Goal: Information Seeking & Learning: Understand process/instructions

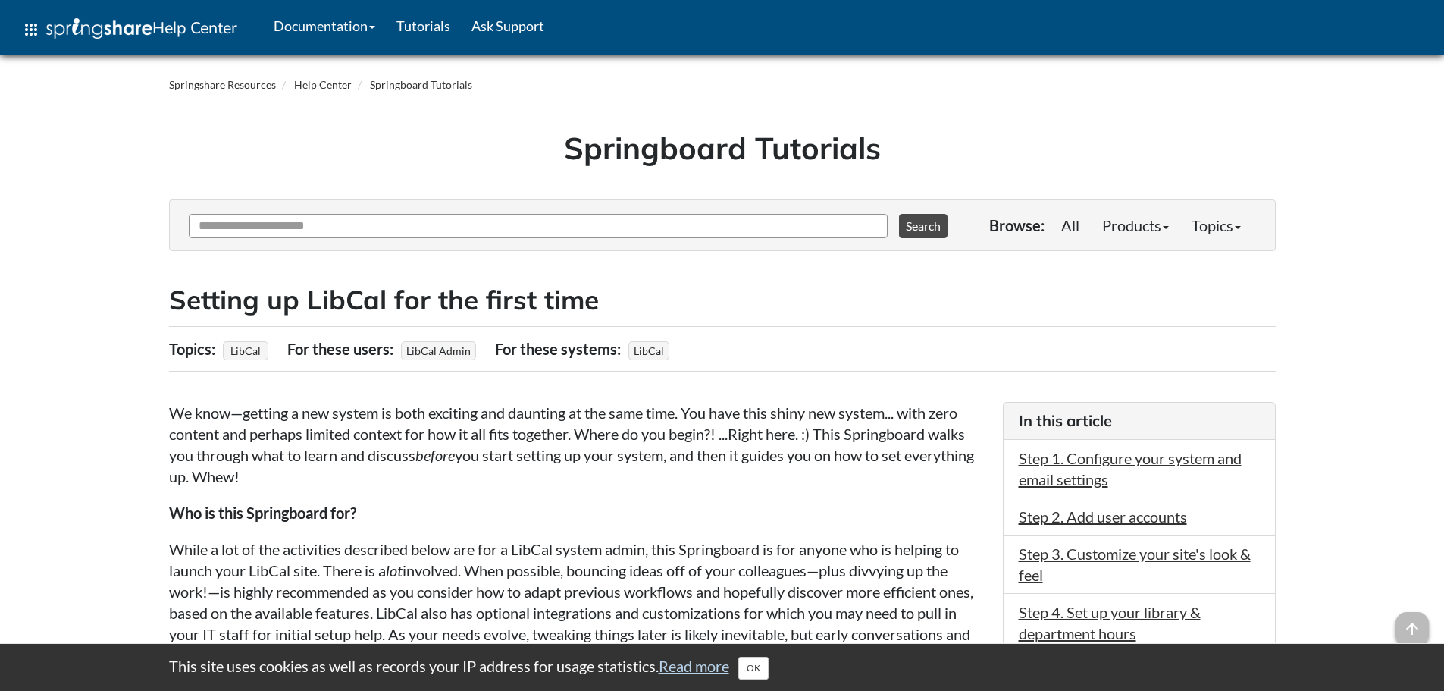
click at [413, 312] on h2 "Setting up LibCal for the first time" at bounding box center [722, 299] width 1107 height 37
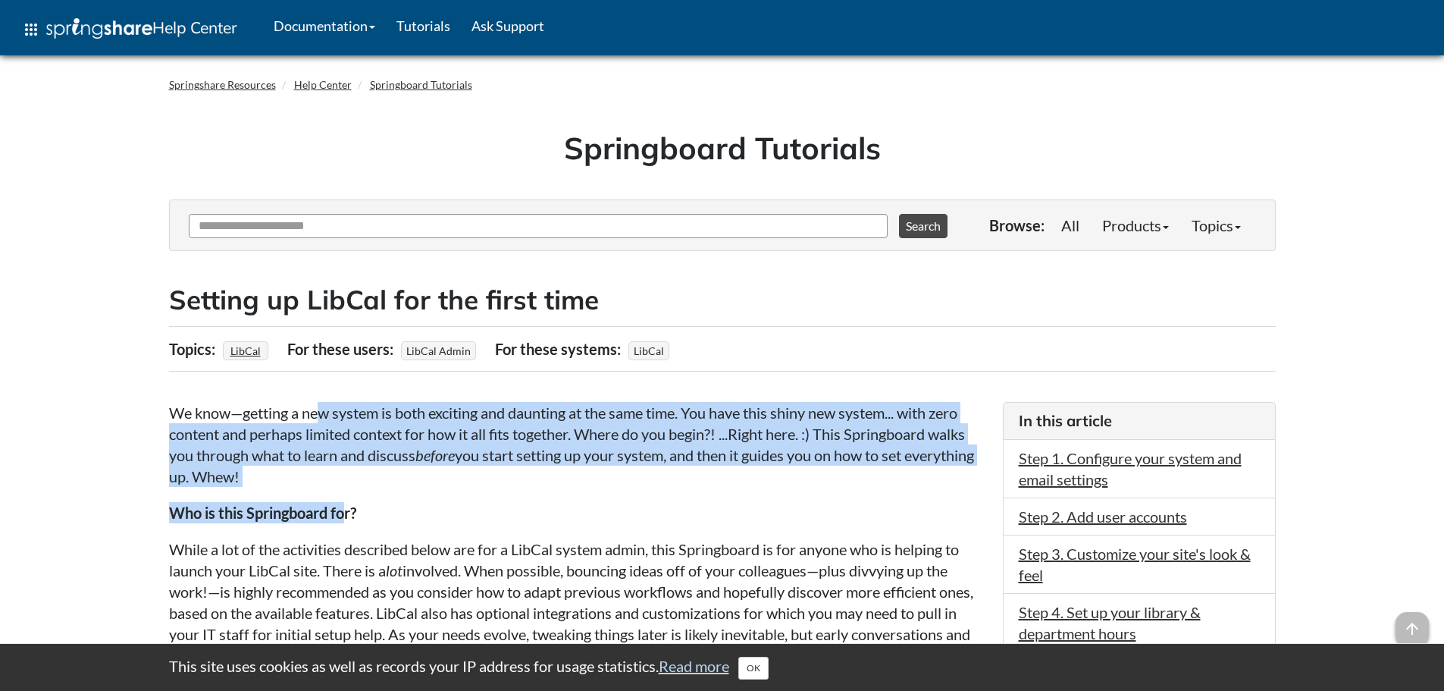
drag, startPoint x: 319, startPoint y: 405, endPoint x: 344, endPoint y: 493, distance: 91.4
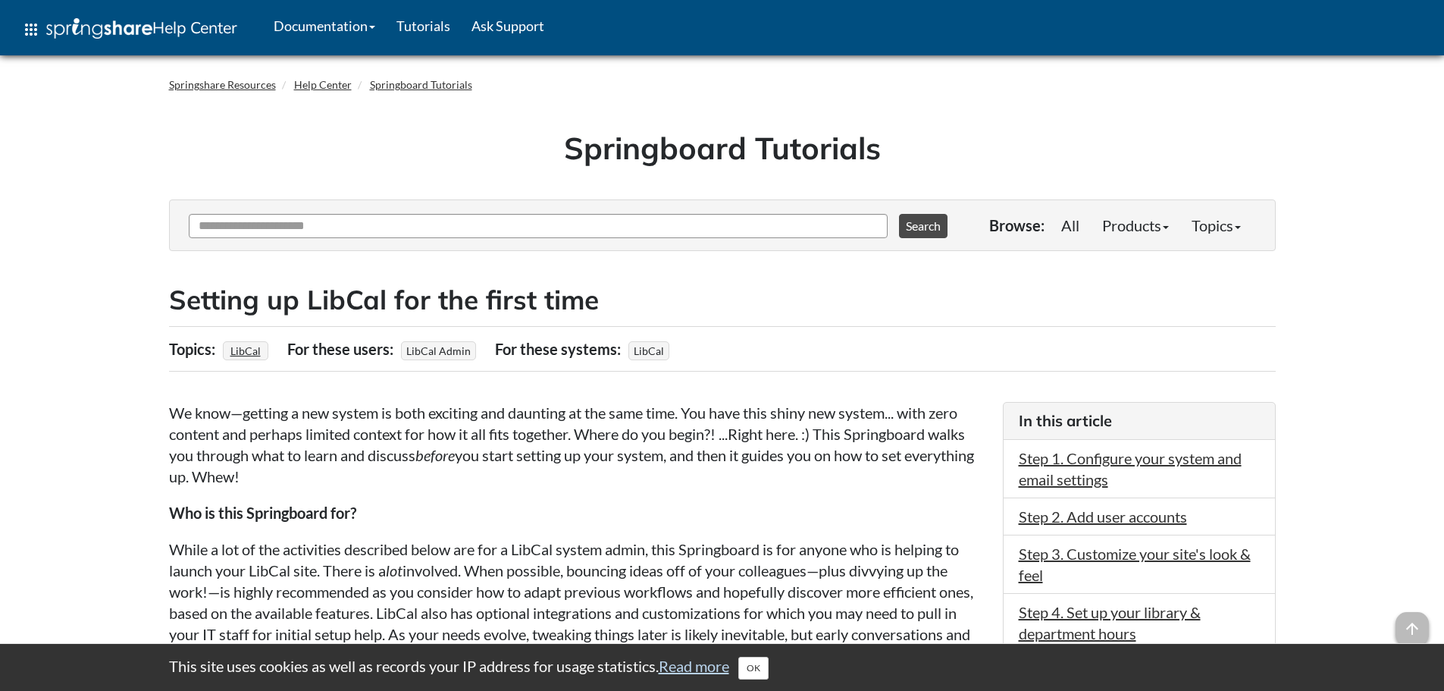
click at [425, 516] on p "Who is this Springboard for?" at bounding box center [578, 512] width 819 height 21
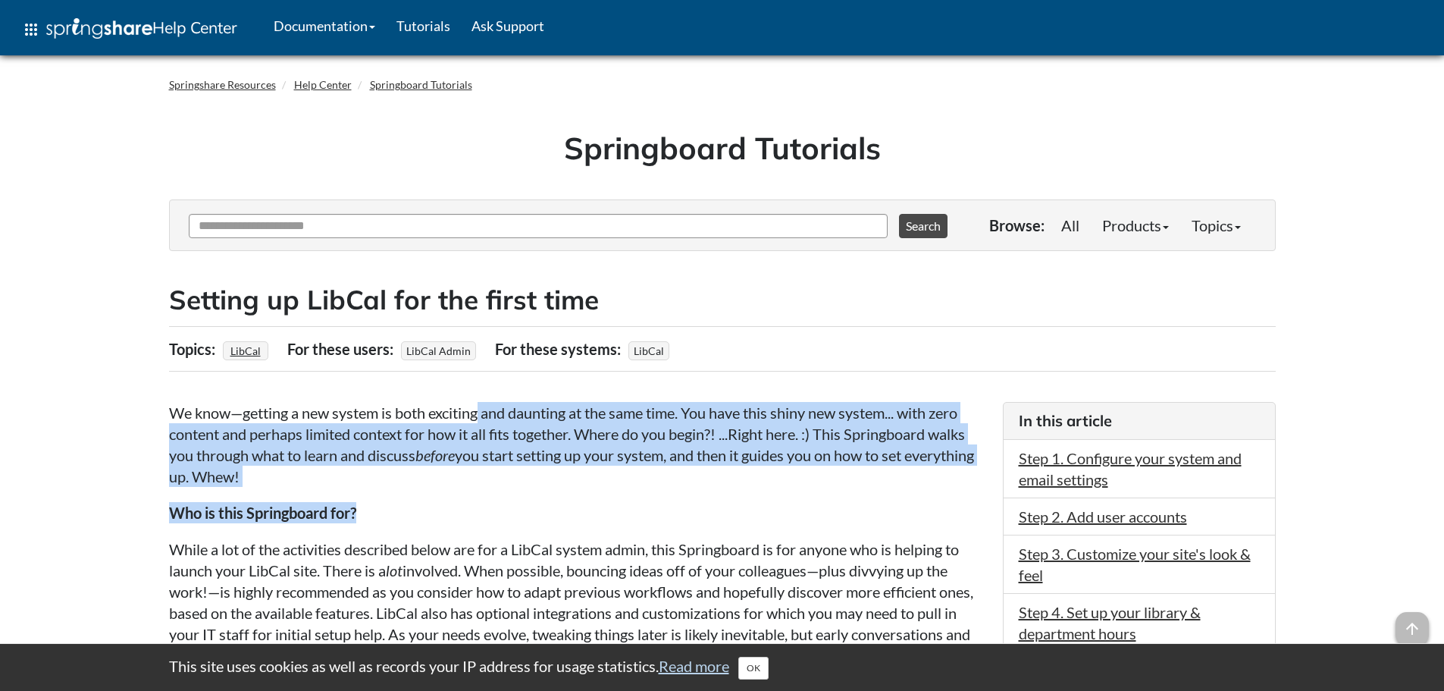
drag, startPoint x: 494, startPoint y: 421, endPoint x: 627, endPoint y: 490, distance: 150.2
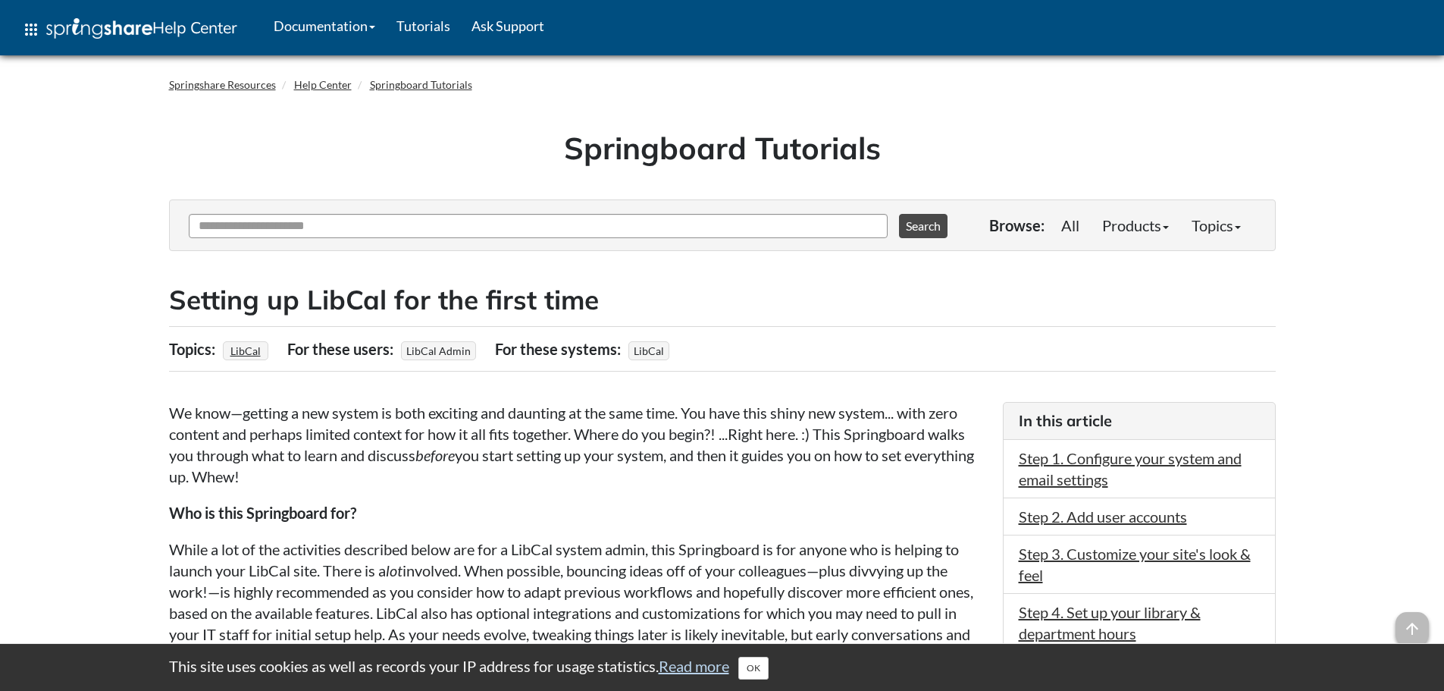
drag, startPoint x: 704, startPoint y: 499, endPoint x: 716, endPoint y: 435, distance: 64.8
drag, startPoint x: 723, startPoint y: 409, endPoint x: 735, endPoint y: 475, distance: 67.7
click at [735, 475] on p "We know—getting a new system is both exciting and daunting at the same time. Yo…" at bounding box center [578, 444] width 819 height 85
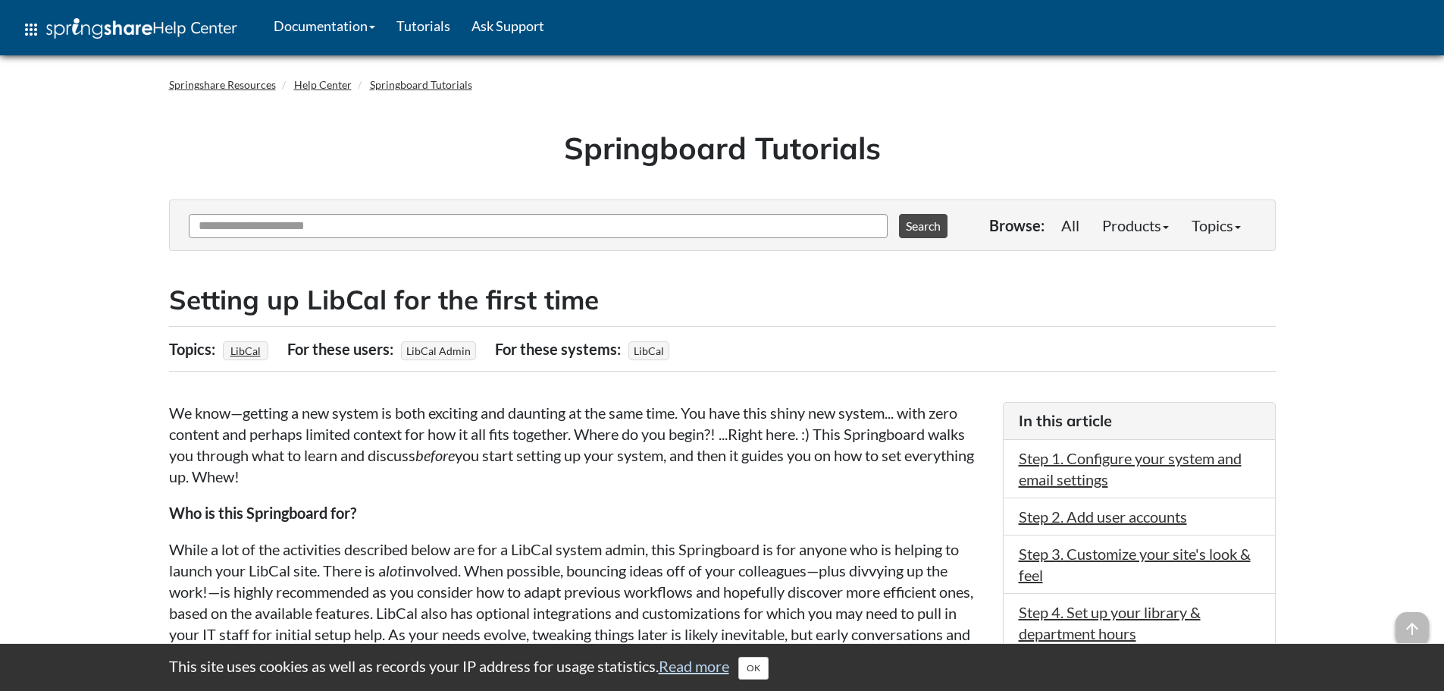
click at [442, 457] on em "before" at bounding box center [434, 455] width 39 height 18
click at [336, 470] on p "We know—getting a new system is both exciting and daunting at the same time. Yo…" at bounding box center [578, 444] width 819 height 85
drag, startPoint x: 325, startPoint y: 435, endPoint x: 580, endPoint y: 439, distance: 254.8
click at [580, 439] on p "We know—getting a new system is both exciting and daunting at the same time. Yo…" at bounding box center [578, 444] width 819 height 85
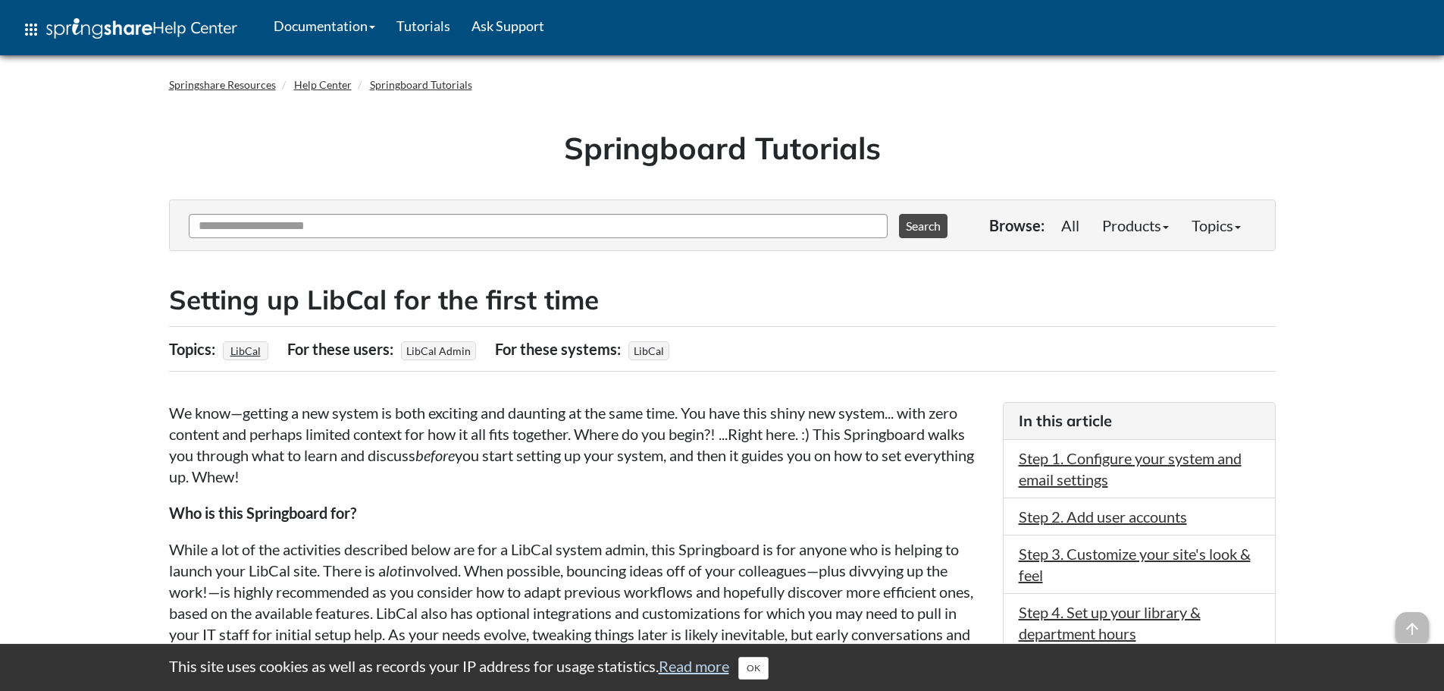
click at [605, 461] on p "We know—getting a new system is both exciting and daunting at the same time. Yo…" at bounding box center [578, 444] width 819 height 85
drag, startPoint x: 581, startPoint y: 428, endPoint x: 793, endPoint y: 478, distance: 217.2
click at [793, 478] on p "We know—getting a new system is both exciting and daunting at the same time. Yo…" at bounding box center [578, 444] width 819 height 85
drag, startPoint x: 794, startPoint y: 478, endPoint x: 822, endPoint y: 472, distance: 28.5
click at [794, 477] on p "We know—getting a new system is both exciting and daunting at the same time. Yo…" at bounding box center [578, 444] width 819 height 85
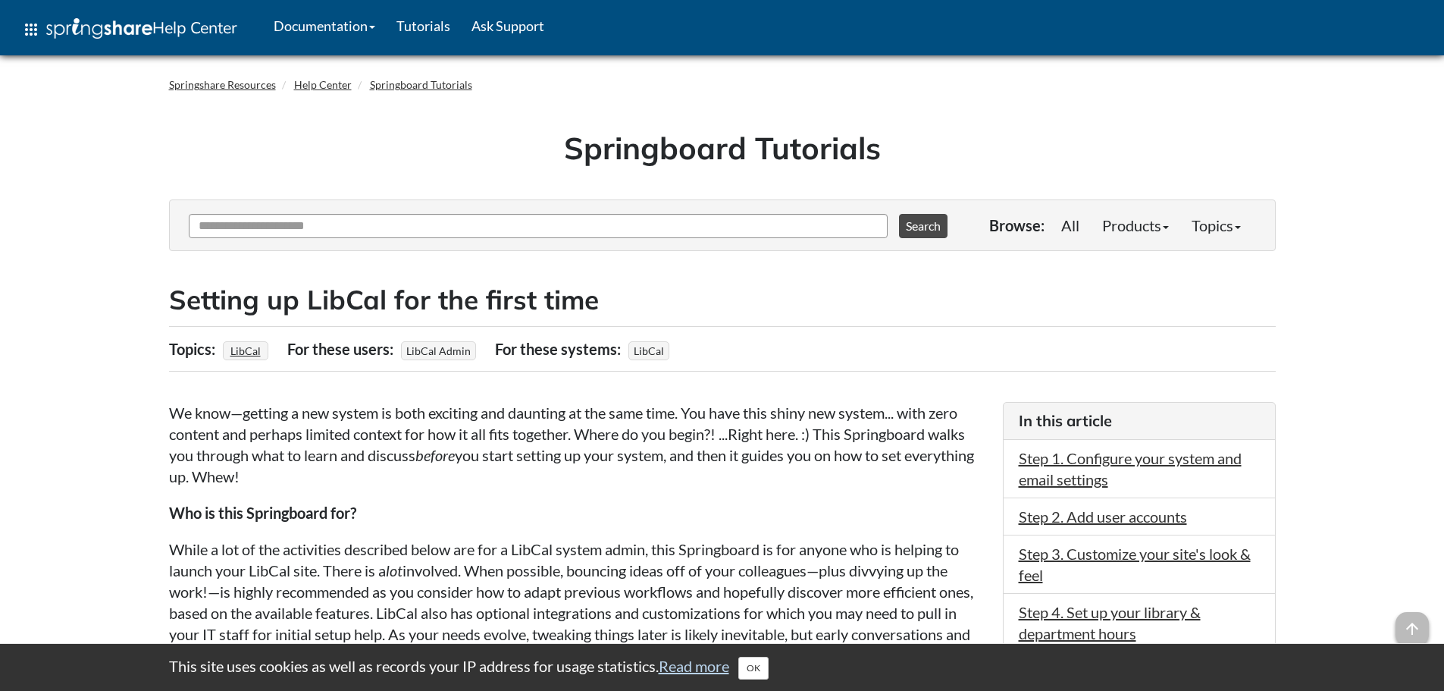
click at [825, 469] on p "We know—getting a new system is both exciting and daunting at the same time. Yo…" at bounding box center [578, 444] width 819 height 85
click at [835, 478] on p "We know—getting a new system is both exciting and daunting at the same time. Yo…" at bounding box center [578, 444] width 819 height 85
click at [588, 468] on p "We know—getting a new system is both exciting and daunting at the same time. Yo…" at bounding box center [578, 444] width 819 height 85
drag, startPoint x: 280, startPoint y: 500, endPoint x: 404, endPoint y: 503, distance: 124.3
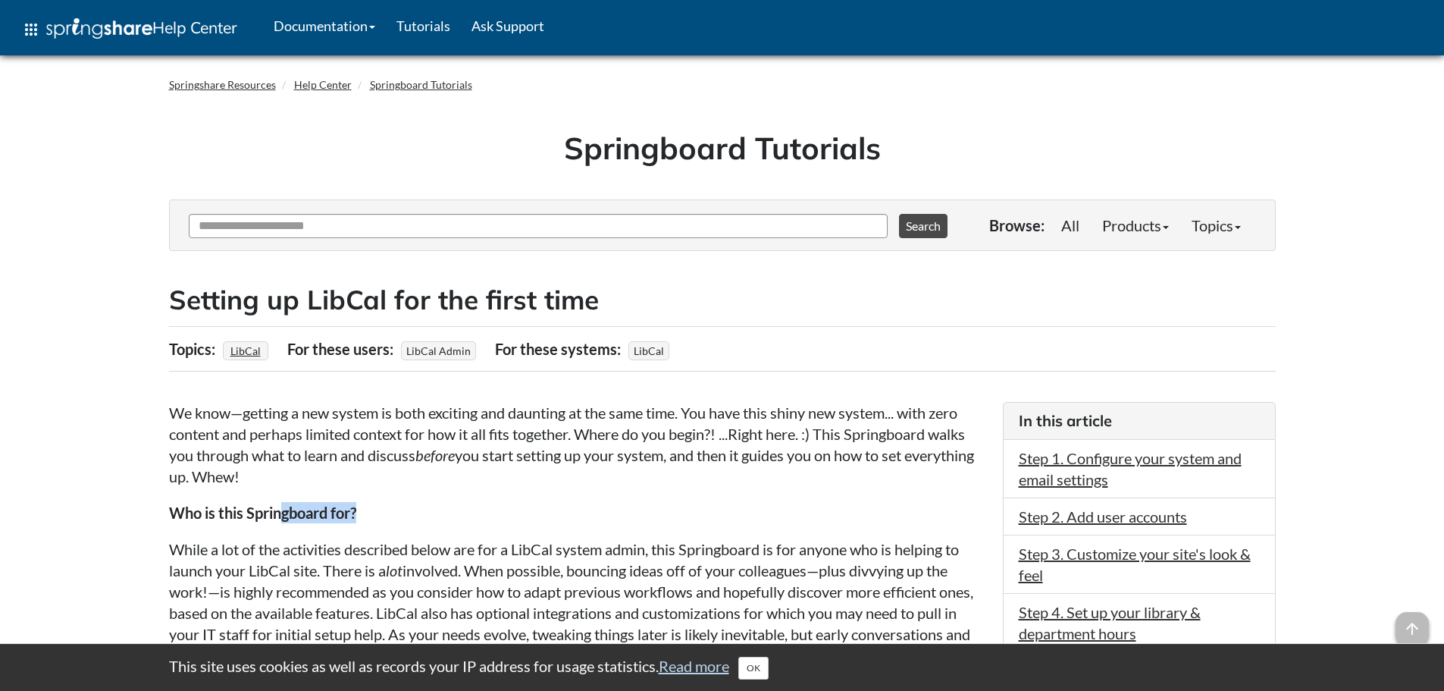
click at [412, 506] on p "Who is this Springboard for?" at bounding box center [578, 512] width 819 height 21
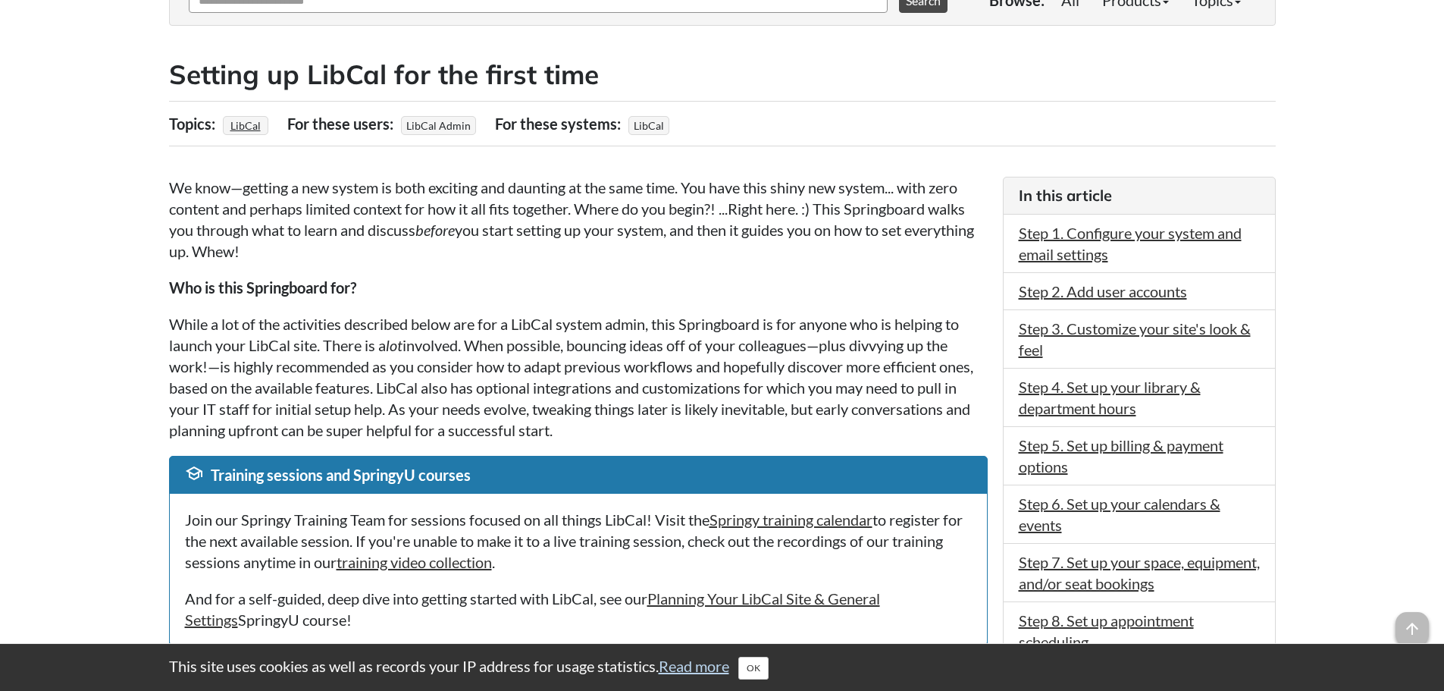
scroll to position [227, 0]
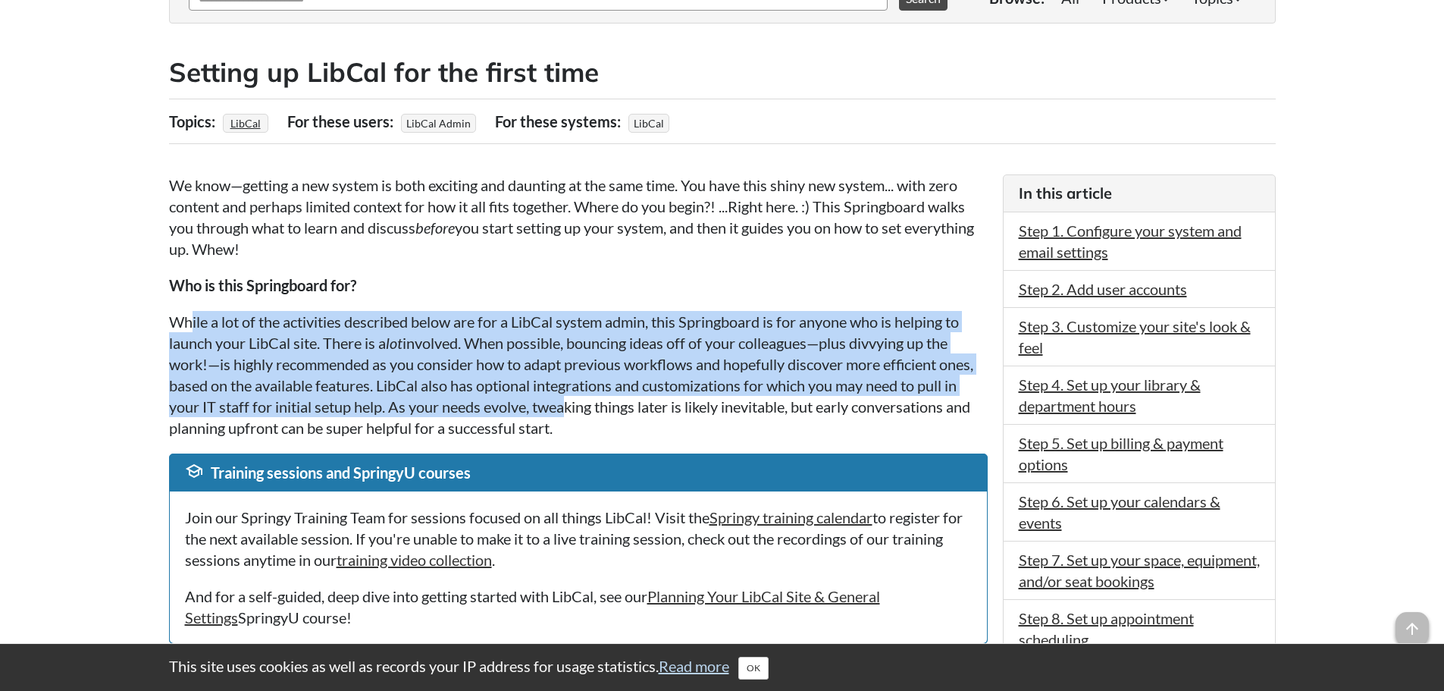
drag, startPoint x: 190, startPoint y: 316, endPoint x: 569, endPoint y: 412, distance: 391.1
click at [569, 412] on p "While a lot of the activities described below are for a LibCal system admin, th…" at bounding box center [578, 374] width 819 height 127
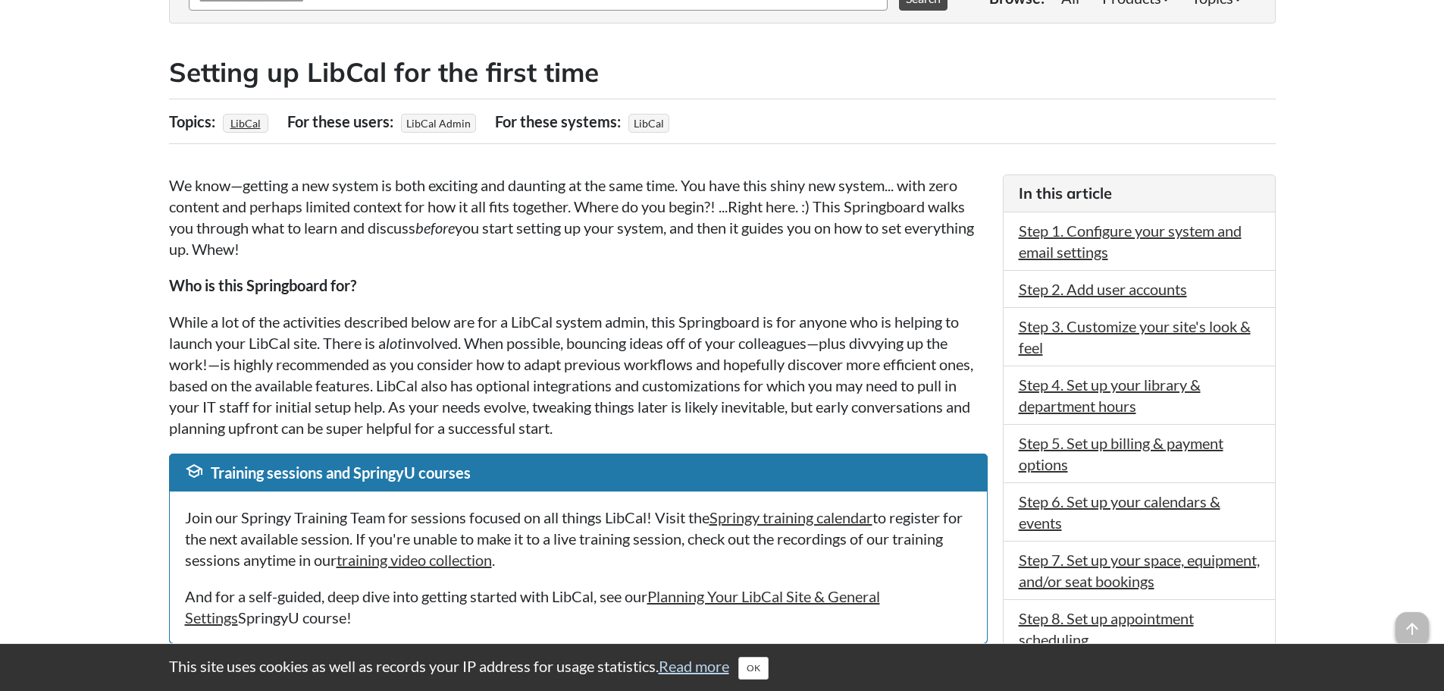
click at [598, 424] on p "While a lot of the activities described below are for a LibCal system admin, th…" at bounding box center [578, 374] width 819 height 127
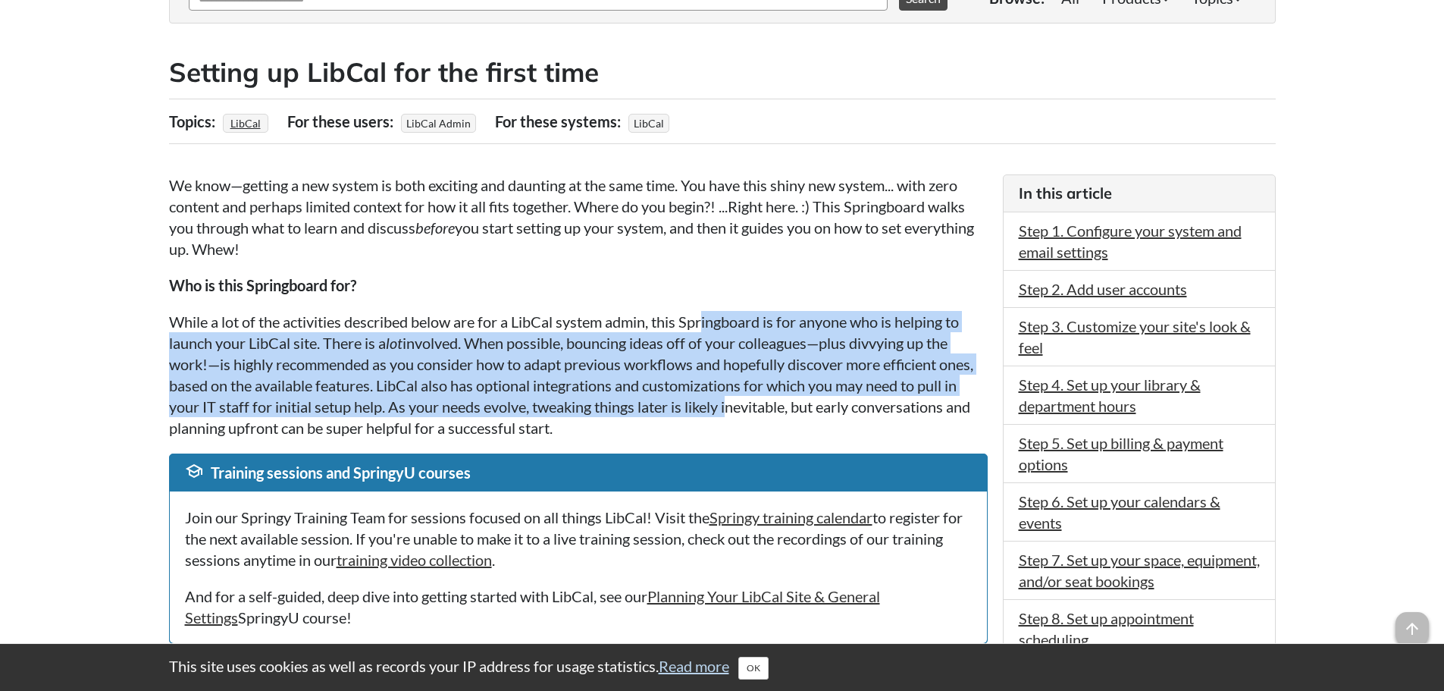
drag, startPoint x: 709, startPoint y: 322, endPoint x: 732, endPoint y: 412, distance: 93.0
click at [732, 412] on p "While a lot of the activities described below are for a LibCal system admin, th…" at bounding box center [578, 374] width 819 height 127
click at [732, 414] on p "While a lot of the activities described below are for a LibCal system admin, th…" at bounding box center [578, 374] width 819 height 127
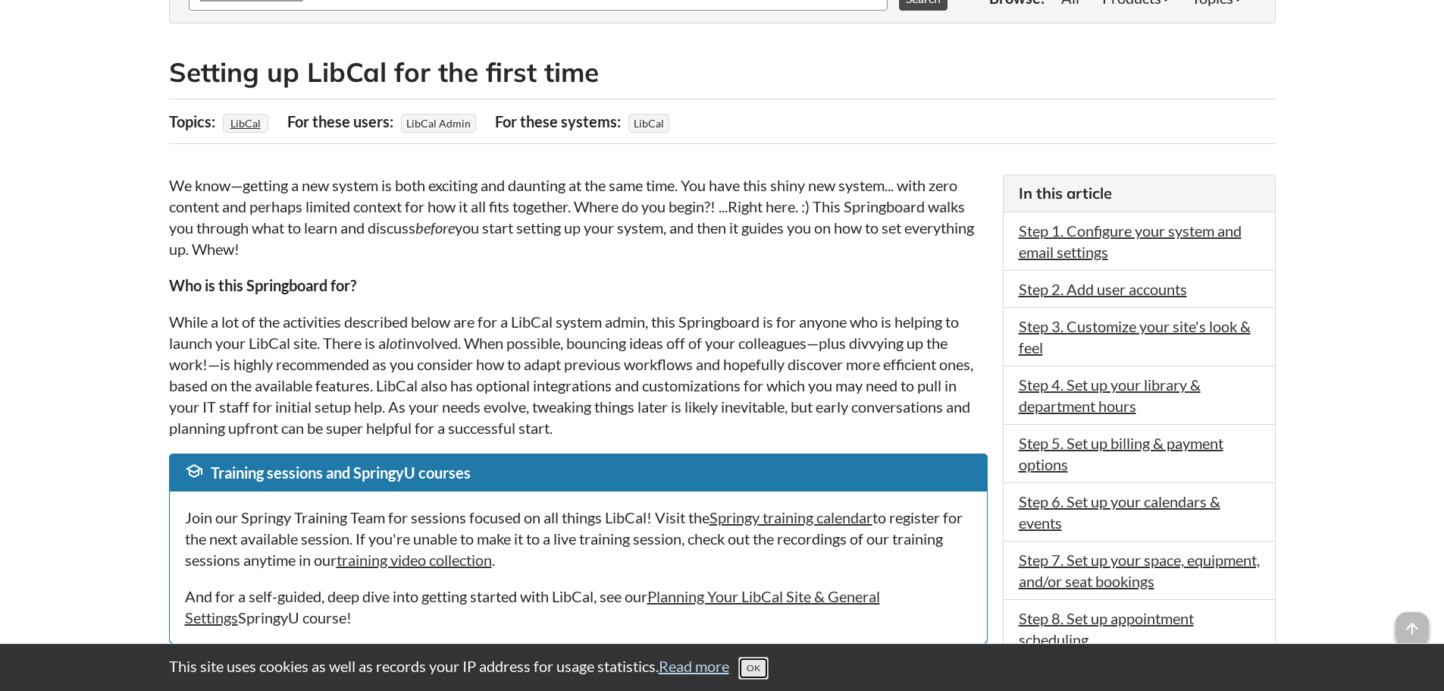
click at [761, 670] on button "OK" at bounding box center [753, 668] width 30 height 23
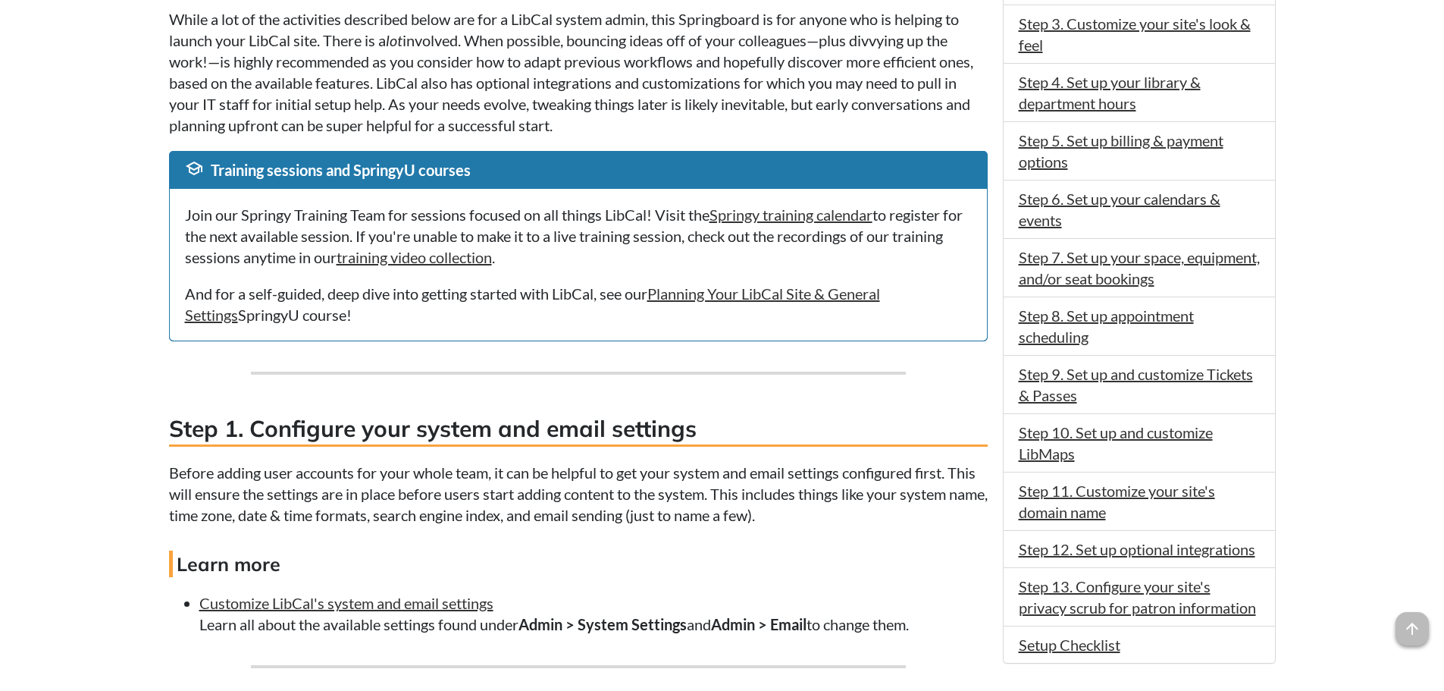
scroll to position [531, 0]
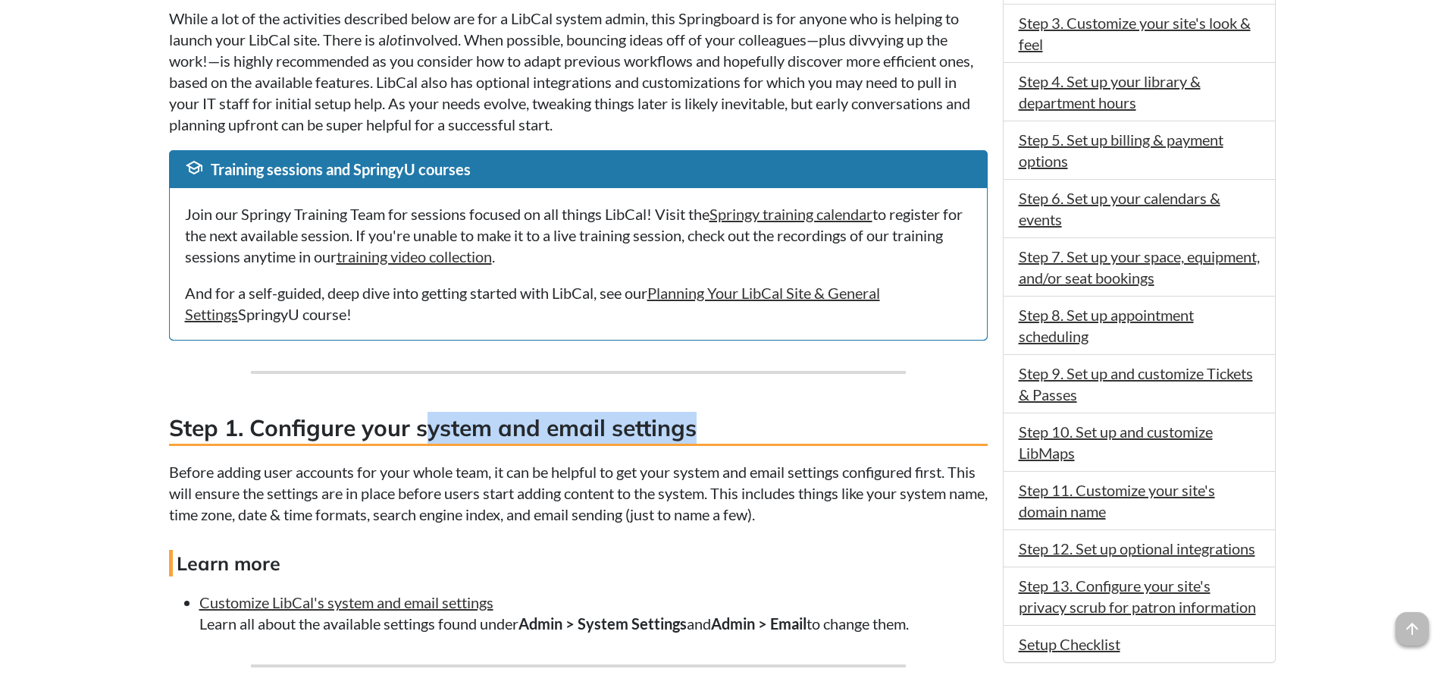
drag, startPoint x: 428, startPoint y: 431, endPoint x: 743, endPoint y: 460, distance: 316.0
click at [737, 426] on h3 "Step 1. Configure your system and email settings" at bounding box center [578, 429] width 819 height 34
drag, startPoint x: 745, startPoint y: 506, endPoint x: 698, endPoint y: 516, distance: 47.9
click at [744, 506] on p "Before adding user accounts for your whole team, it can be helpful to get your …" at bounding box center [578, 493] width 819 height 64
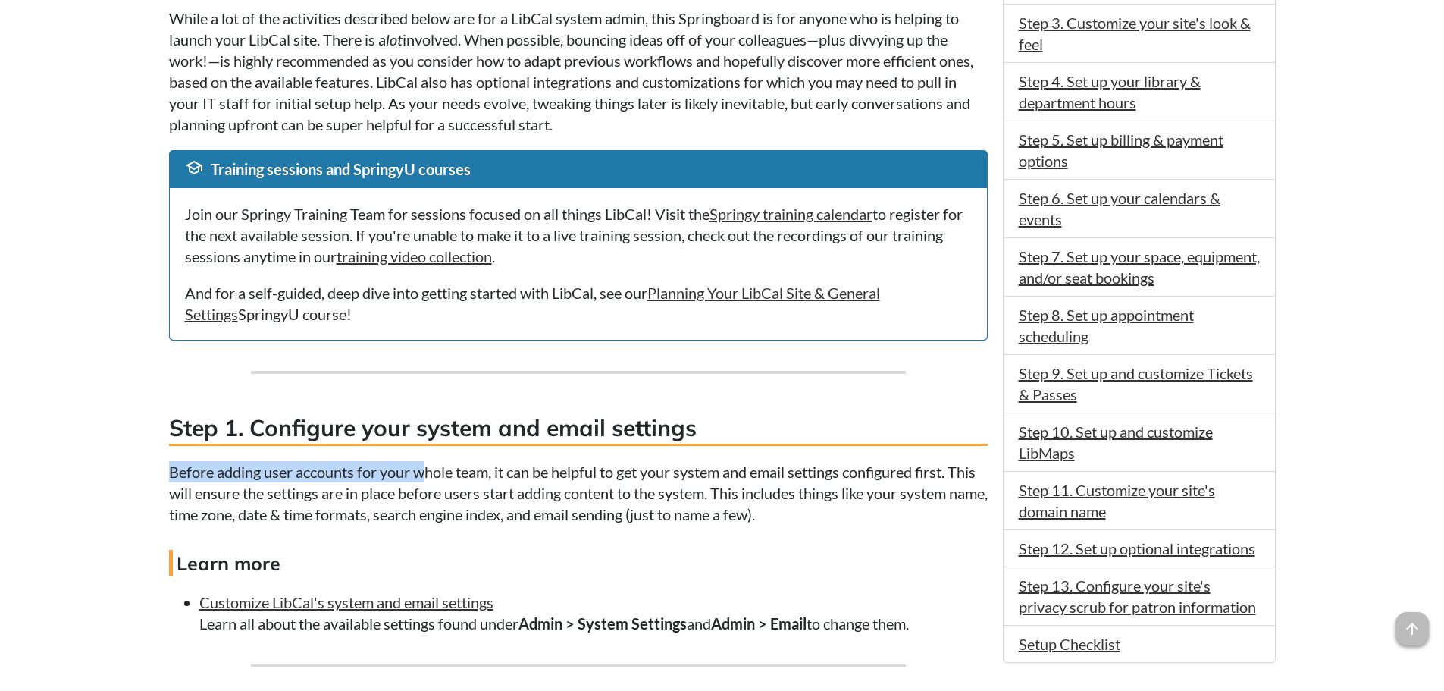
drag, startPoint x: 180, startPoint y: 476, endPoint x: 431, endPoint y: 474, distance: 250.9
click at [431, 474] on p "Before adding user accounts for your whole team, it can be helpful to get your …" at bounding box center [578, 493] width 819 height 64
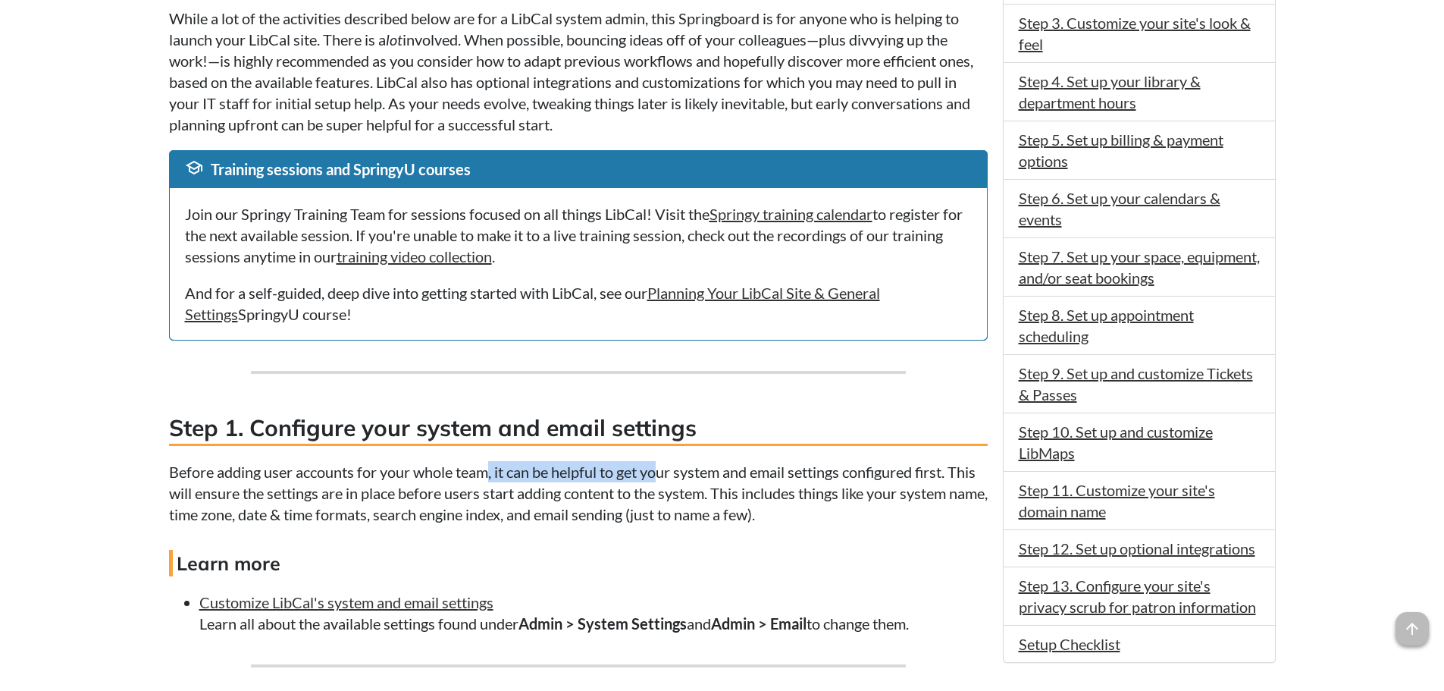
drag, startPoint x: 491, startPoint y: 473, endPoint x: 658, endPoint y: 472, distance: 166.8
click at [658, 472] on p "Before adding user accounts for your whole team, it can be helpful to get your …" at bounding box center [578, 493] width 819 height 64
click at [722, 512] on p "Before adding user accounts for your whole team, it can be helpful to get your …" at bounding box center [578, 493] width 819 height 64
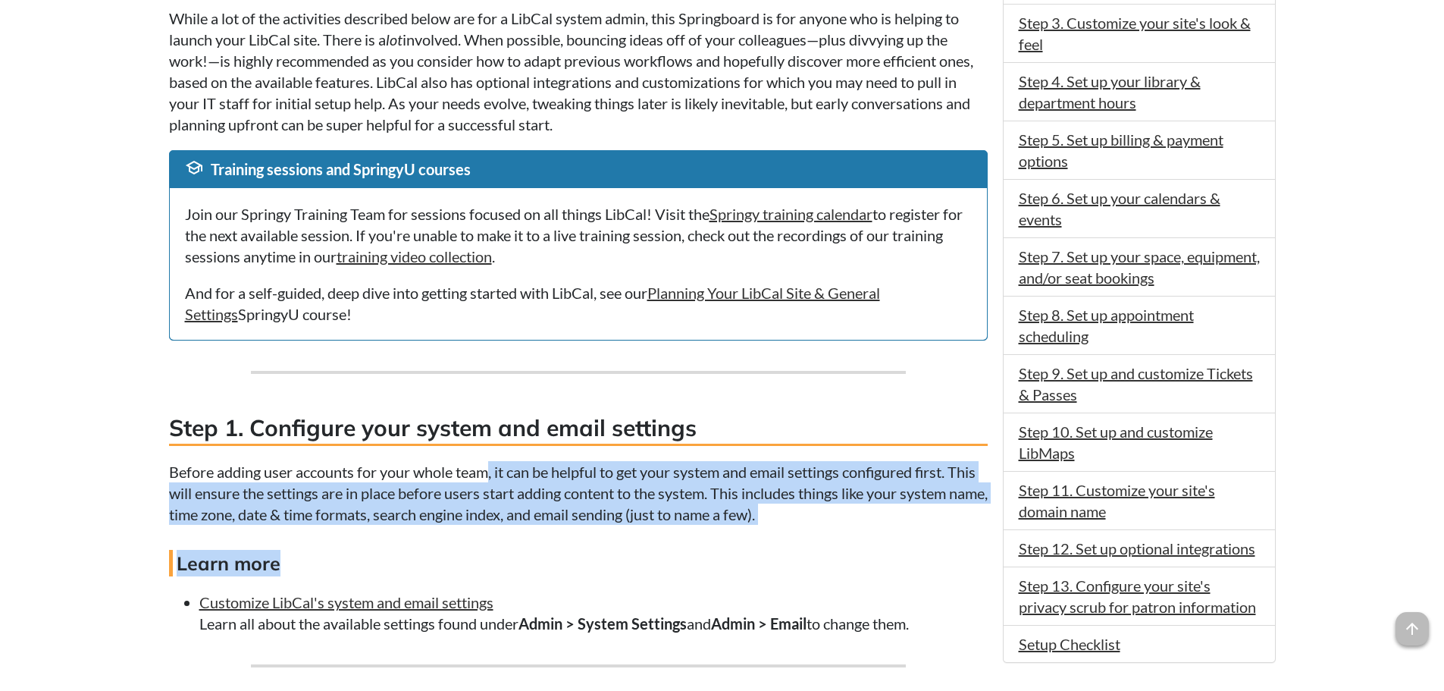
drag, startPoint x: 487, startPoint y: 475, endPoint x: 844, endPoint y: 528, distance: 360.3
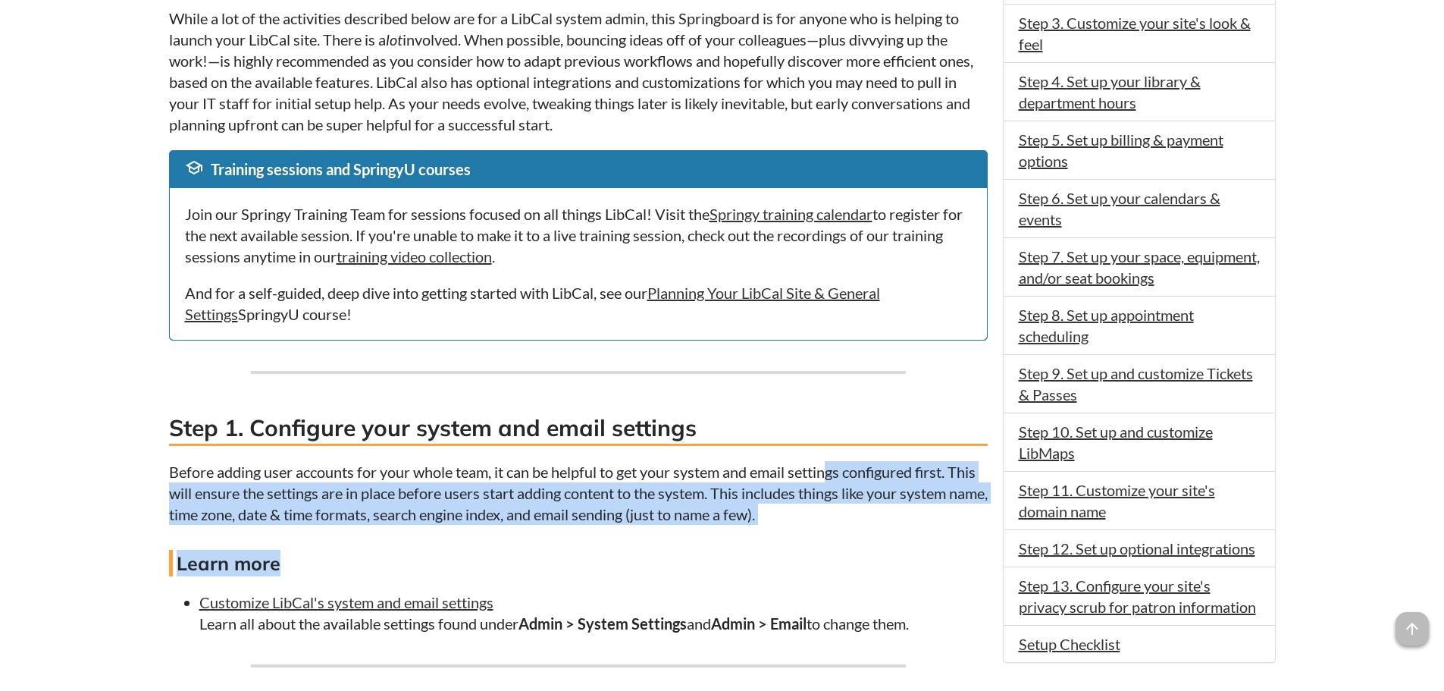
drag, startPoint x: 836, startPoint y: 472, endPoint x: 848, endPoint y: 526, distance: 55.2
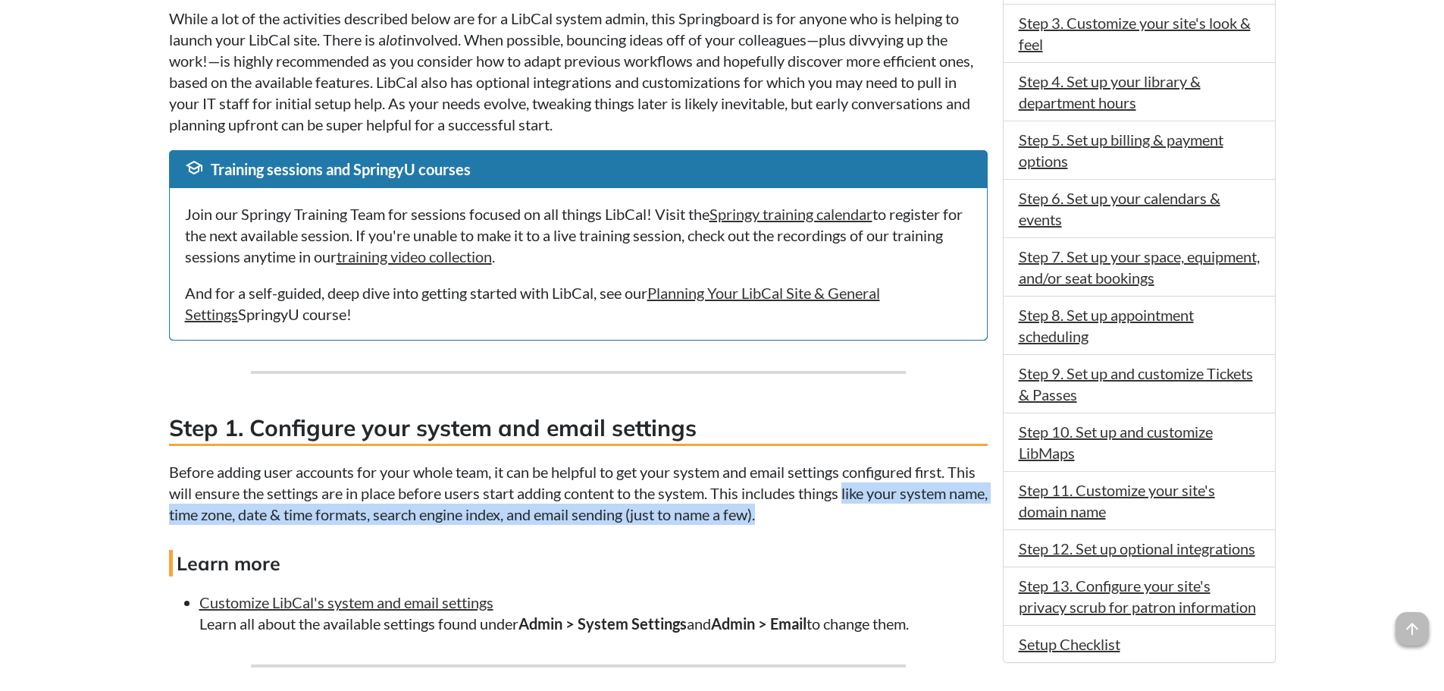
drag, startPoint x: 858, startPoint y: 506, endPoint x: 860, endPoint y: 522, distance: 15.3
click at [860, 522] on p "Before adding user accounts for your whole team, it can be helpful to get your …" at bounding box center [578, 493] width 819 height 64
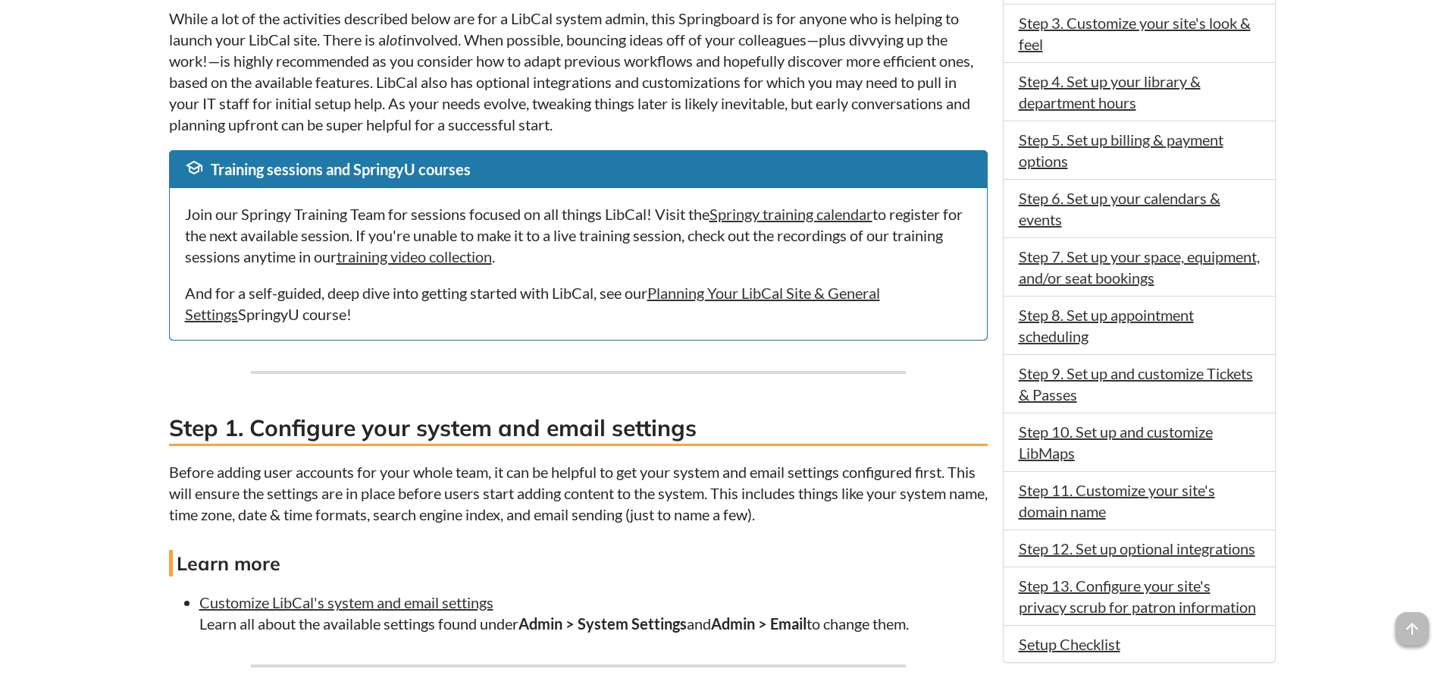
click at [946, 475] on p "Before adding user accounts for your whole team, it can be helpful to get your …" at bounding box center [578, 493] width 819 height 64
drag, startPoint x: 666, startPoint y: 519, endPoint x: 784, endPoint y: 531, distance: 118.2
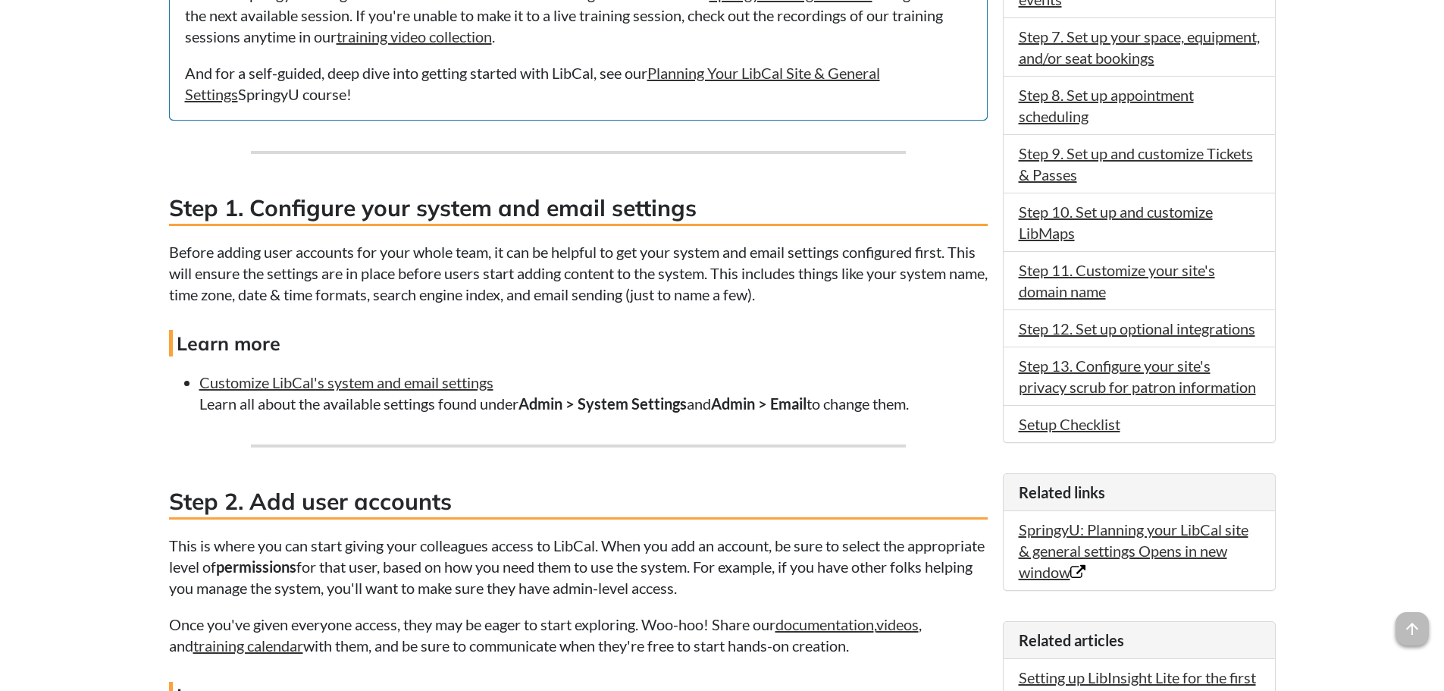
scroll to position [758, 0]
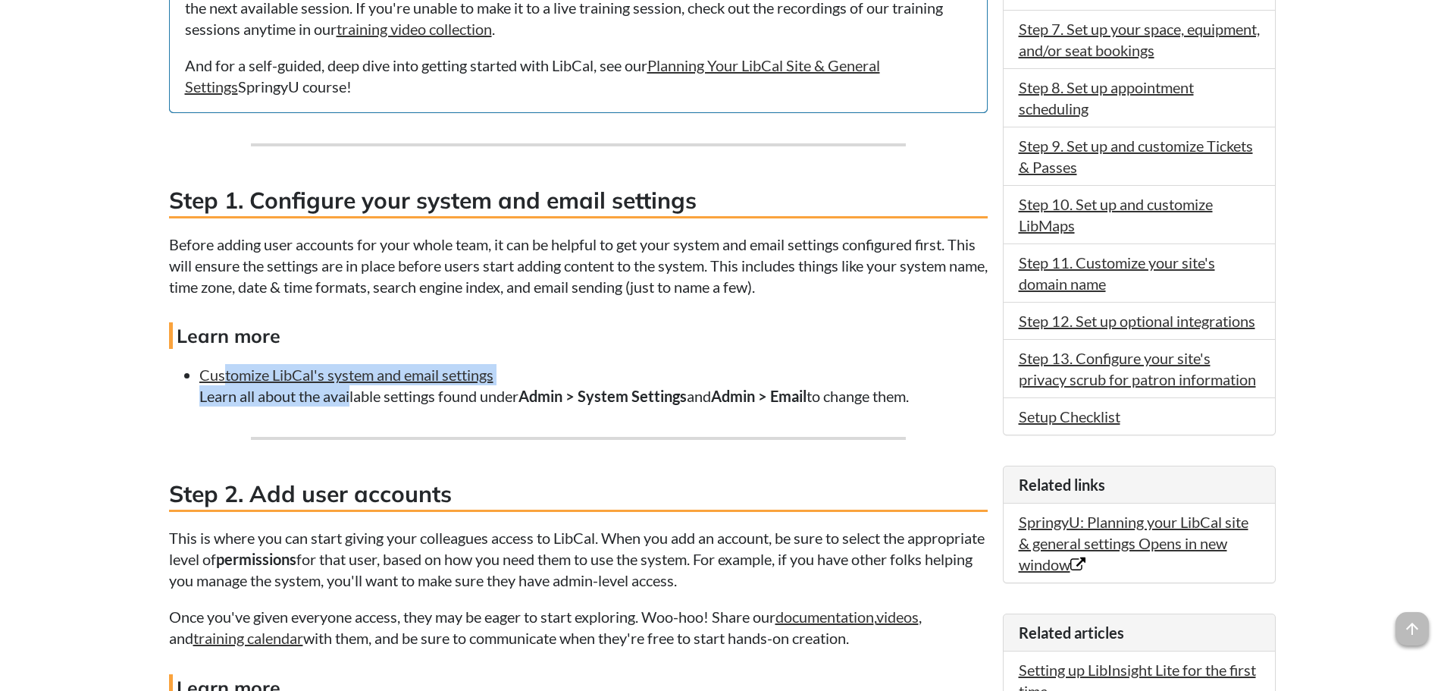
drag, startPoint x: 223, startPoint y: 385, endPoint x: 343, endPoint y: 394, distance: 120.1
click at [343, 394] on li "Customize LibCal's system and email settings Learn all about the available sett…" at bounding box center [593, 385] width 788 height 42
click at [381, 400] on li "Customize LibCal's system and email settings Learn all about the available sett…" at bounding box center [593, 385] width 788 height 42
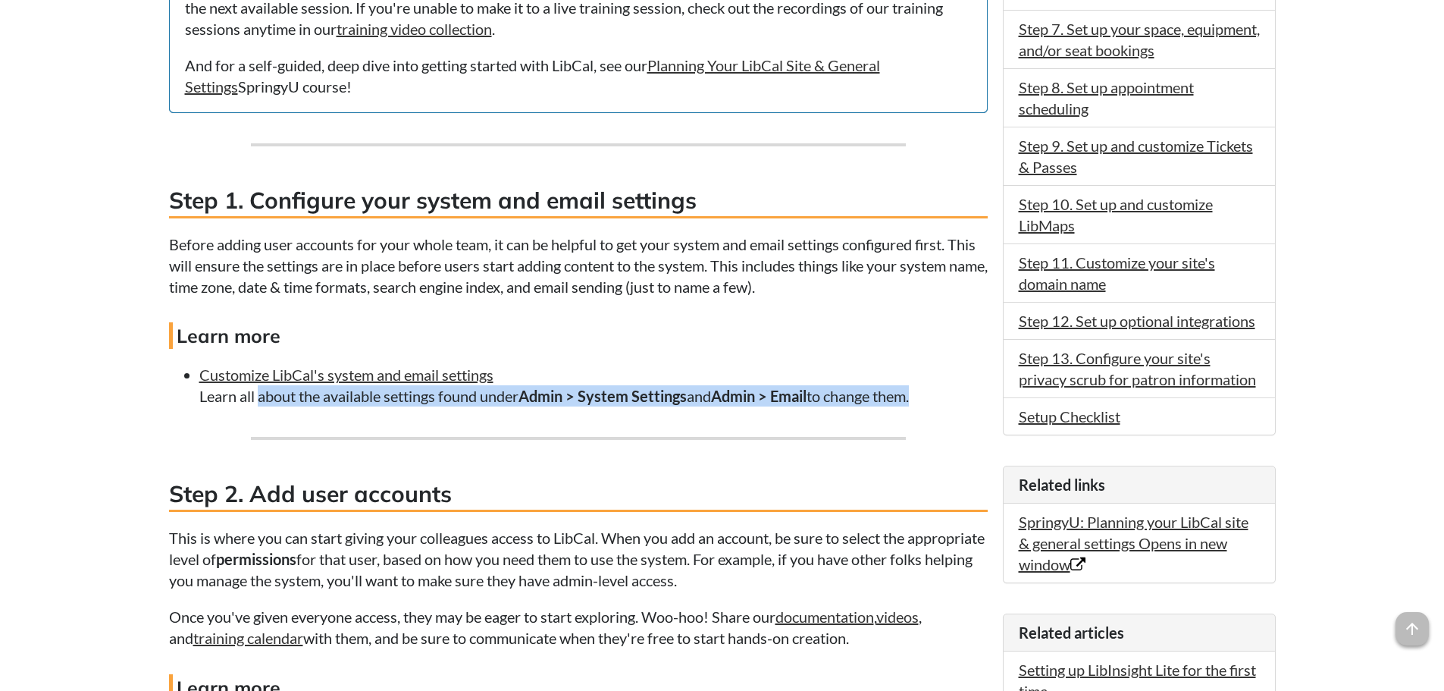
drag, startPoint x: 250, startPoint y: 394, endPoint x: 645, endPoint y: 411, distance: 395.3
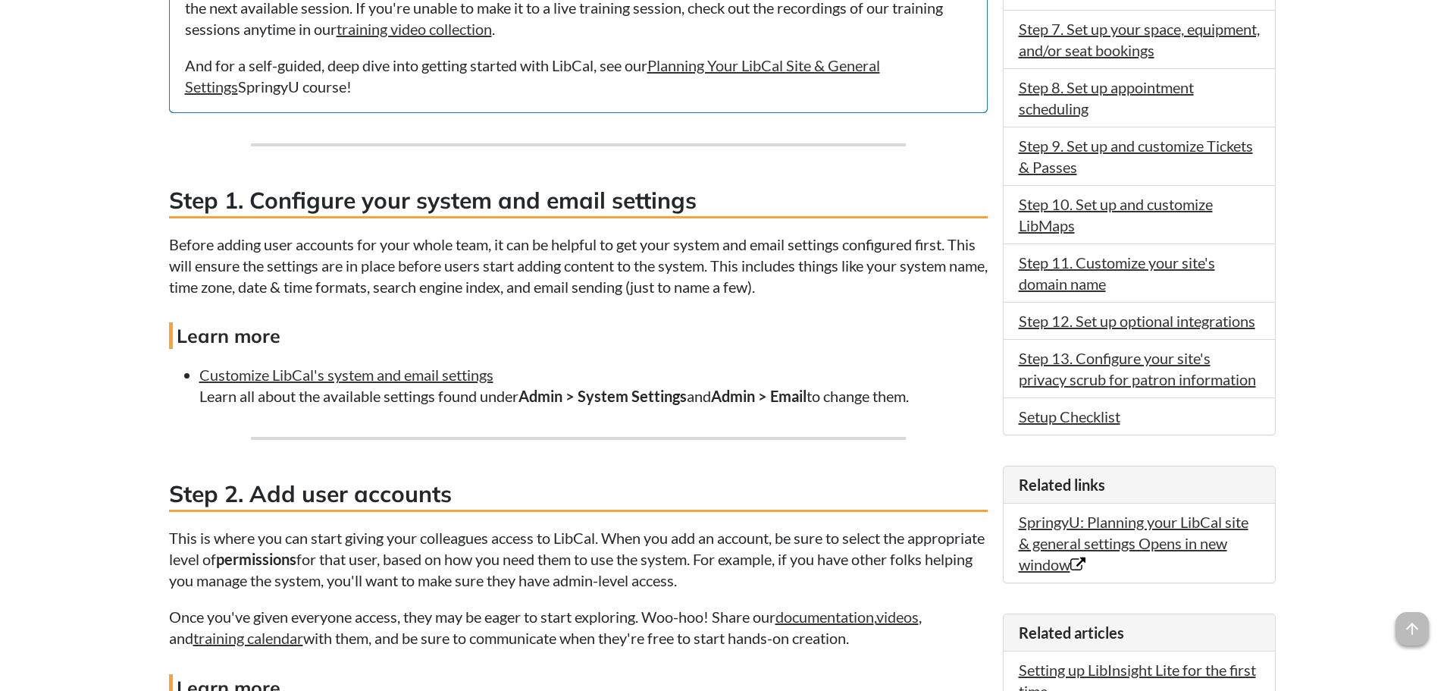
drag, startPoint x: 644, startPoint y: 401, endPoint x: 887, endPoint y: 402, distance: 242.6
click at [887, 402] on li "Customize LibCal's system and email settings Learn all about the available sett…" at bounding box center [593, 385] width 788 height 42
click at [922, 405] on li "Customize LibCal's system and email settings Learn all about the available sett…" at bounding box center [593, 385] width 788 height 42
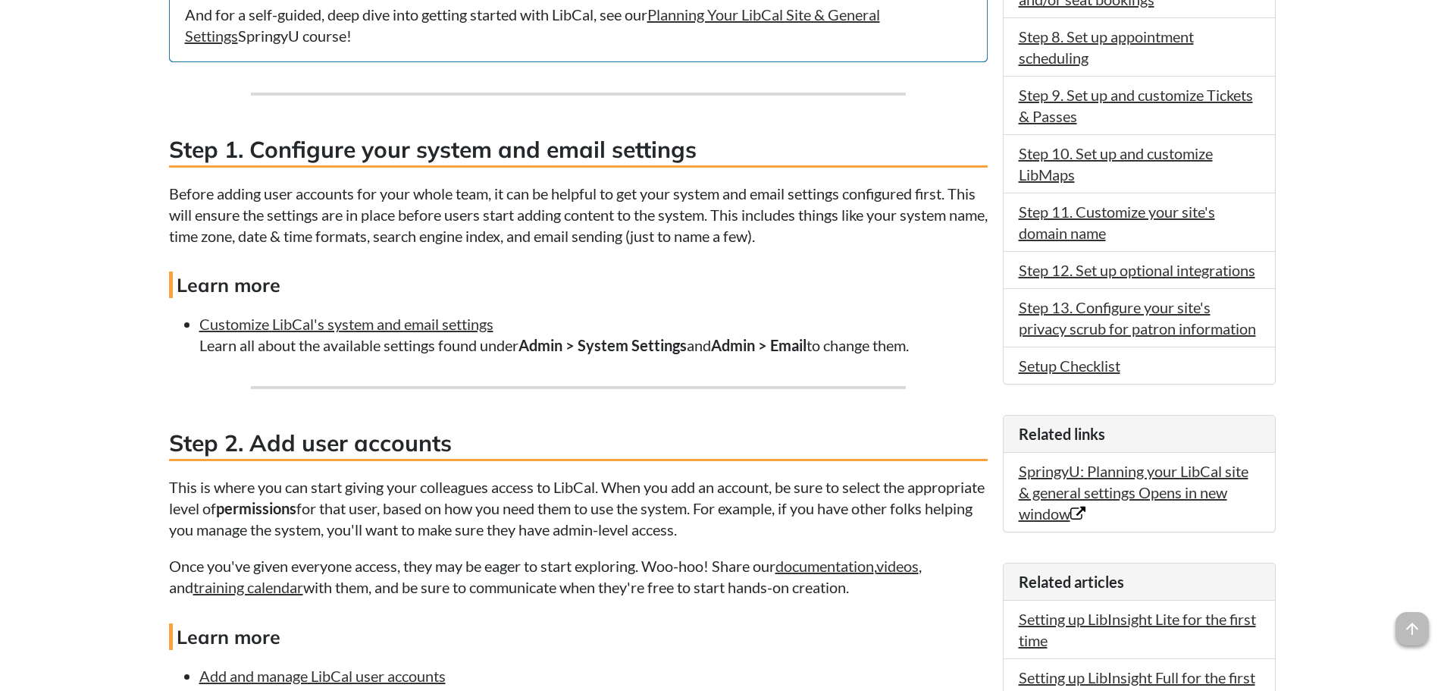
scroll to position [834, 0]
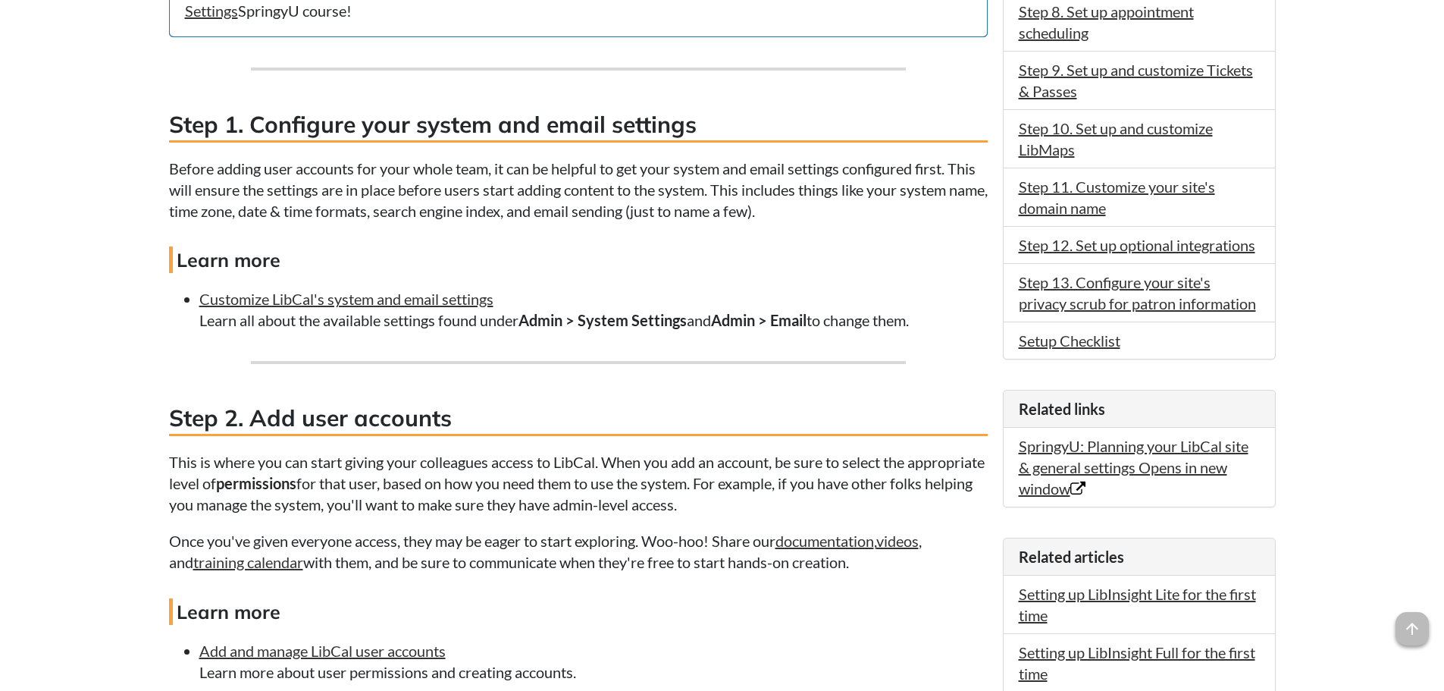
click at [437, 288] on li "Customize LibCal's system and email settings Learn all about the available sett…" at bounding box center [593, 309] width 788 height 42
click at [436, 302] on link "Customize LibCal's system and email settings" at bounding box center [346, 299] width 294 height 18
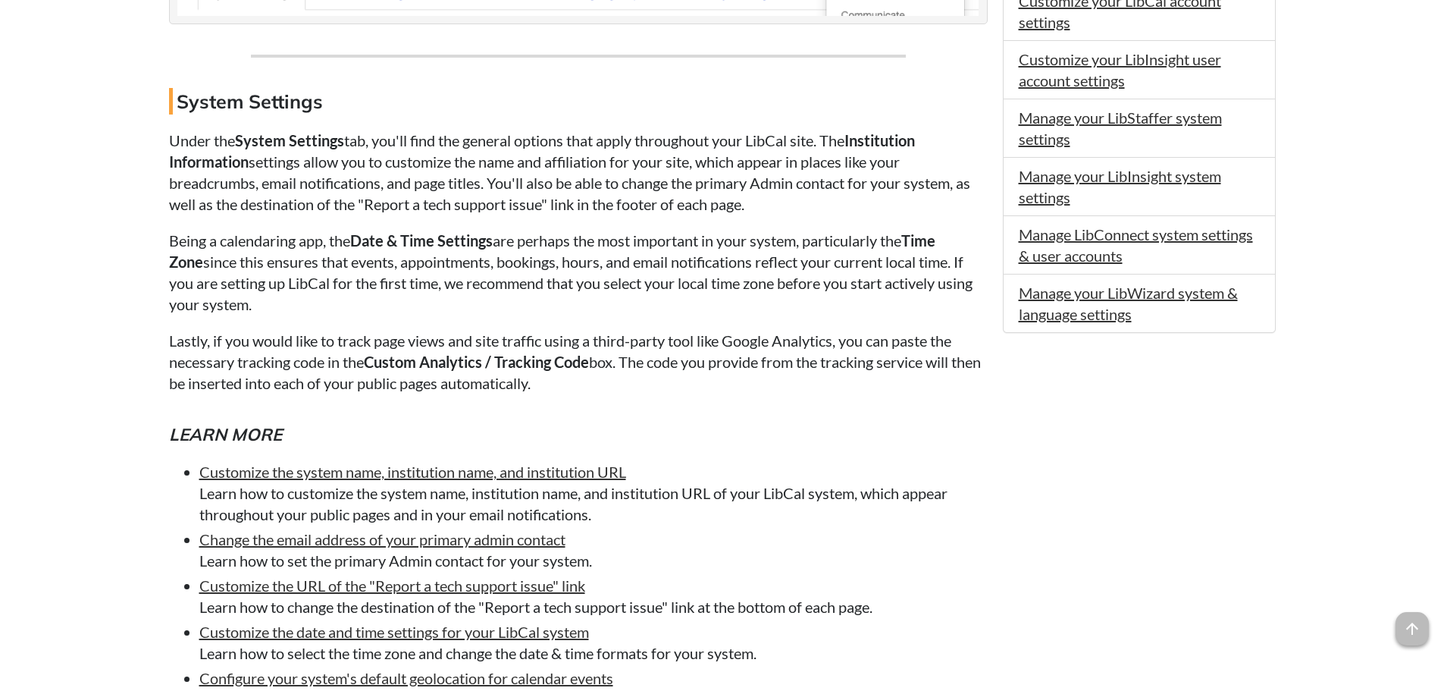
scroll to position [572, 0]
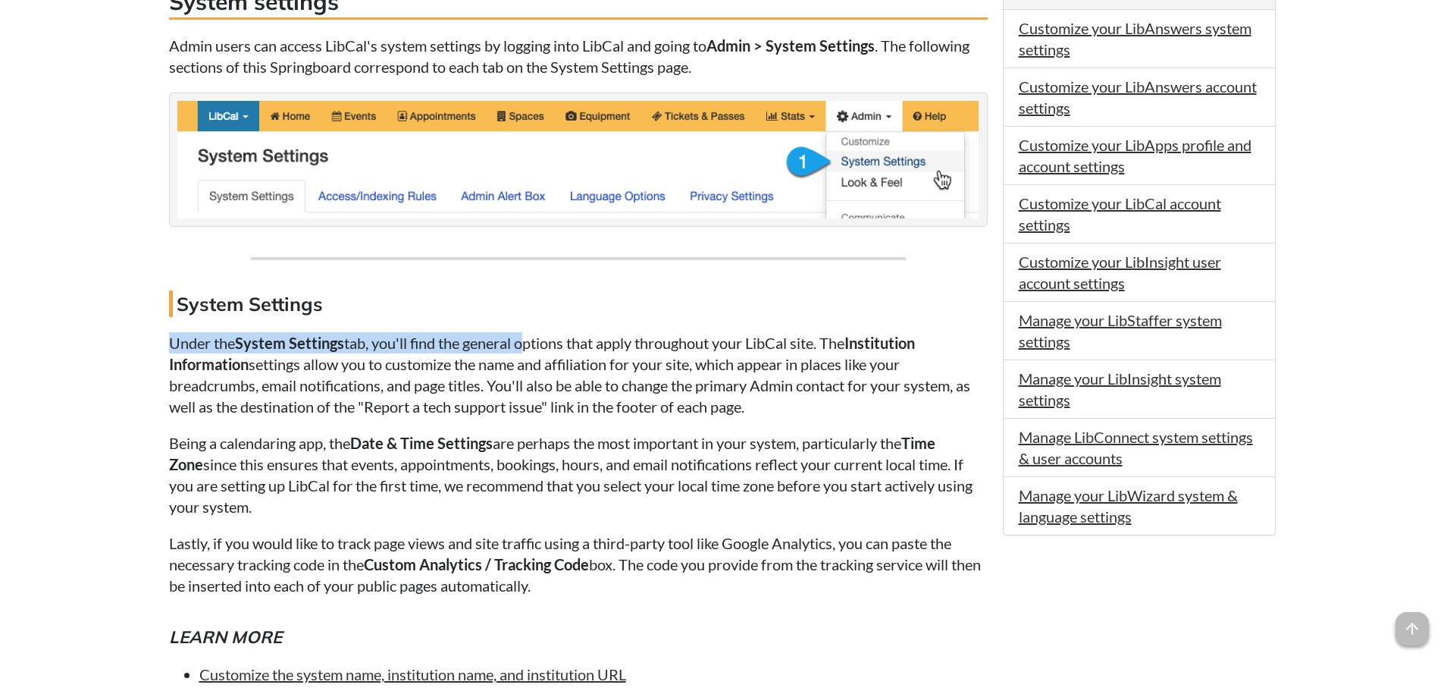
drag, startPoint x: 173, startPoint y: 340, endPoint x: 522, endPoint y: 343, distance: 348.7
click at [522, 343] on p "Under the System Settings tab, you'll find the general options that apply throu…" at bounding box center [578, 374] width 819 height 85
click at [589, 343] on p "Under the System Settings tab, you'll find the general options that apply throu…" at bounding box center [578, 374] width 819 height 85
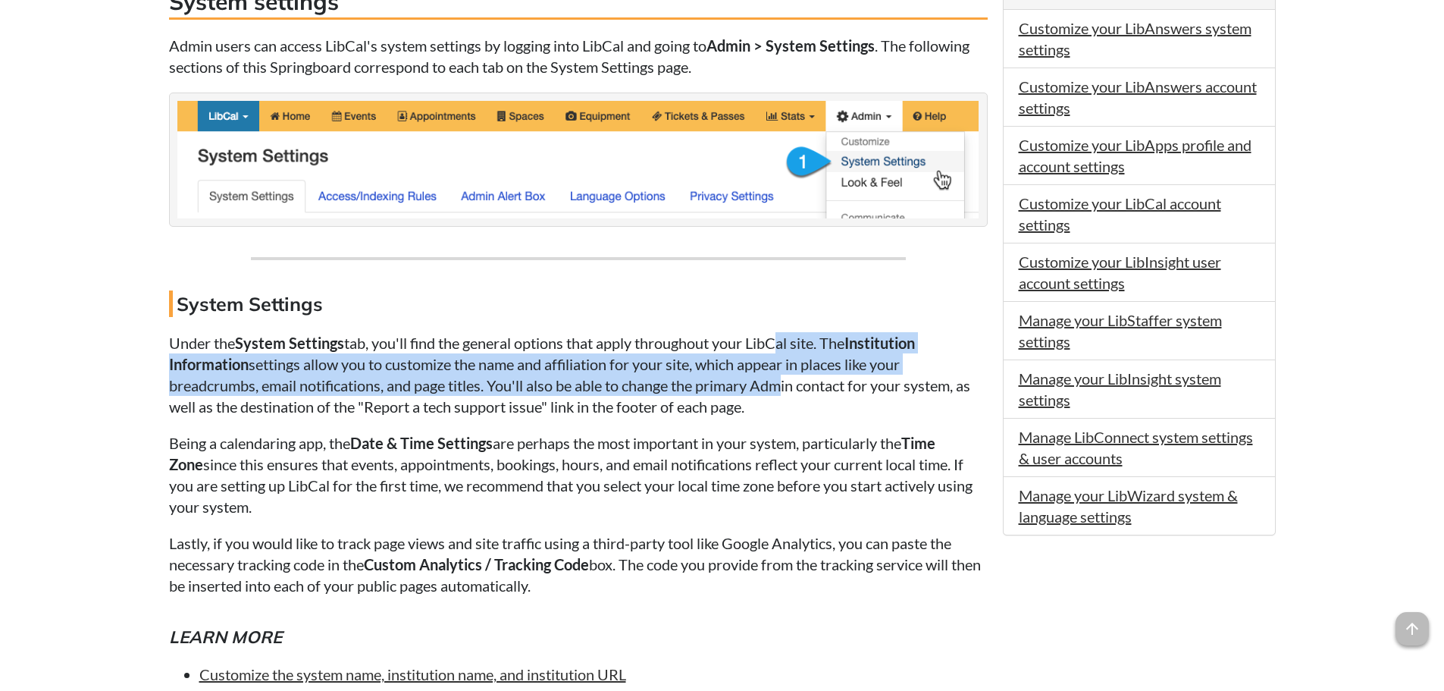
drag, startPoint x: 773, startPoint y: 344, endPoint x: 782, endPoint y: 378, distance: 34.6
click at [782, 378] on p "Under the System Settings tab, you'll find the general options that apply throu…" at bounding box center [578, 374] width 819 height 85
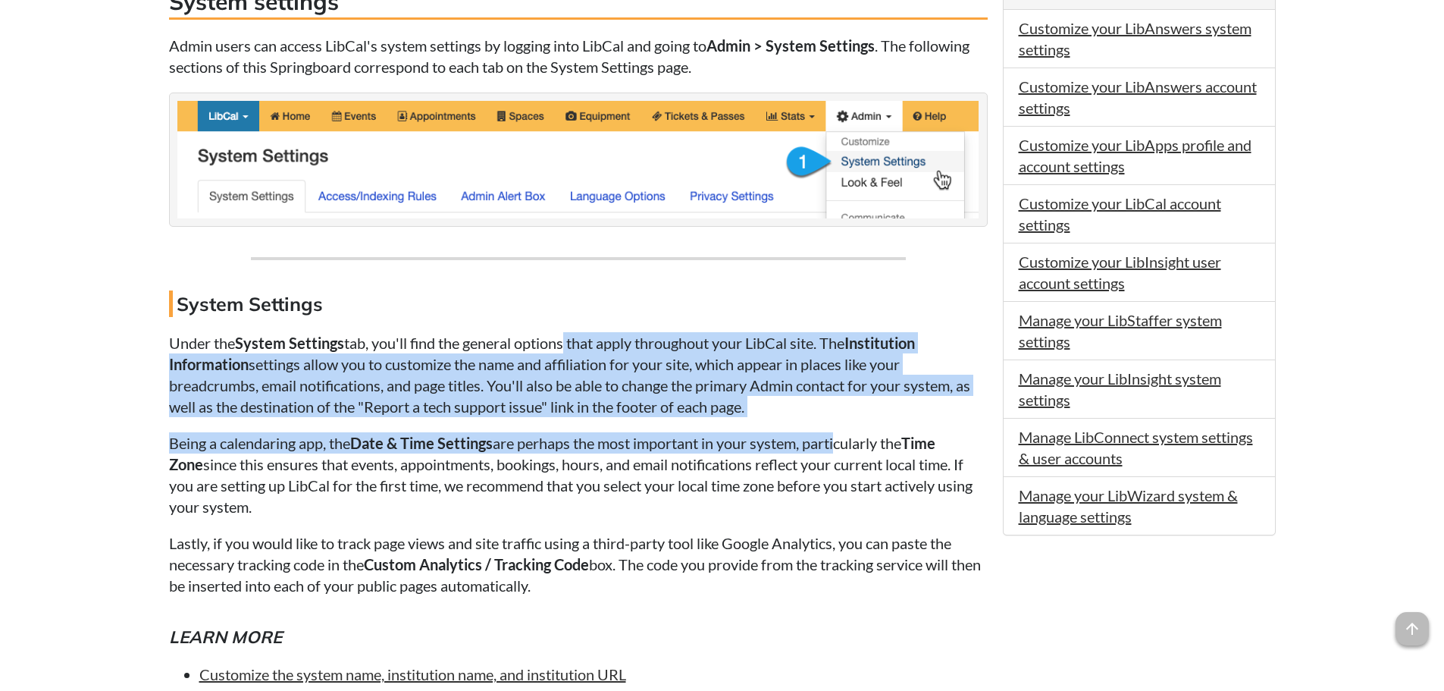
drag, startPoint x: 565, startPoint y: 343, endPoint x: 844, endPoint y: 427, distance: 291.4
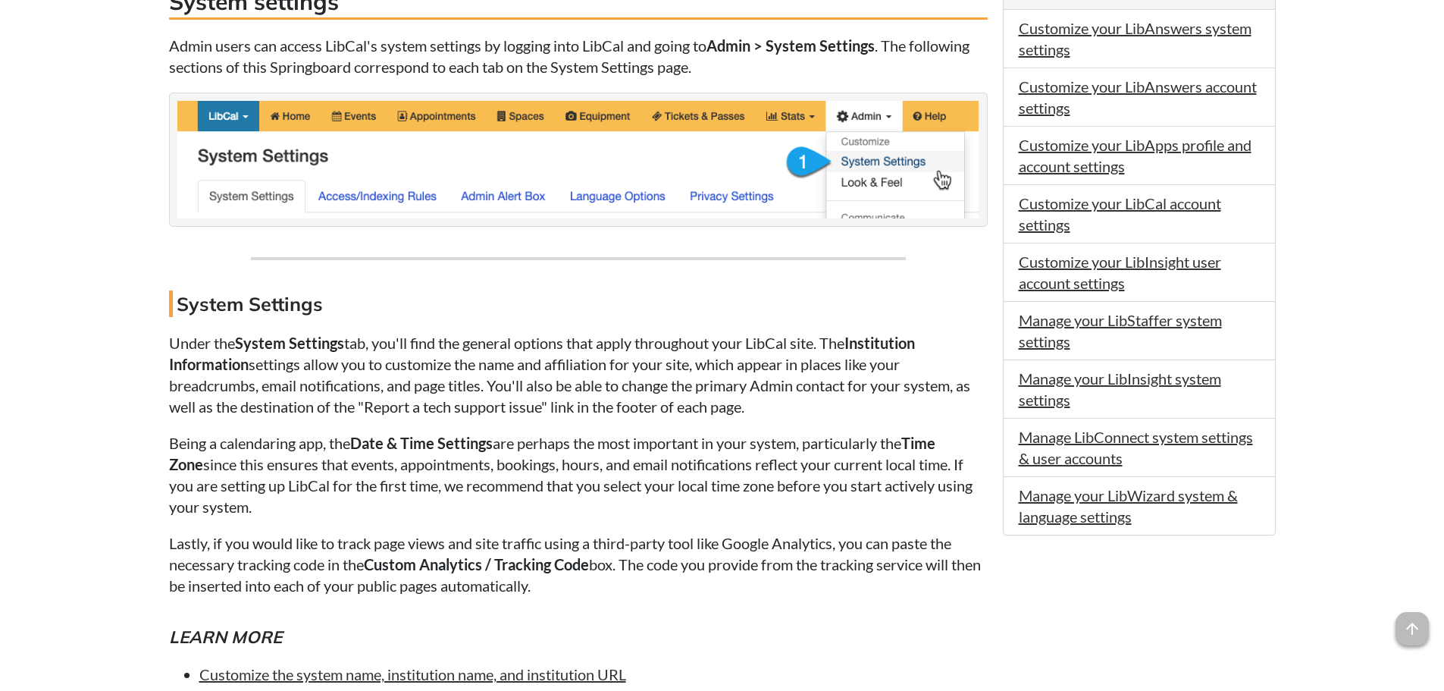
click at [792, 344] on p "Under the System Settings tab, you'll find the general options that apply throu…" at bounding box center [578, 374] width 819 height 85
drag, startPoint x: 839, startPoint y: 356, endPoint x: 879, endPoint y: 408, distance: 64.9
click at [879, 408] on p "Under the System Settings tab, you'll find the general options that apply throu…" at bounding box center [578, 374] width 819 height 85
click at [880, 407] on p "Under the System Settings tab, you'll find the general options that apply throu…" at bounding box center [578, 374] width 819 height 85
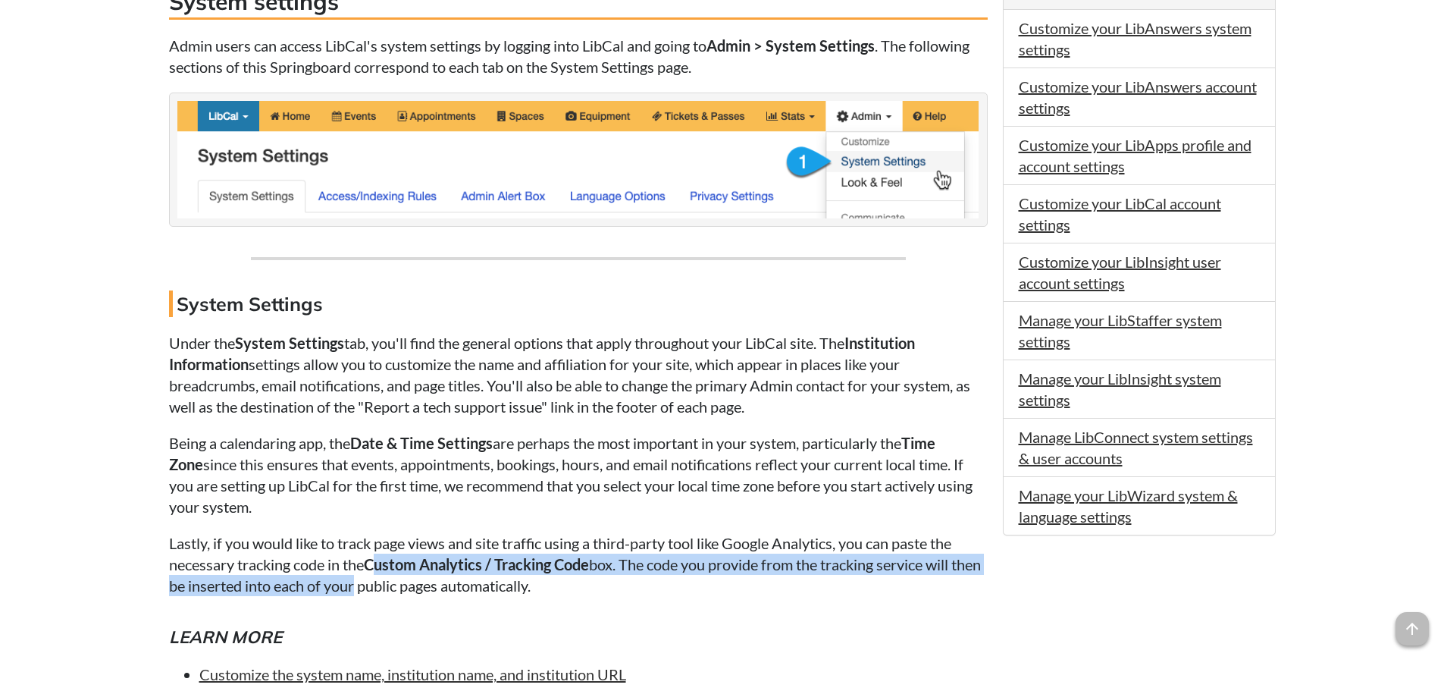
drag, startPoint x: 378, startPoint y: 560, endPoint x: 387, endPoint y: 592, distance: 33.1
click at [387, 592] on p "Lastly, if you would like to track page views and site traffic using a third-pa…" at bounding box center [578, 564] width 819 height 64
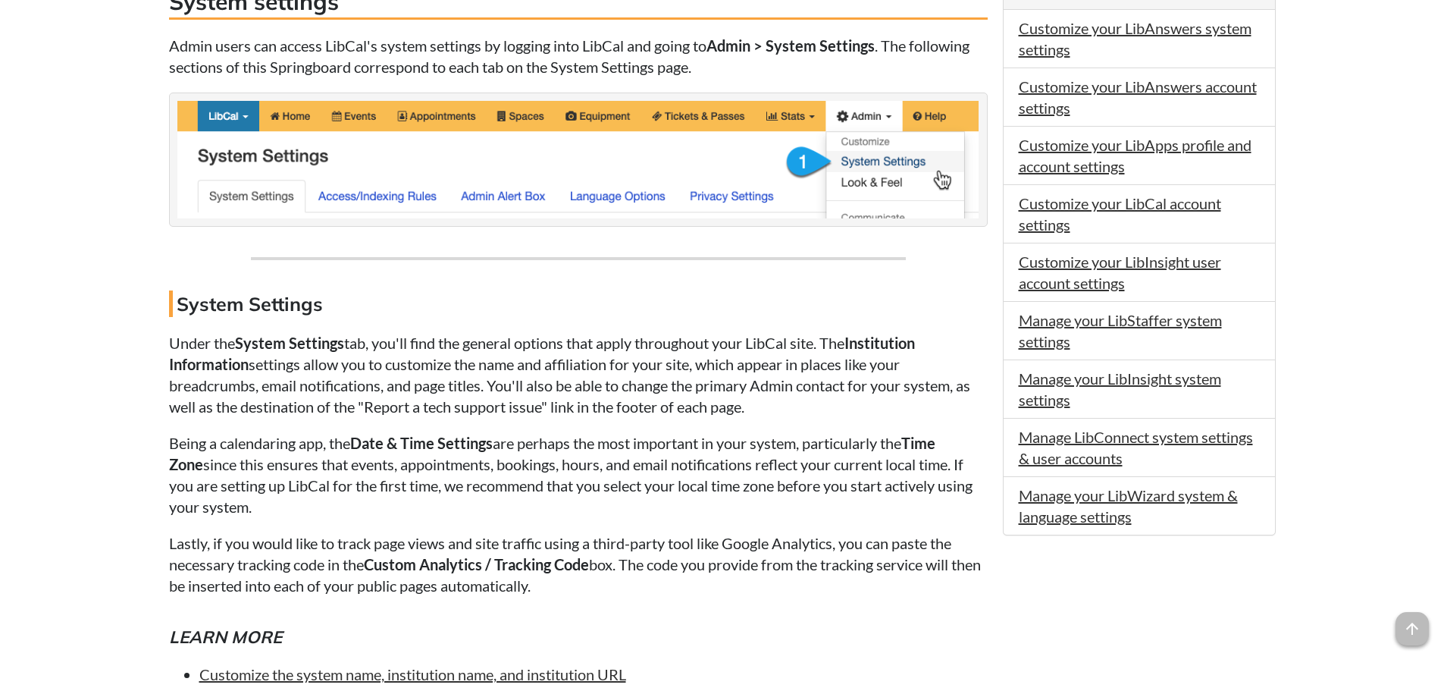
click at [541, 590] on p "Lastly, if you would like to track page views and site traffic using a third-pa…" at bounding box center [578, 564] width 819 height 64
drag, startPoint x: 582, startPoint y: 525, endPoint x: 673, endPoint y: 589, distance: 111.5
click at [673, 589] on p "Lastly, if you would like to track page views and site traffic using a third-pa…" at bounding box center [578, 564] width 819 height 64
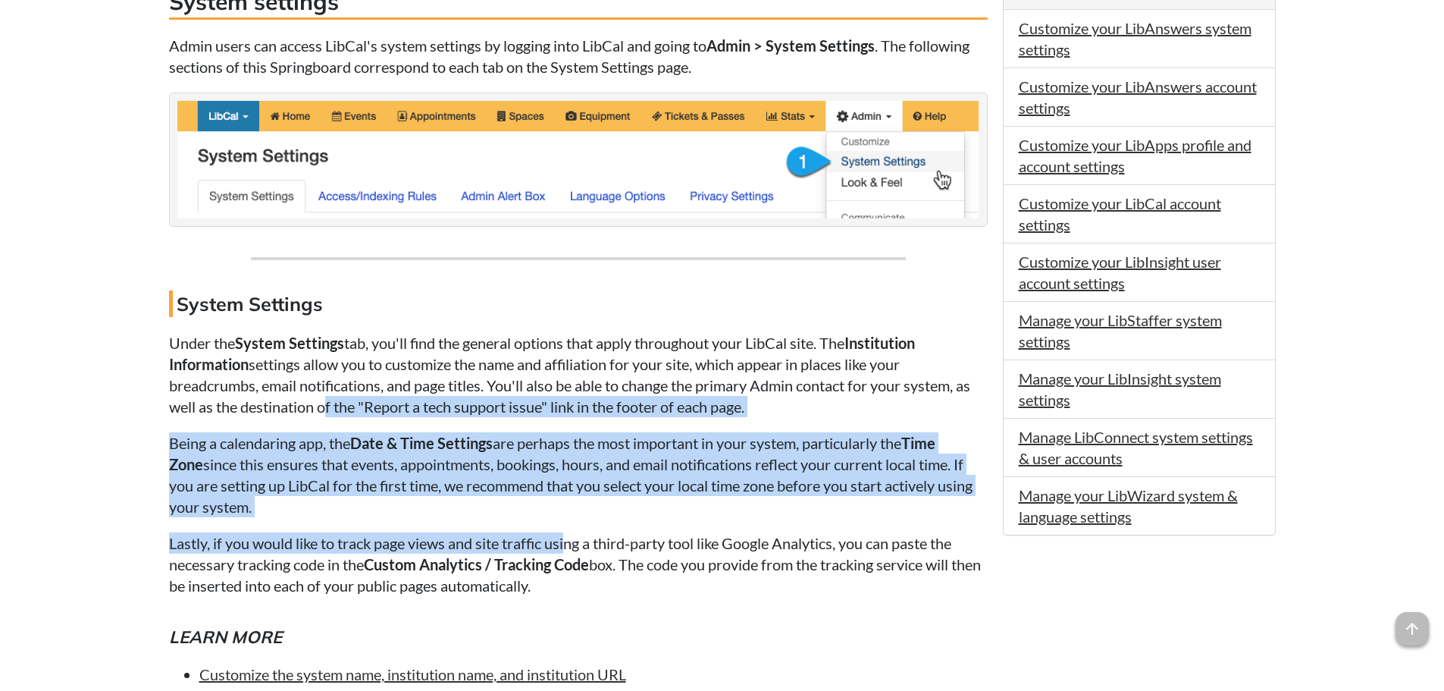
drag, startPoint x: 321, startPoint y: 402, endPoint x: 569, endPoint y: 526, distance: 277.3
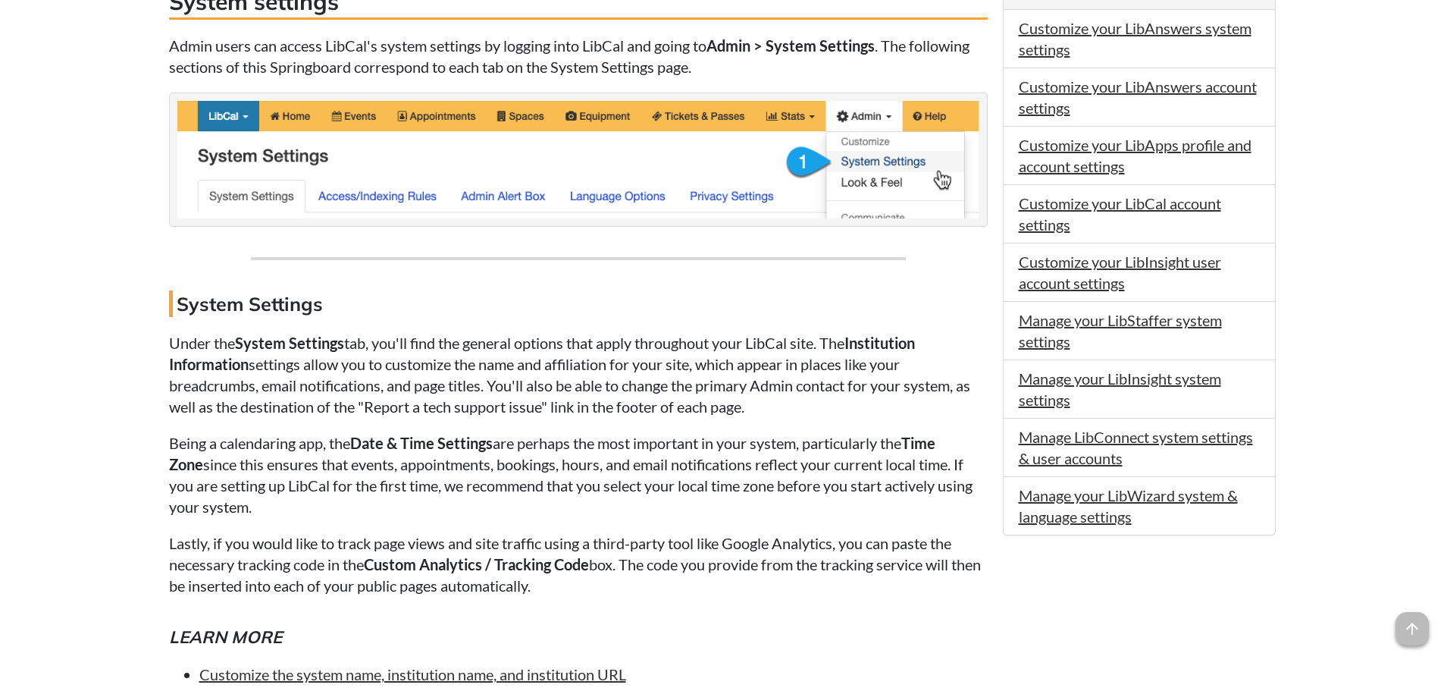
drag, startPoint x: 647, startPoint y: 484, endPoint x: 661, endPoint y: 503, distance: 23.4
click at [661, 503] on p "Being a calendaring app, the Date & Time Settings are perhaps the most importan…" at bounding box center [578, 474] width 819 height 85
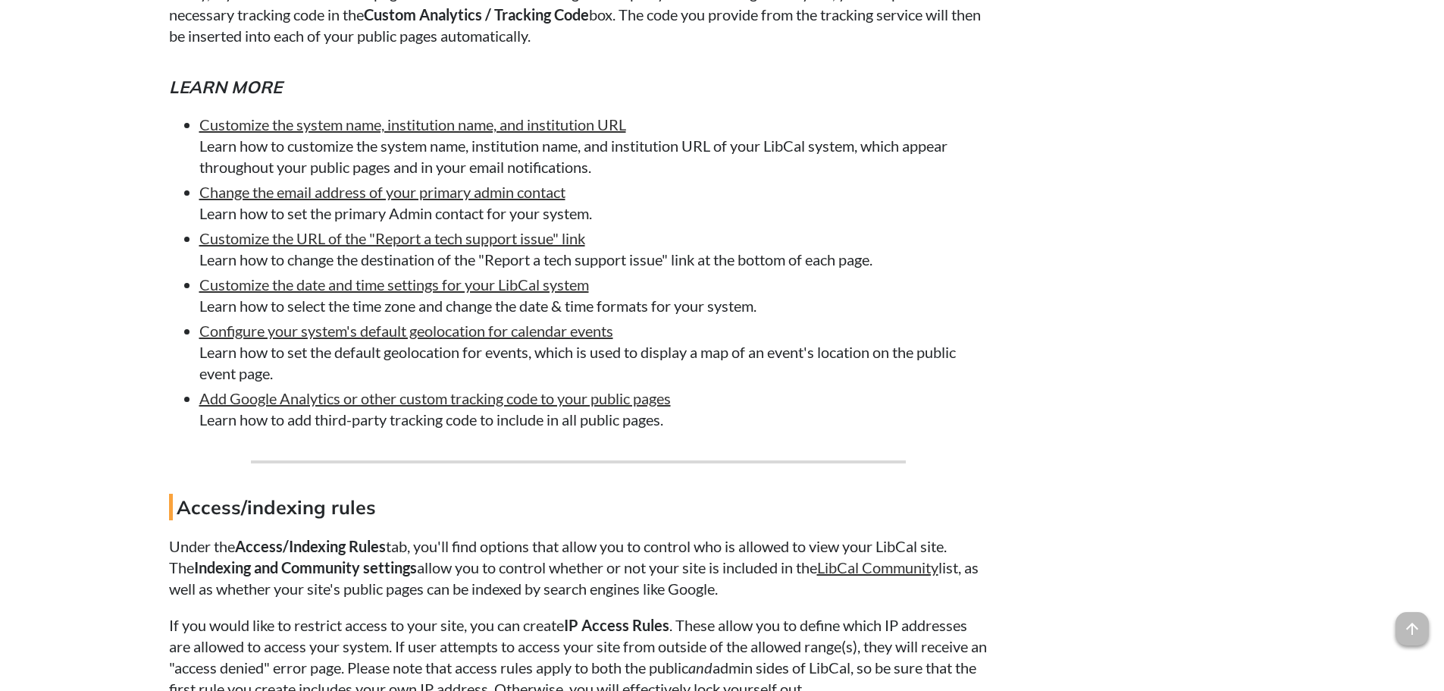
scroll to position [1255, 0]
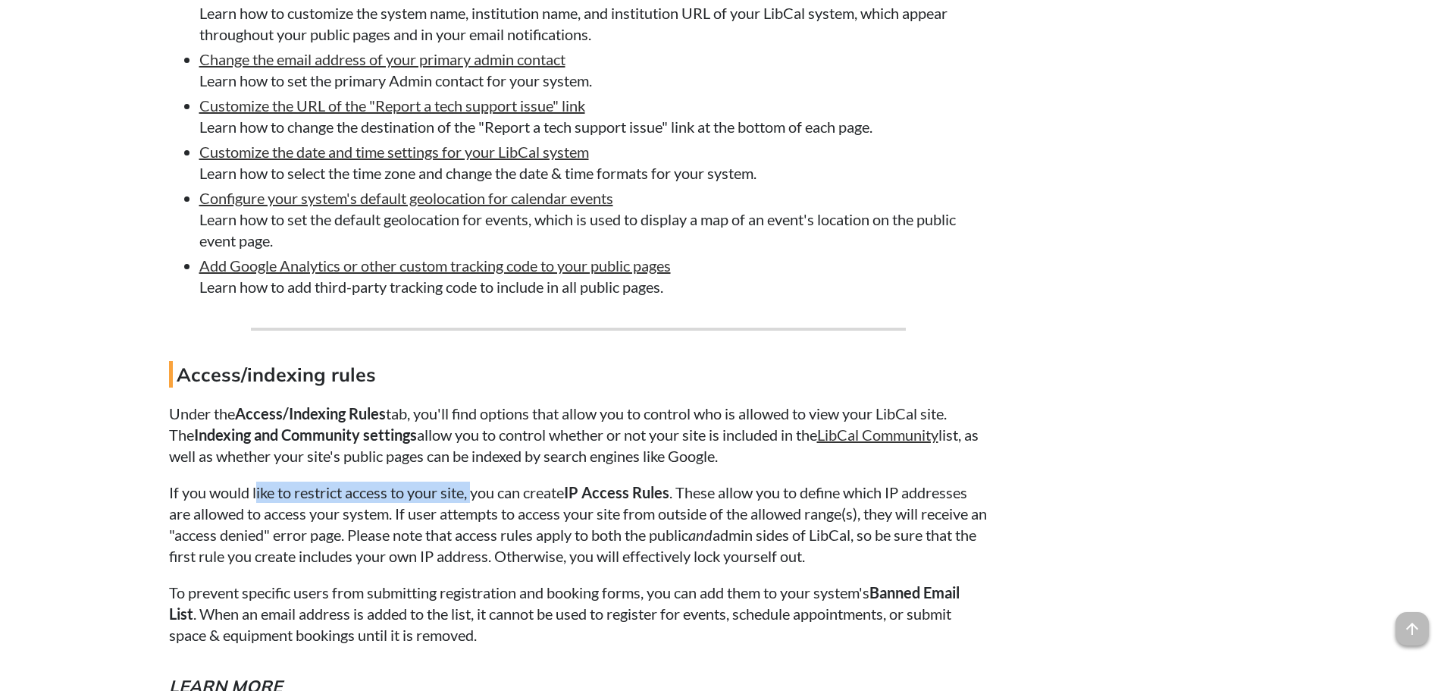
drag, startPoint x: 255, startPoint y: 497, endPoint x: 476, endPoint y: 484, distance: 220.9
click at [476, 484] on p "If you would like to restrict access to your site, you can create IP Access Rul…" at bounding box center [578, 523] width 819 height 85
drag, startPoint x: 487, startPoint y: 488, endPoint x: 677, endPoint y: 487, distance: 190.3
click at [677, 487] on p "If you would like to restrict access to your site, you can create IP Access Rul…" at bounding box center [578, 523] width 819 height 85
drag, startPoint x: 381, startPoint y: 500, endPoint x: 251, endPoint y: 497, distance: 130.4
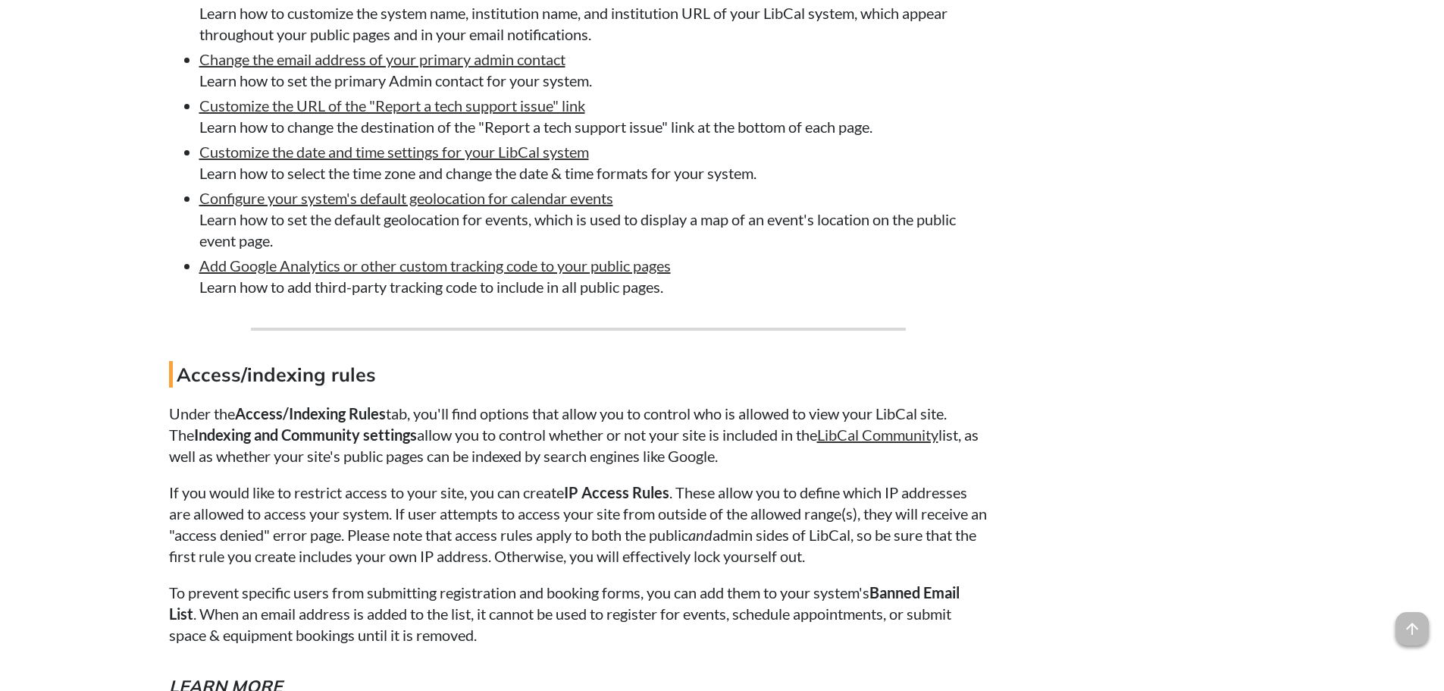
click at [381, 500] on p "If you would like to restrict access to your site, you can create IP Access Rul…" at bounding box center [578, 523] width 819 height 85
drag, startPoint x: 164, startPoint y: 492, endPoint x: 299, endPoint y: 502, distance: 135.3
click at [342, 499] on p "If you would like to restrict access to your site, you can create IP Access Rul…" at bounding box center [578, 523] width 819 height 85
drag, startPoint x: 393, startPoint y: 497, endPoint x: 472, endPoint y: 494, distance: 79.6
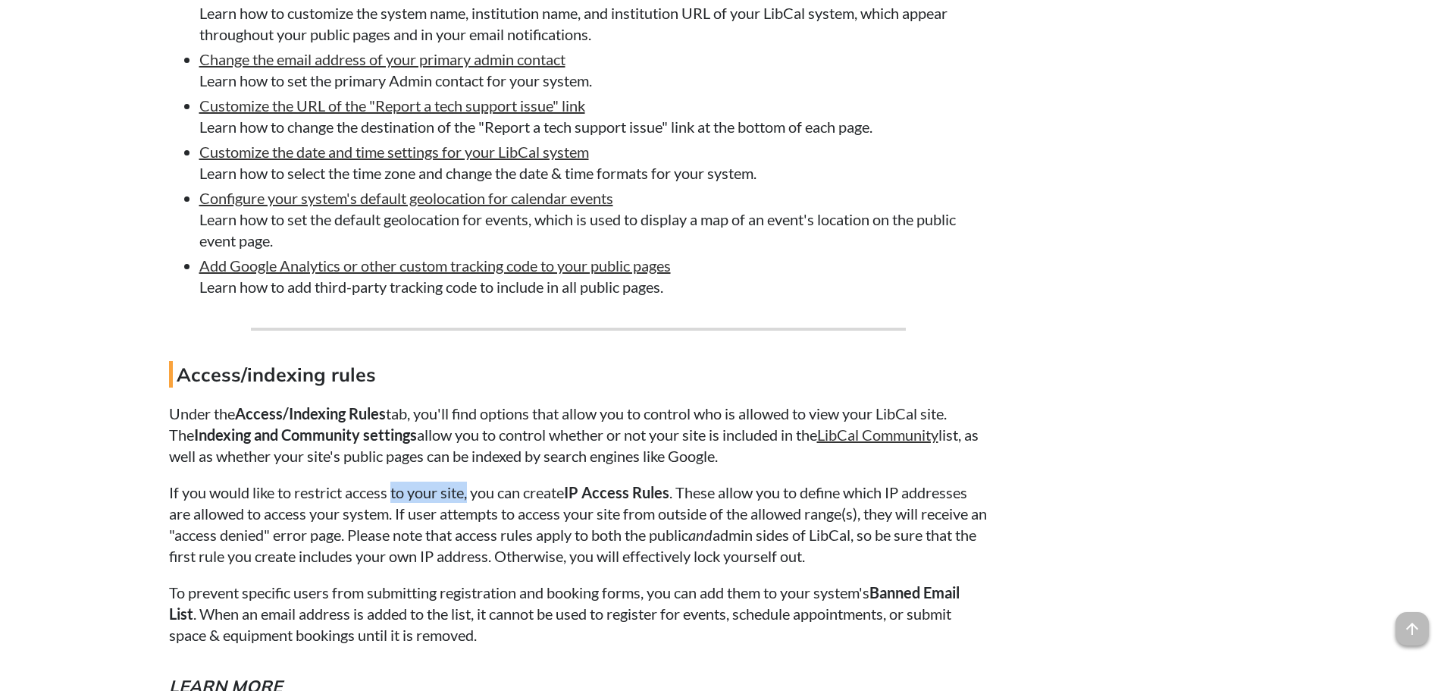
click at [472, 494] on p "If you would like to restrict access to your site, you can create IP Access Rul…" at bounding box center [578, 523] width 819 height 85
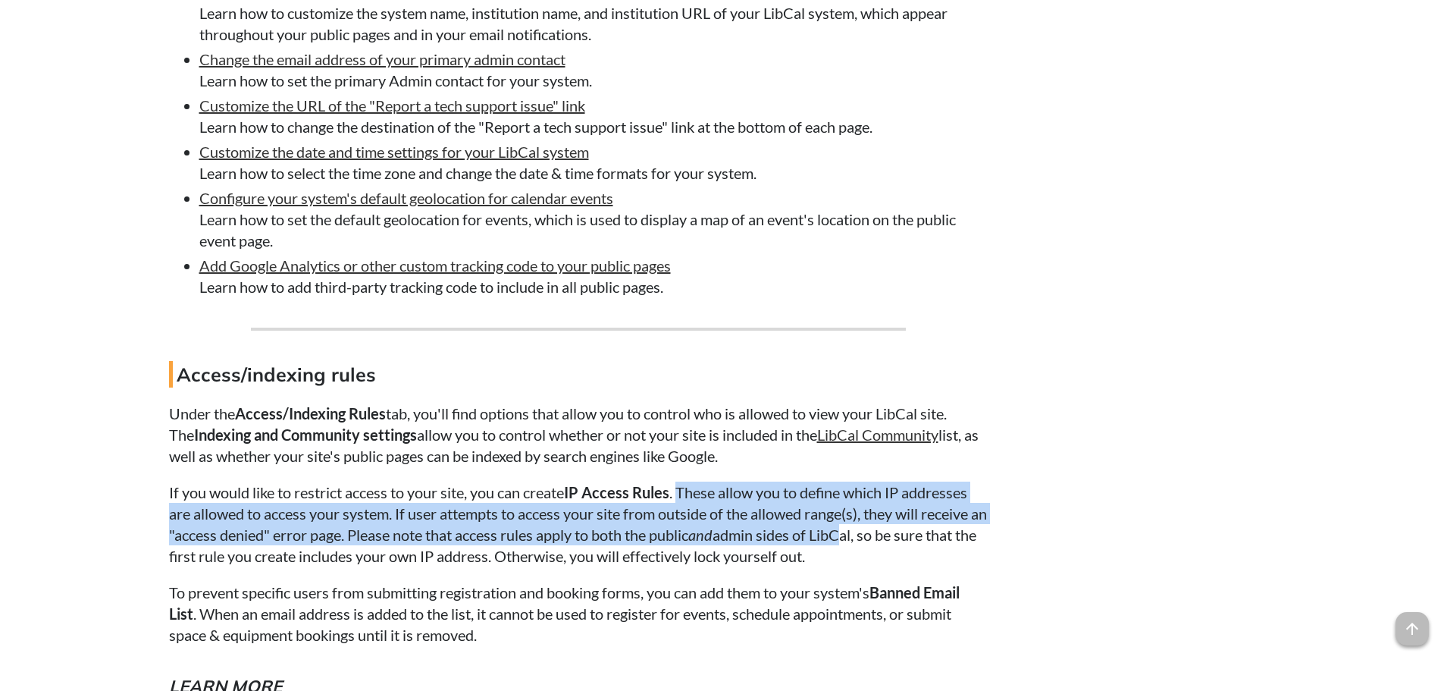
drag, startPoint x: 684, startPoint y: 490, endPoint x: 863, endPoint y: 540, distance: 186.5
click at [863, 540] on p "If you would like to restrict access to your site, you can create IP Access Rul…" at bounding box center [578, 523] width 819 height 85
click at [865, 541] on p "If you would like to restrict access to your site, you can create IP Access Rul…" at bounding box center [578, 523] width 819 height 85
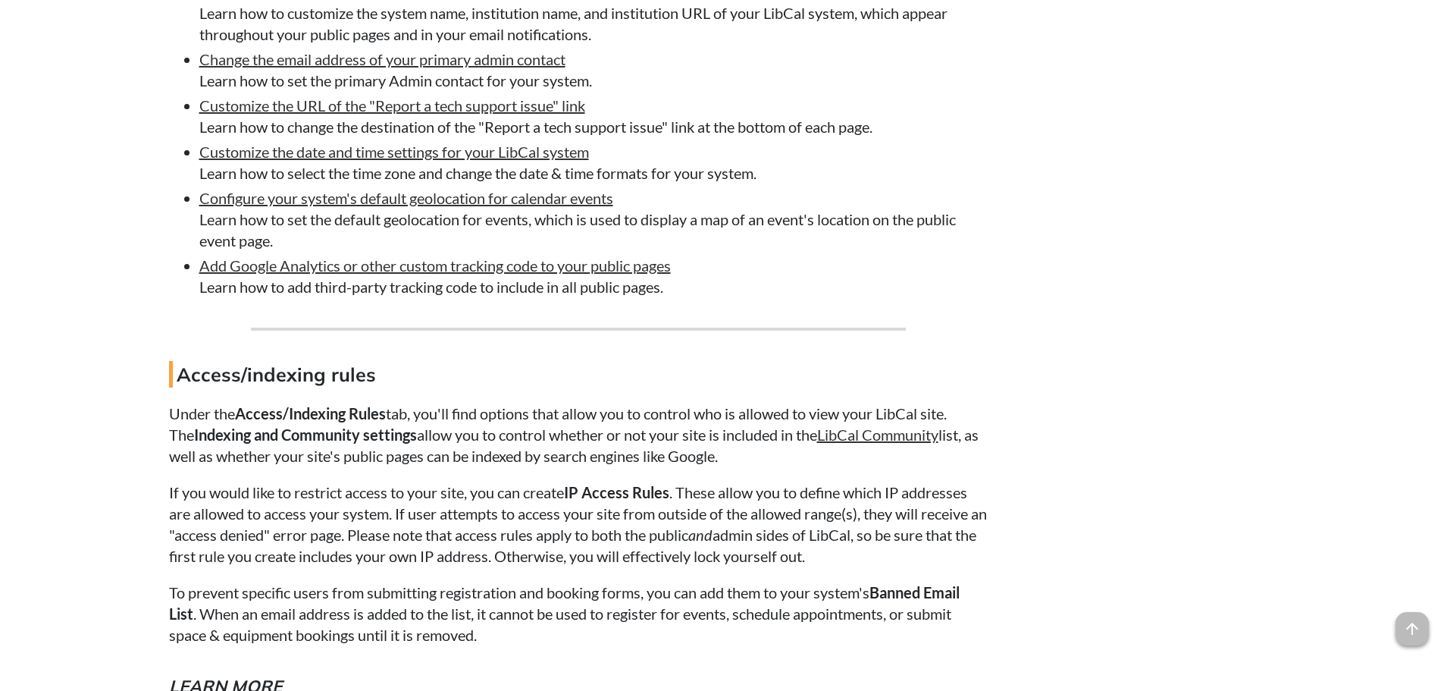
drag, startPoint x: 876, startPoint y: 546, endPoint x: 660, endPoint y: 510, distance: 218.2
click at [871, 541] on p "If you would like to restrict access to your site, you can create IP Access Rul…" at bounding box center [578, 523] width 819 height 85
click at [345, 516] on p "If you would like to restrict access to your site, you can create IP Access Rul…" at bounding box center [578, 523] width 819 height 85
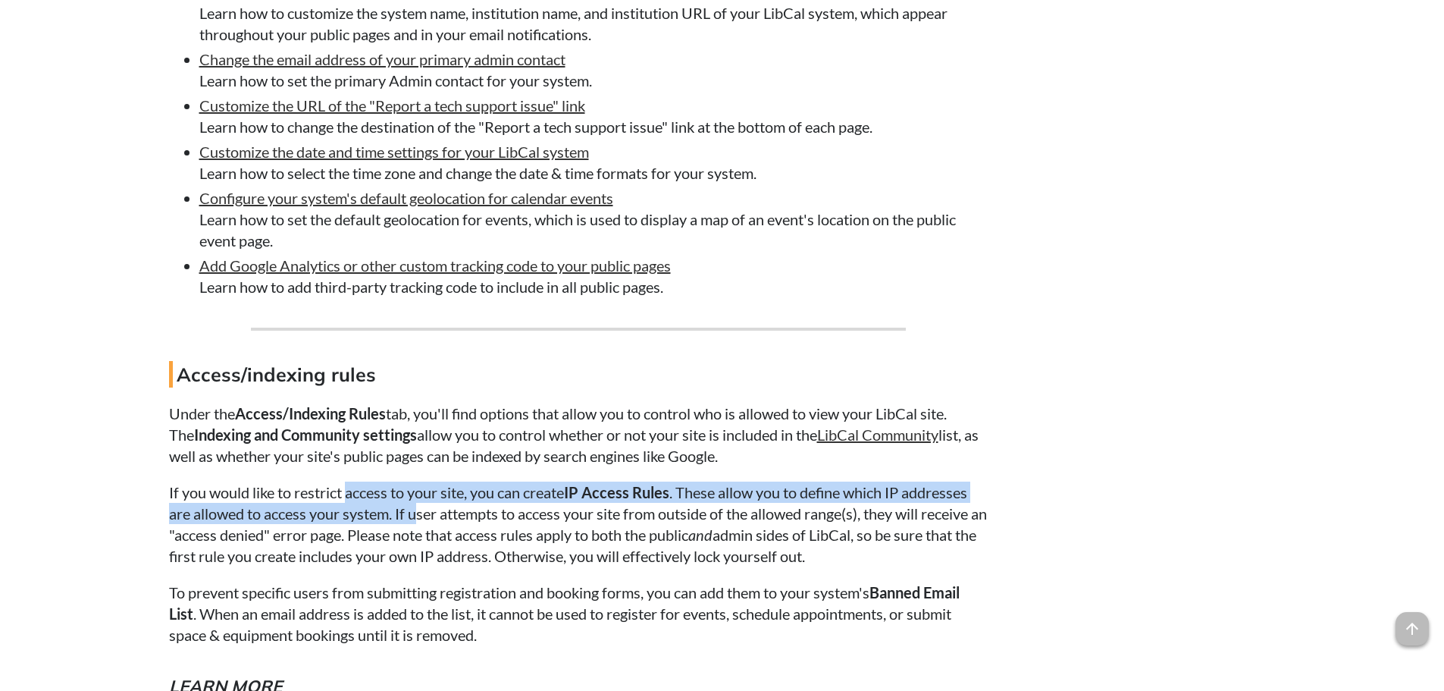
drag, startPoint x: 349, startPoint y: 487, endPoint x: 419, endPoint y: 508, distance: 72.7
click at [419, 508] on p "If you would like to restrict access to your site, you can create IP Access Rul…" at bounding box center [578, 523] width 819 height 85
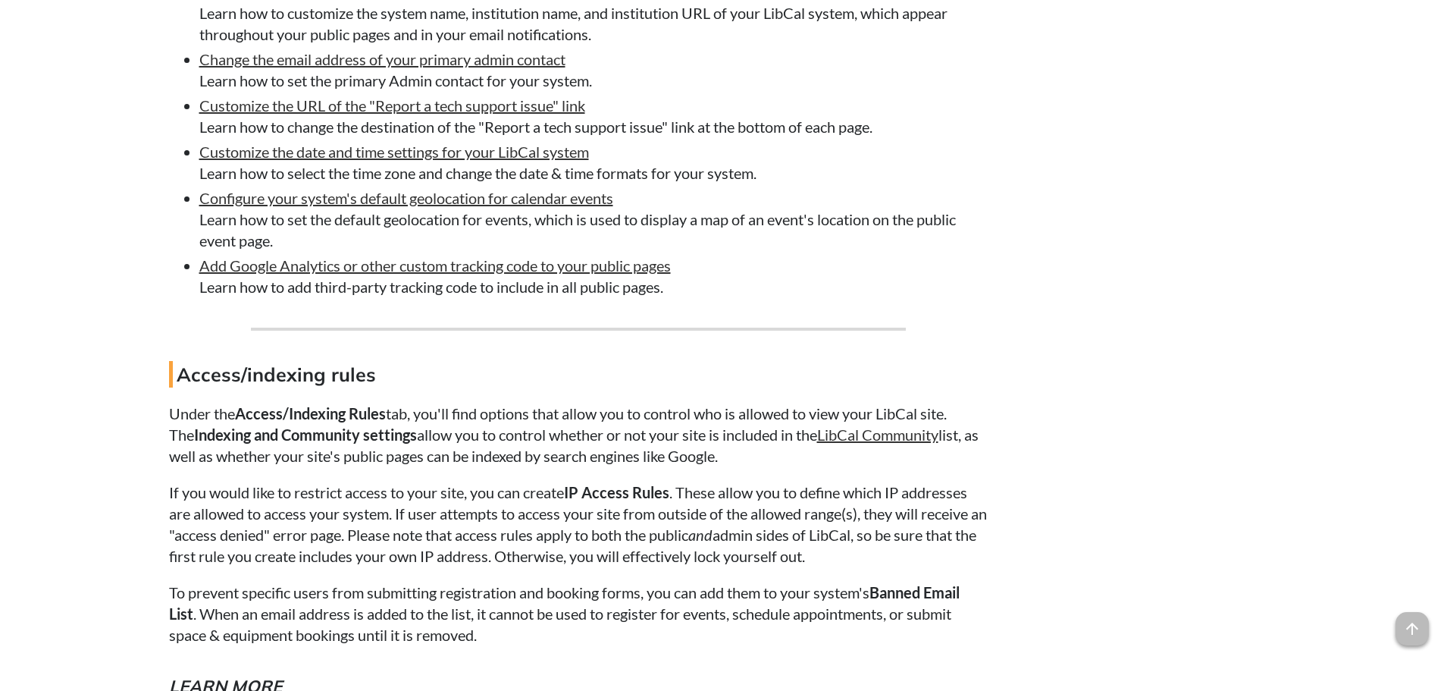
click at [583, 529] on p "If you would like to restrict access to your site, you can create IP Access Rul…" at bounding box center [578, 523] width 819 height 85
drag, startPoint x: 838, startPoint y: 498, endPoint x: 880, endPoint y: 559, distance: 73.6
click at [879, 559] on p "If you would like to restrict access to your site, you can create IP Access Rul…" at bounding box center [578, 523] width 819 height 85
click at [880, 559] on p "If you would like to restrict access to your site, you can create IP Access Rul…" at bounding box center [578, 523] width 819 height 85
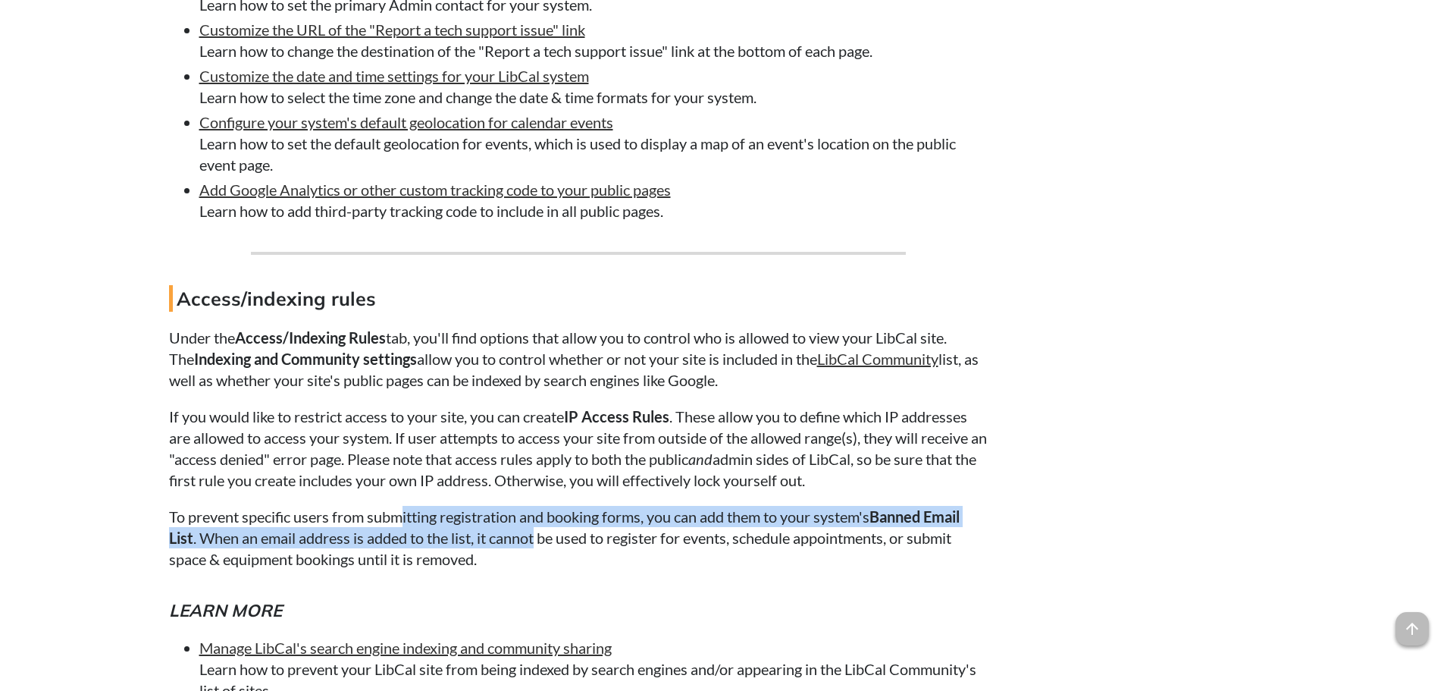
drag, startPoint x: 417, startPoint y: 512, endPoint x: 539, endPoint y: 544, distance: 126.3
click at [539, 544] on p "To prevent specific users from submitting registration and booking forms, you c…" at bounding box center [578, 538] width 819 height 64
click at [540, 544] on p "To prevent specific users from submitting registration and booking forms, you c…" at bounding box center [578, 538] width 819 height 64
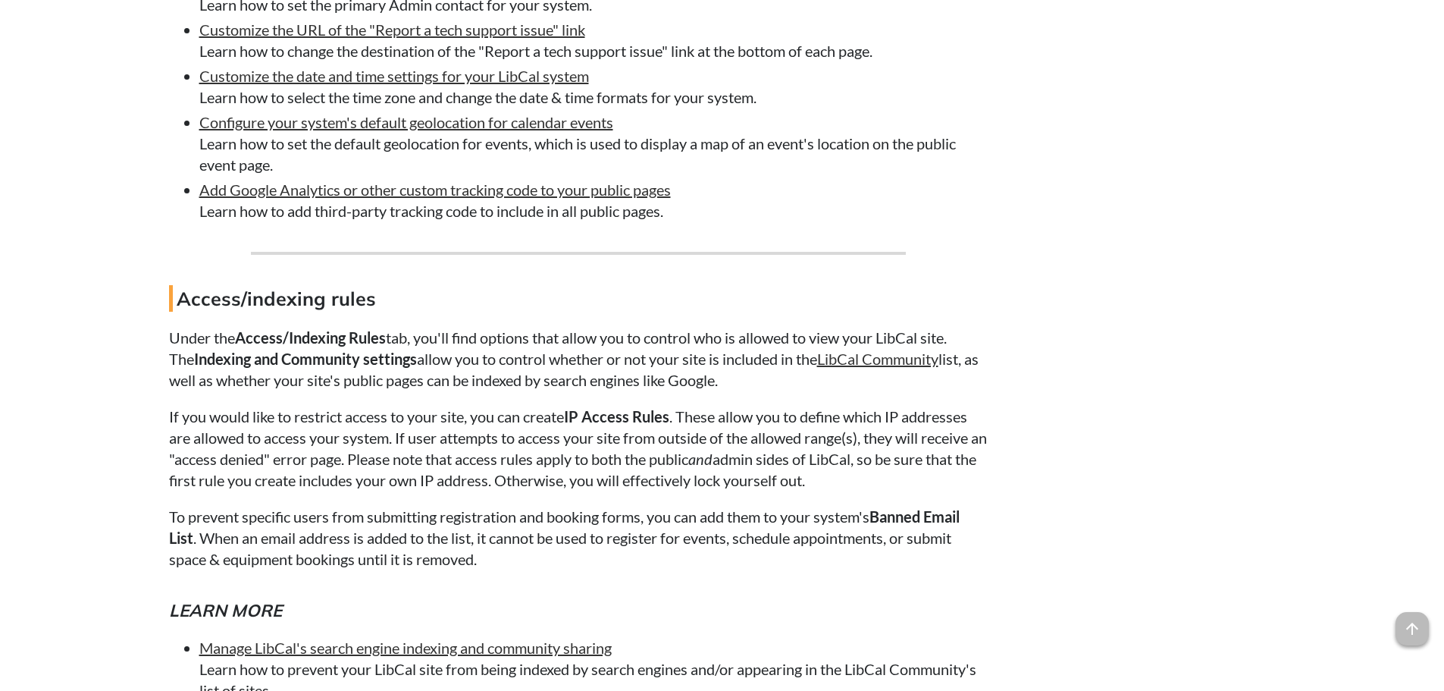
drag, startPoint x: 605, startPoint y: 578, endPoint x: 622, endPoint y: 536, distance: 44.9
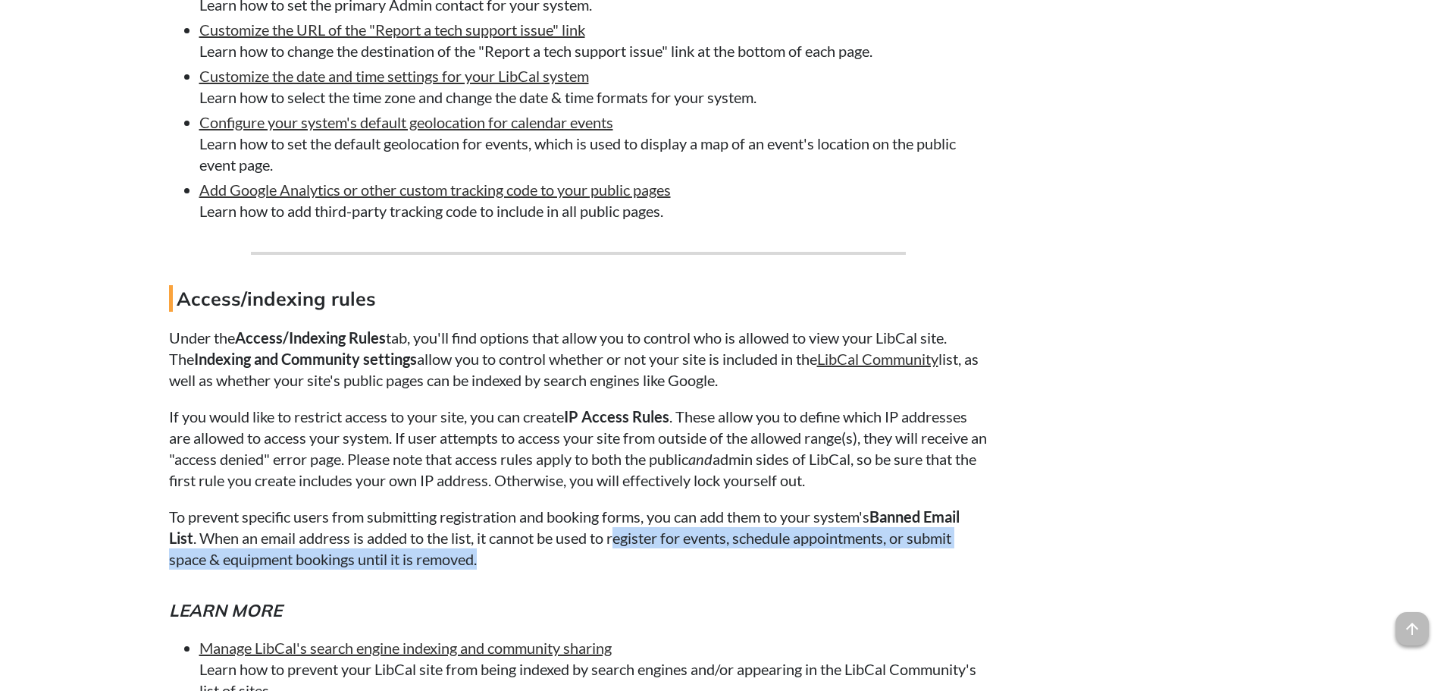
drag, startPoint x: 622, startPoint y: 530, endPoint x: 631, endPoint y: 564, distance: 35.1
click at [631, 564] on p "To prevent specific users from submitting registration and booking forms, you c…" at bounding box center [578, 538] width 819 height 64
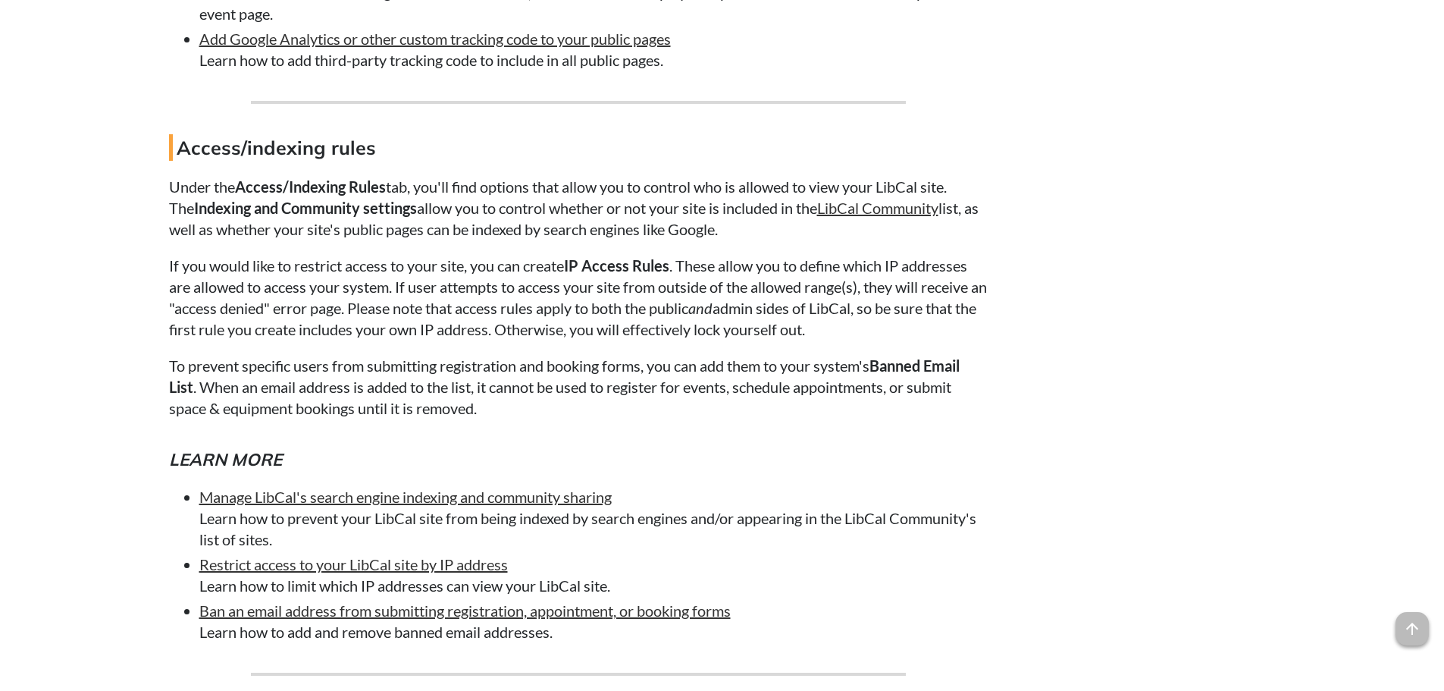
scroll to position [1482, 0]
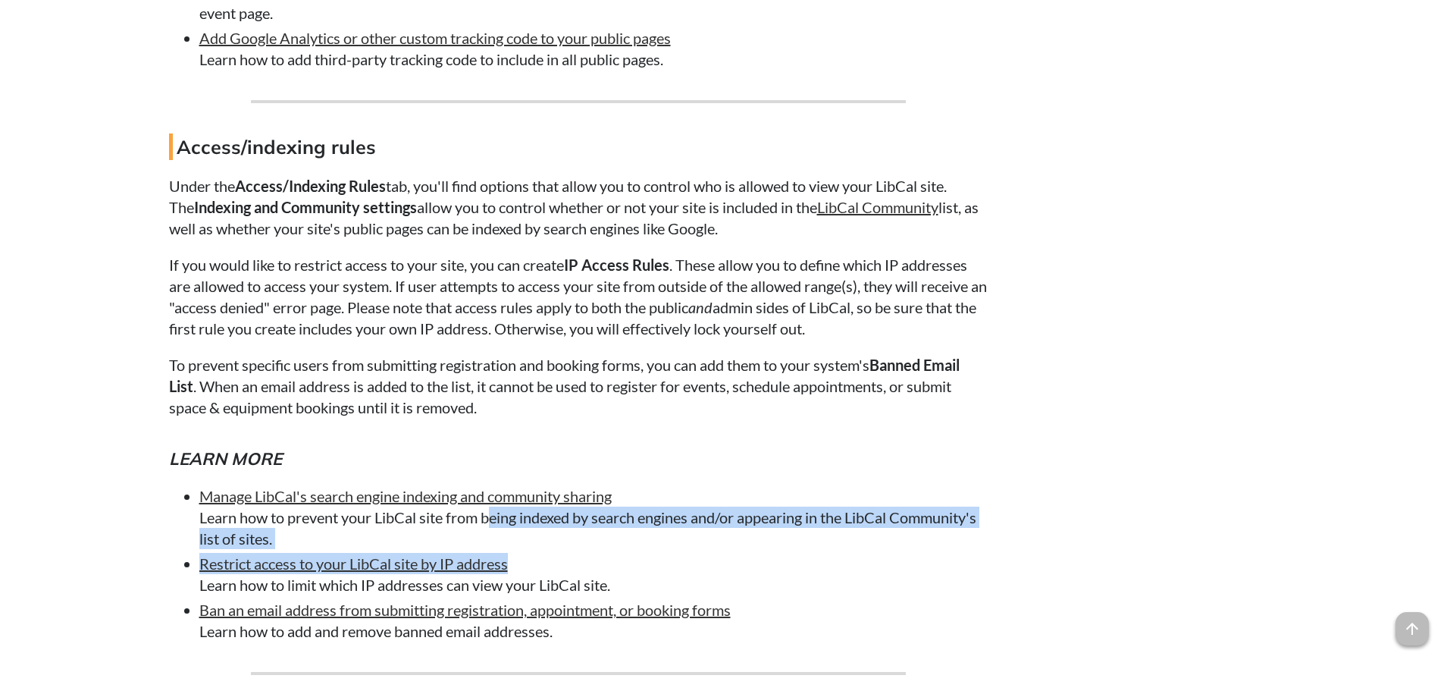
drag, startPoint x: 478, startPoint y: 520, endPoint x: 719, endPoint y: 554, distance: 243.5
click at [719, 554] on ul "Manage LibCal's search engine indexing and community sharing Learn how to preve…" at bounding box center [578, 563] width 819 height 156
click at [719, 554] on li "Restrict access to your LibCal site by IP address Learn how to limit which IP a…" at bounding box center [593, 574] width 788 height 42
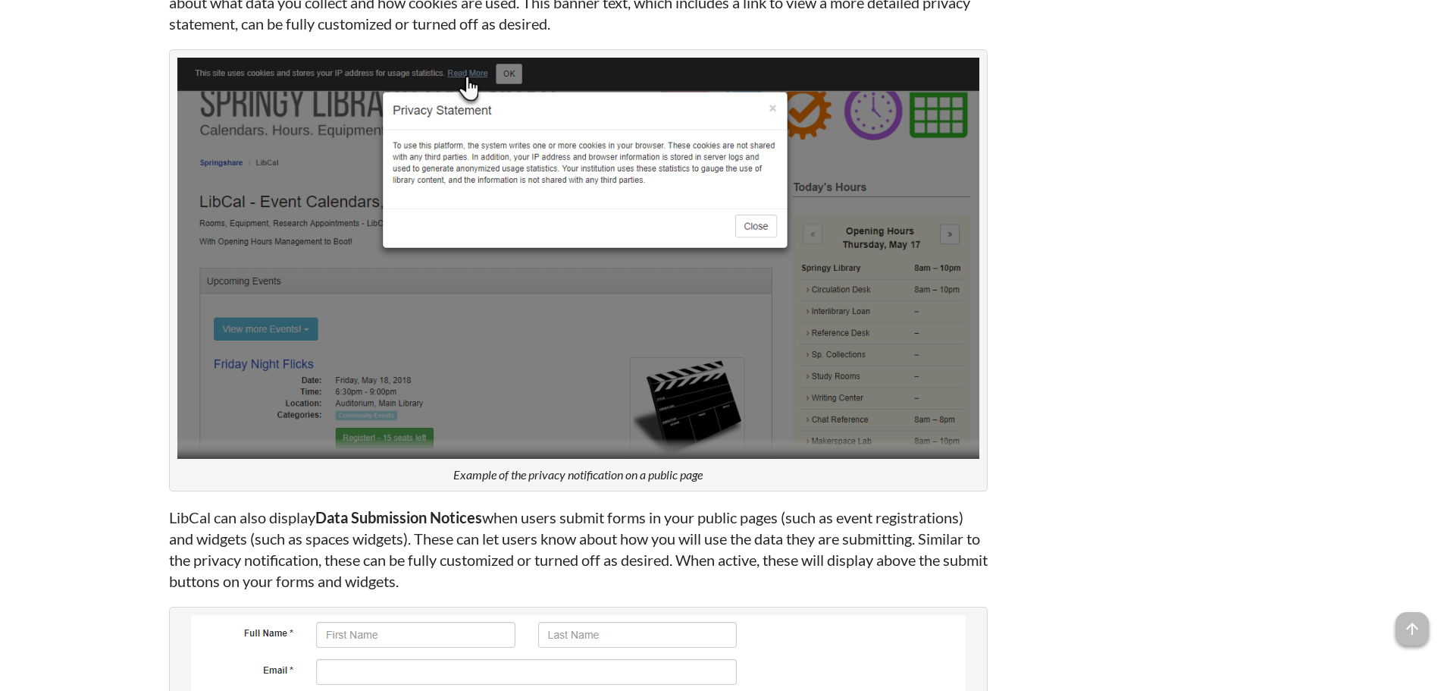
scroll to position [3226, 0]
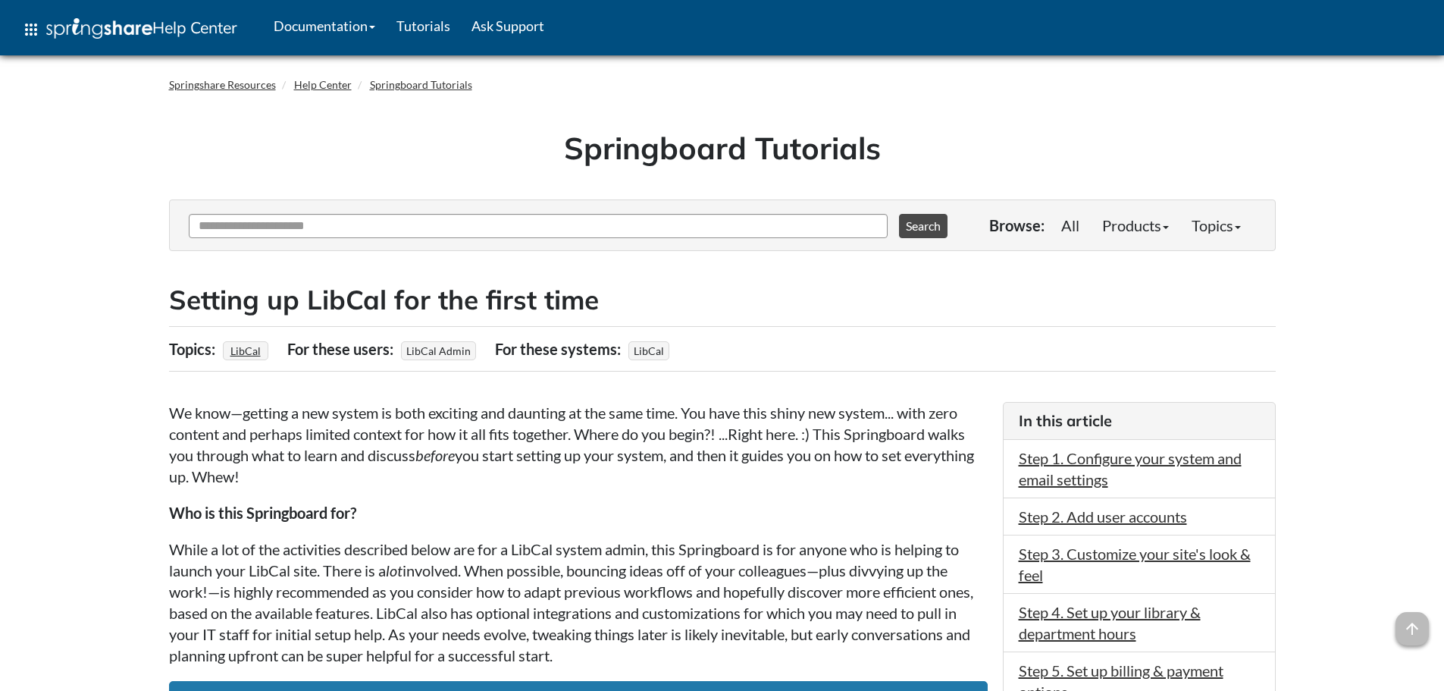
click at [840, 561] on p "While a lot of the activities described below are for a LibCal system admin, th…" at bounding box center [578, 601] width 819 height 127
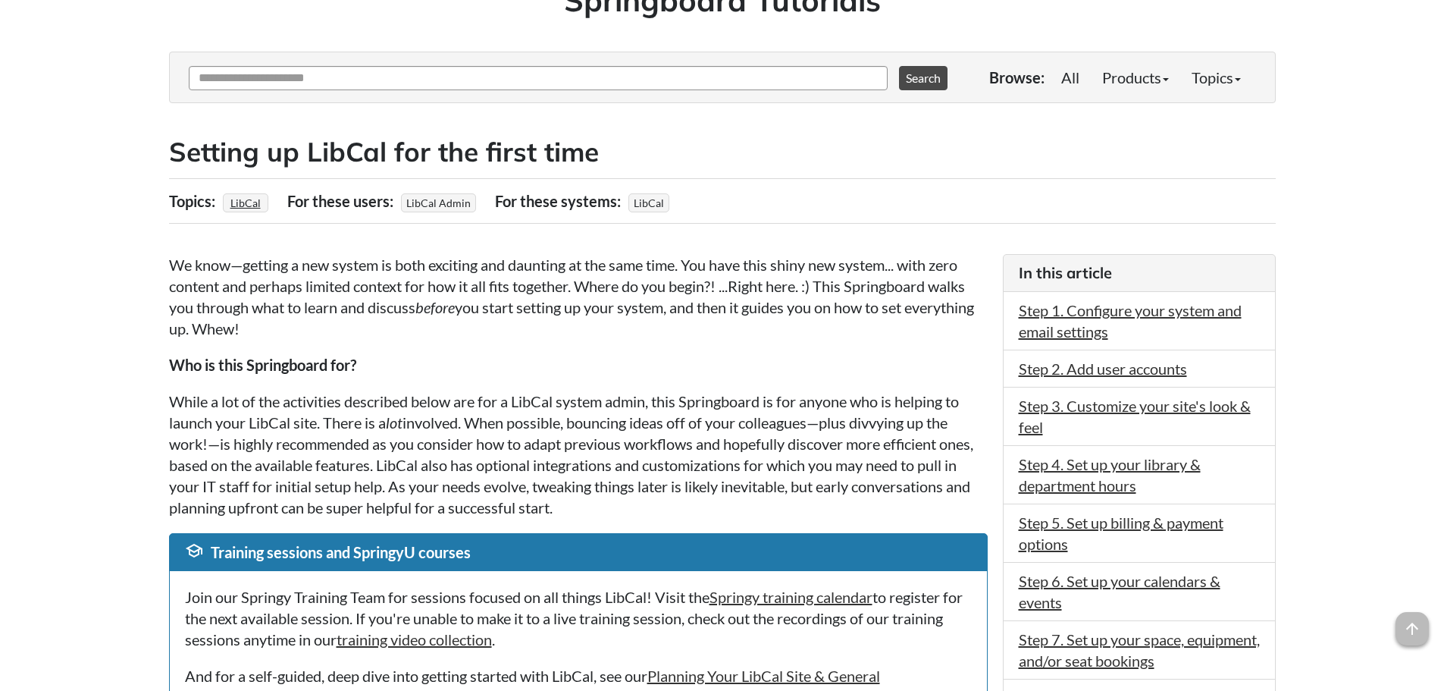
scroll to position [152, 0]
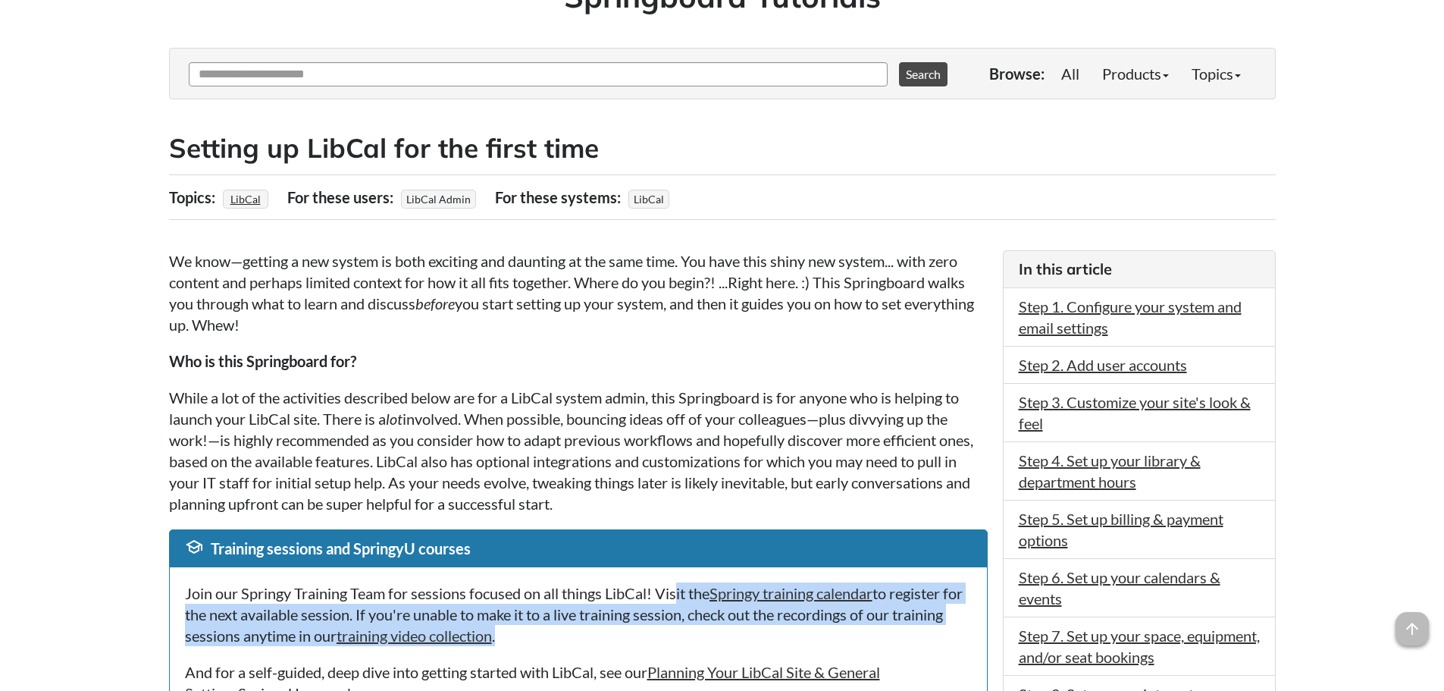
drag, startPoint x: 677, startPoint y: 597, endPoint x: 684, endPoint y: 631, distance: 34.8
click at [684, 631] on p "Join our Springy Training Team for sessions focused on all things LibCal! Visit…" at bounding box center [578, 614] width 787 height 64
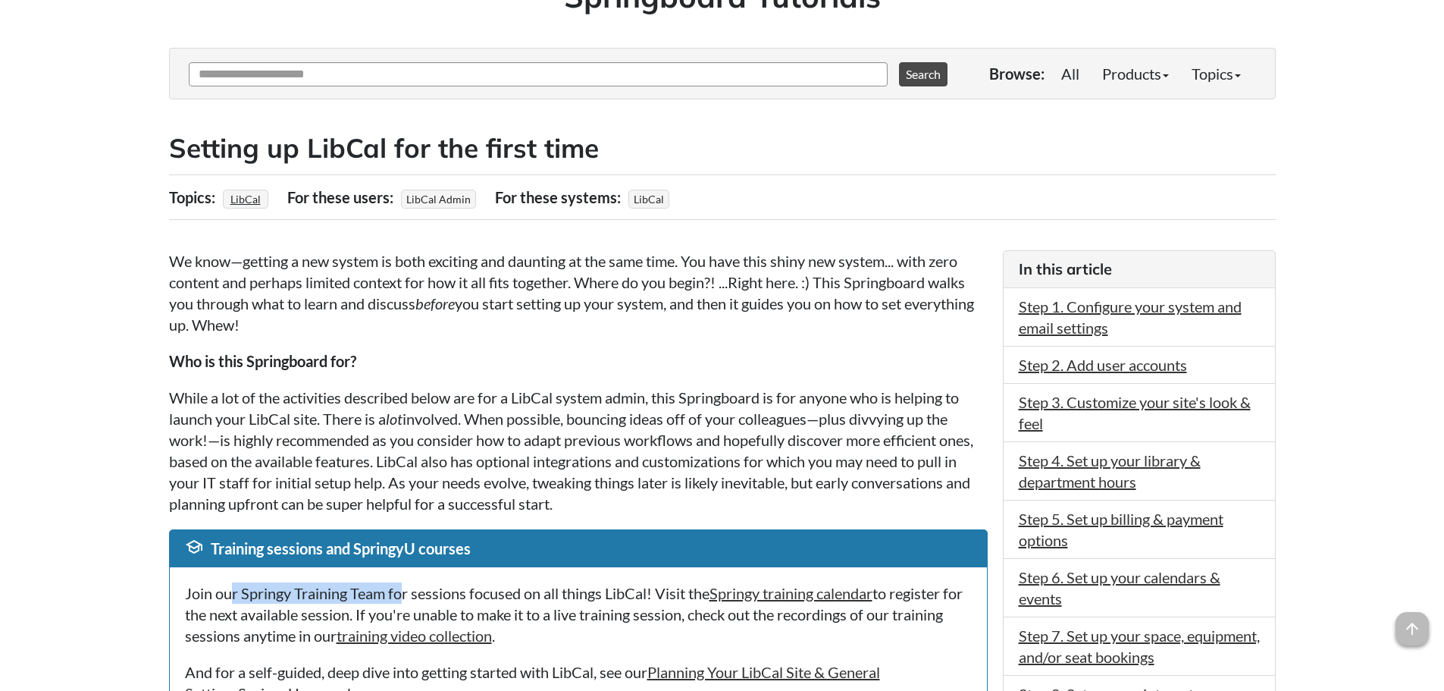
drag, startPoint x: 230, startPoint y: 600, endPoint x: 401, endPoint y: 599, distance: 171.3
click at [401, 599] on p "Join our Springy Training Team for sessions focused on all things LibCal! Visit…" at bounding box center [578, 614] width 787 height 64
click at [599, 613] on p "Join our Springy Training Team for sessions focused on all things LibCal! Visit…" at bounding box center [578, 614] width 787 height 64
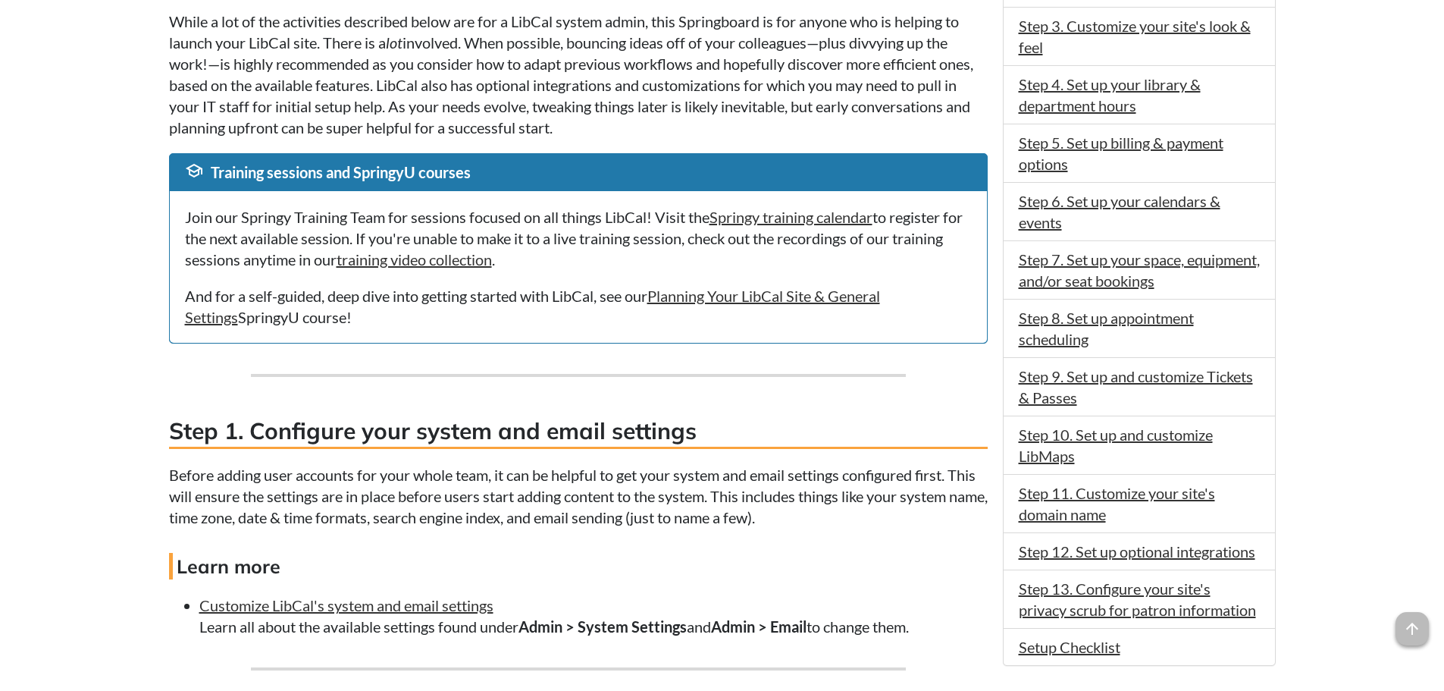
scroll to position [531, 0]
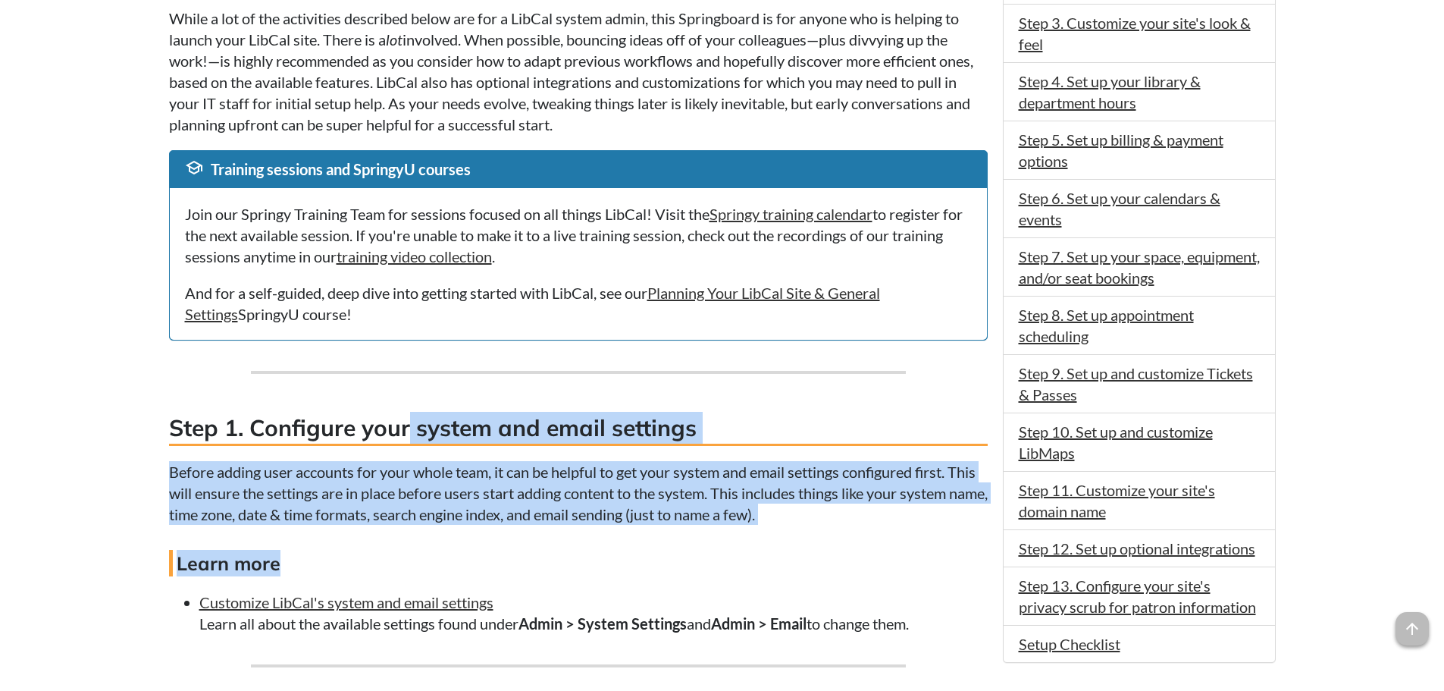
drag, startPoint x: 483, startPoint y: 434, endPoint x: 737, endPoint y: 531, distance: 271.9
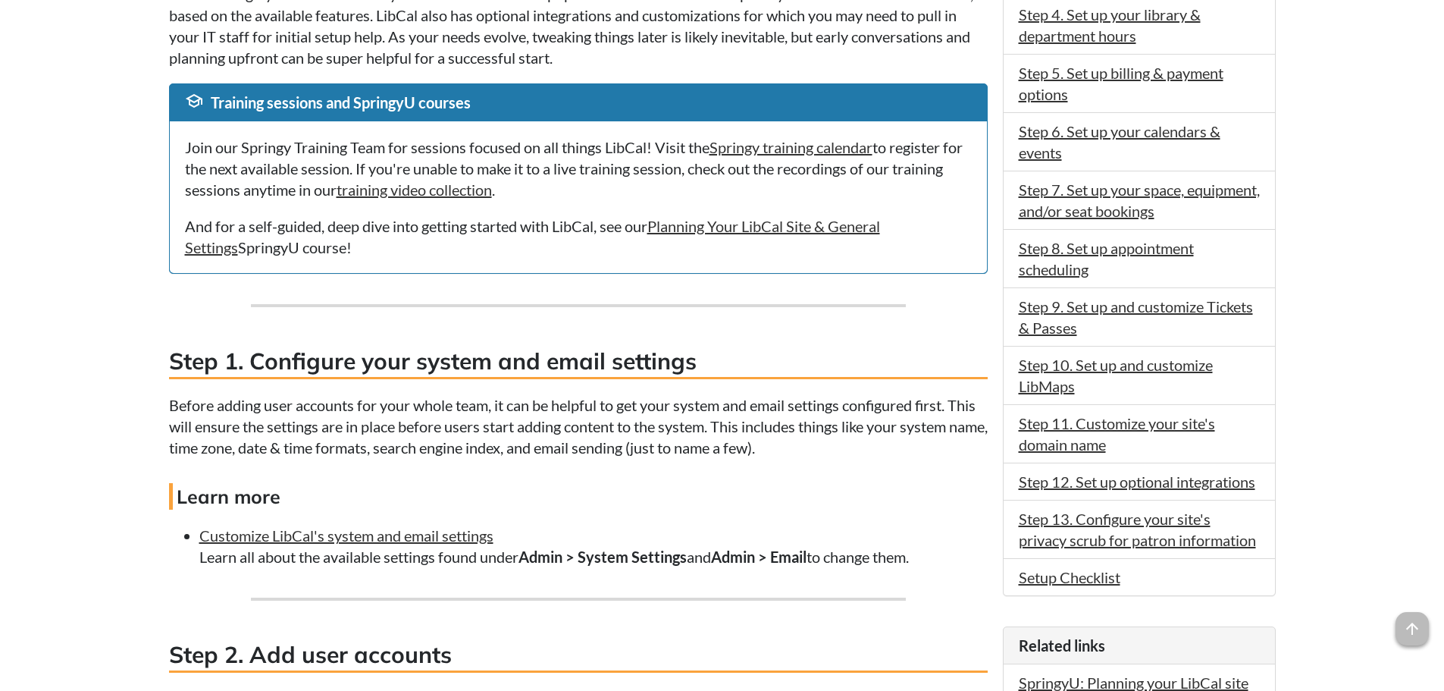
scroll to position [682, 0]
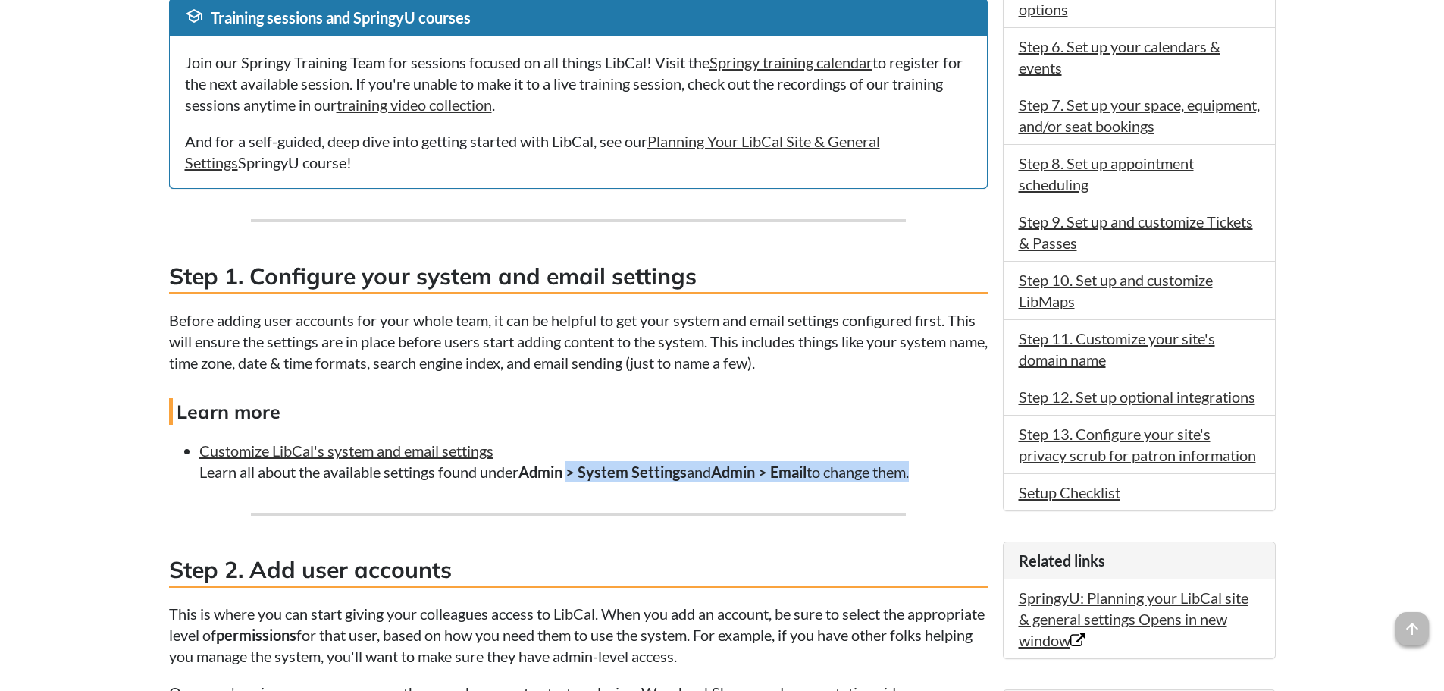
drag, startPoint x: 576, startPoint y: 472, endPoint x: 913, endPoint y: 502, distance: 337.9
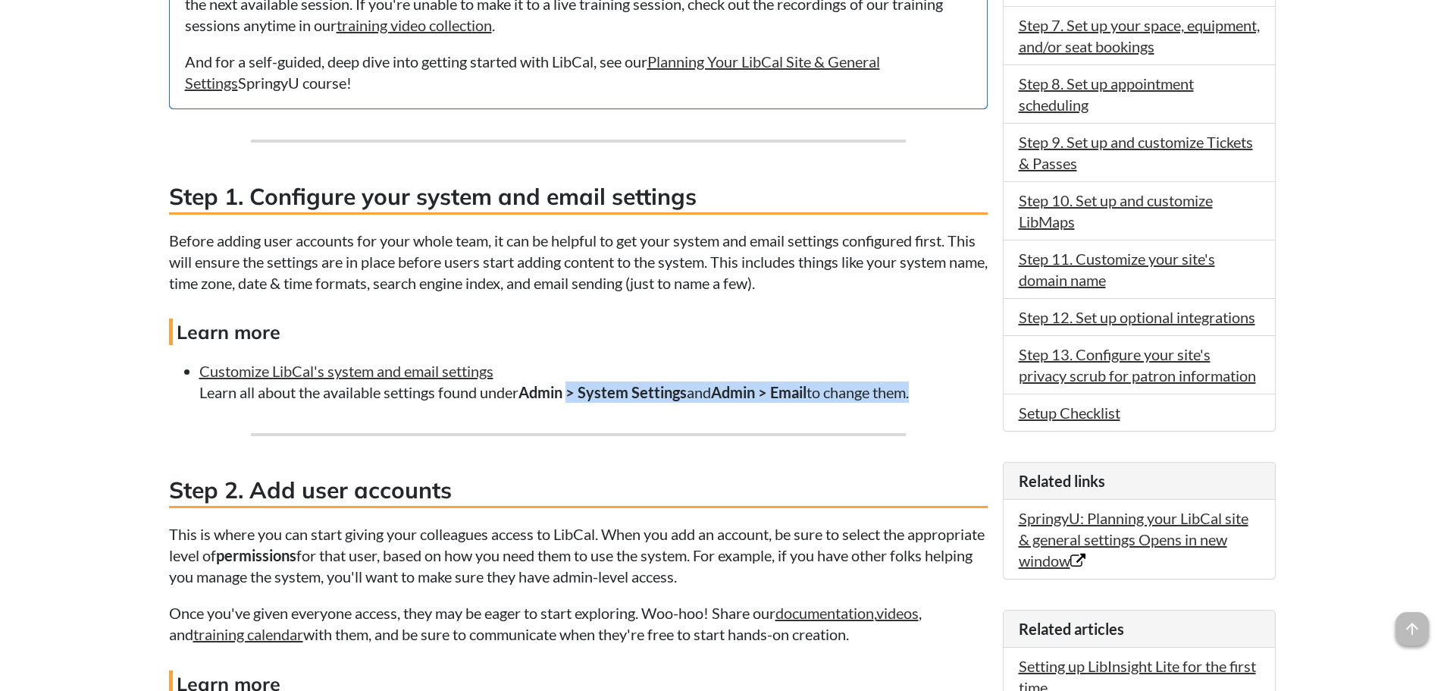
scroll to position [910, 0]
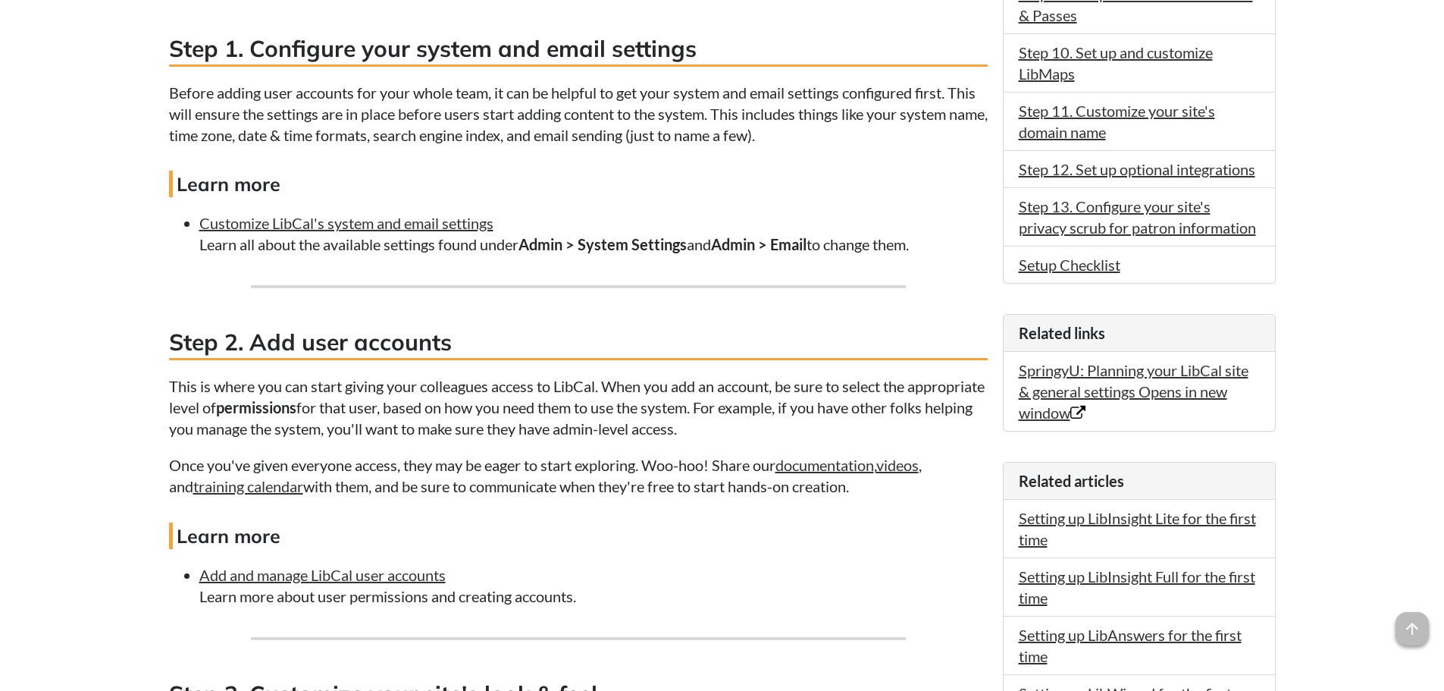
click at [345, 421] on p "This is where you can start giving your colleagues access to LibCal. When you a…" at bounding box center [578, 407] width 819 height 64
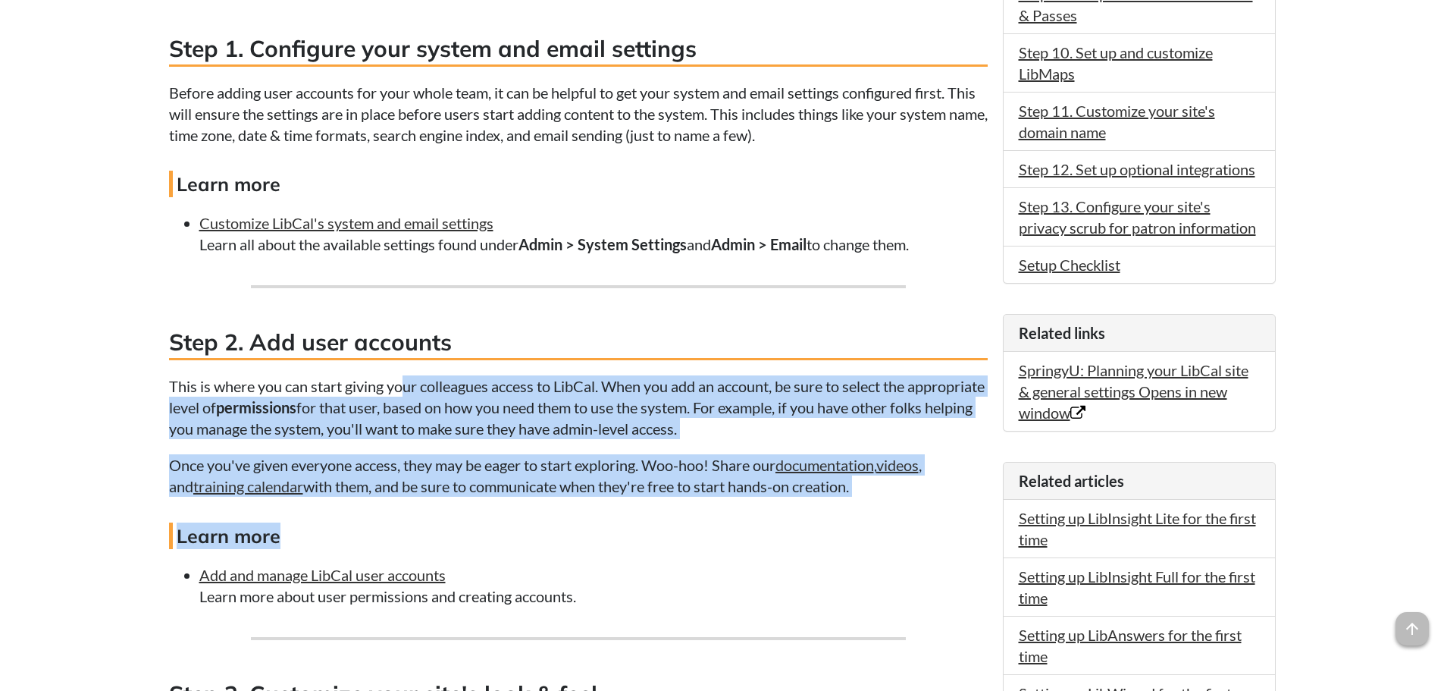
drag, startPoint x: 425, startPoint y: 398, endPoint x: 575, endPoint y: 512, distance: 188.9
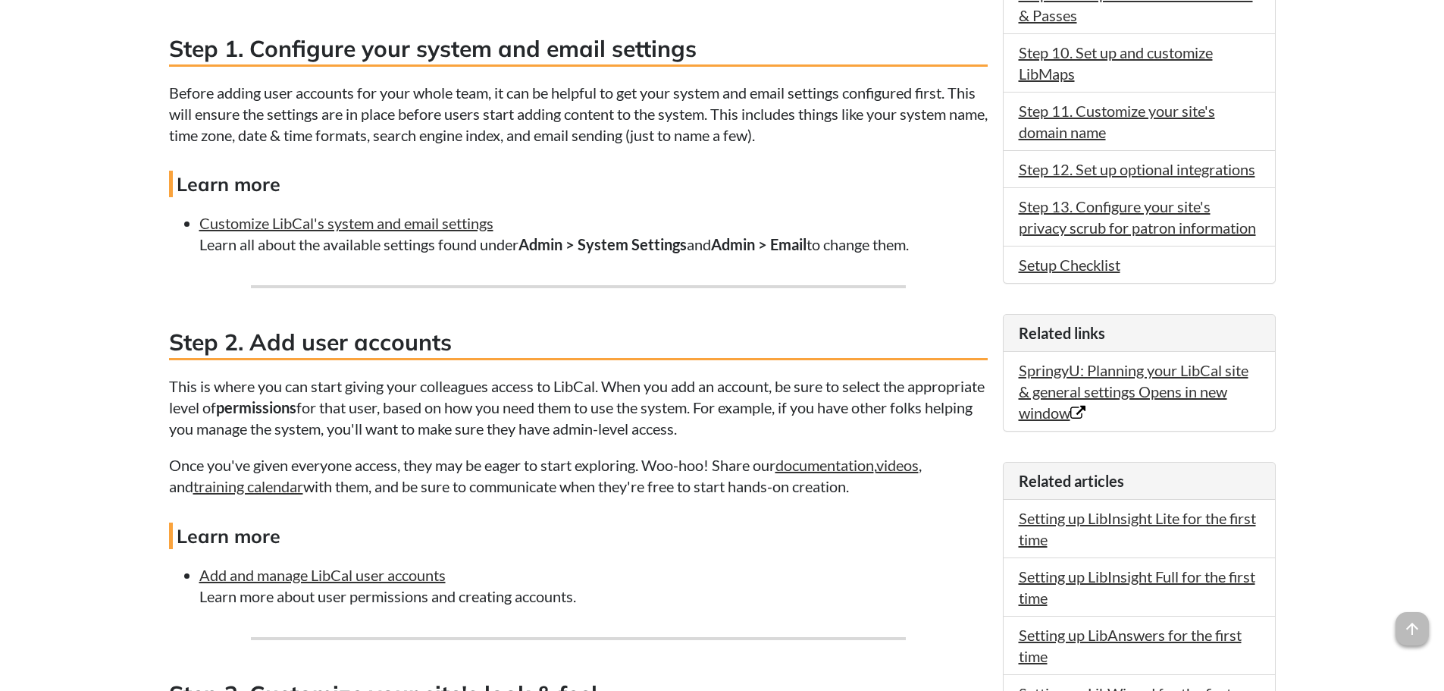
drag, startPoint x: 411, startPoint y: 607, endPoint x: 597, endPoint y: 620, distance: 186.2
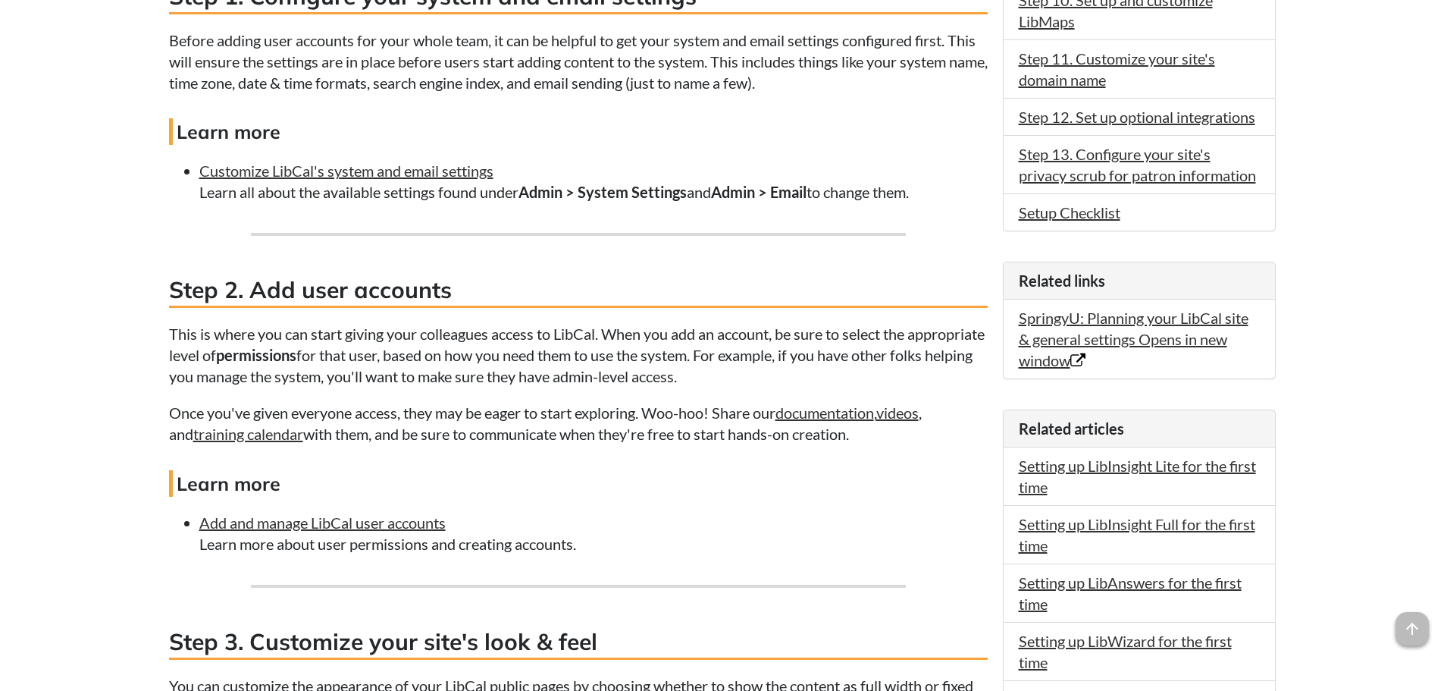
scroll to position [986, 0]
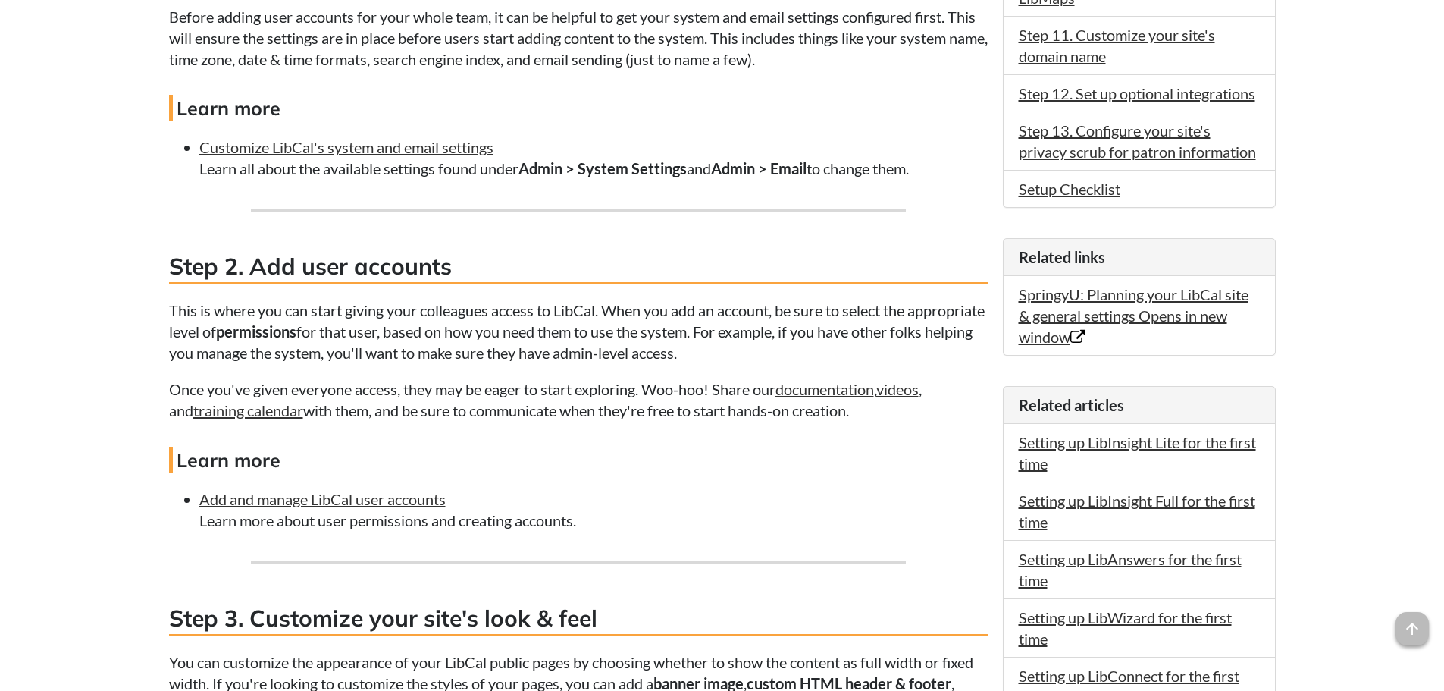
click at [272, 314] on p "This is where you can start giving your colleagues access to LibCal. When you a…" at bounding box center [578, 331] width 819 height 64
click at [402, 499] on link "Add and manage LibCal user accounts" at bounding box center [322, 499] width 246 height 18
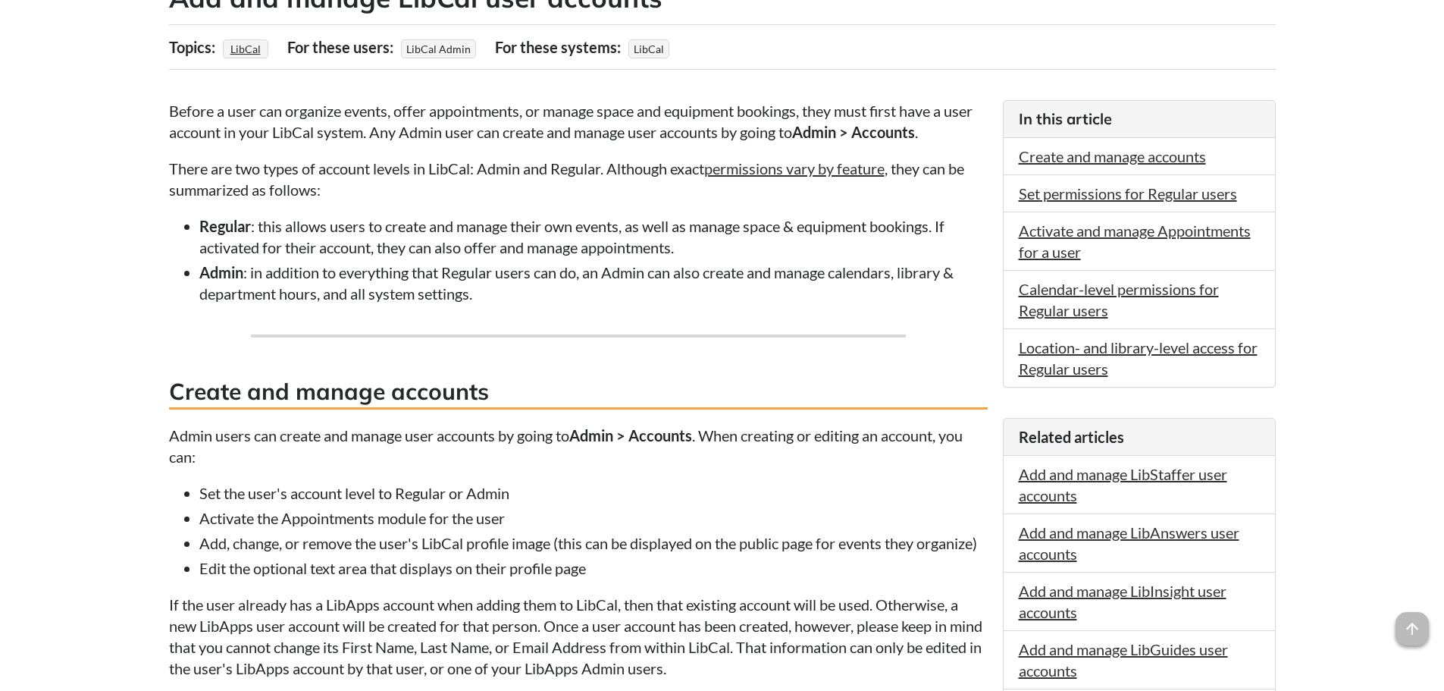
scroll to position [303, 0]
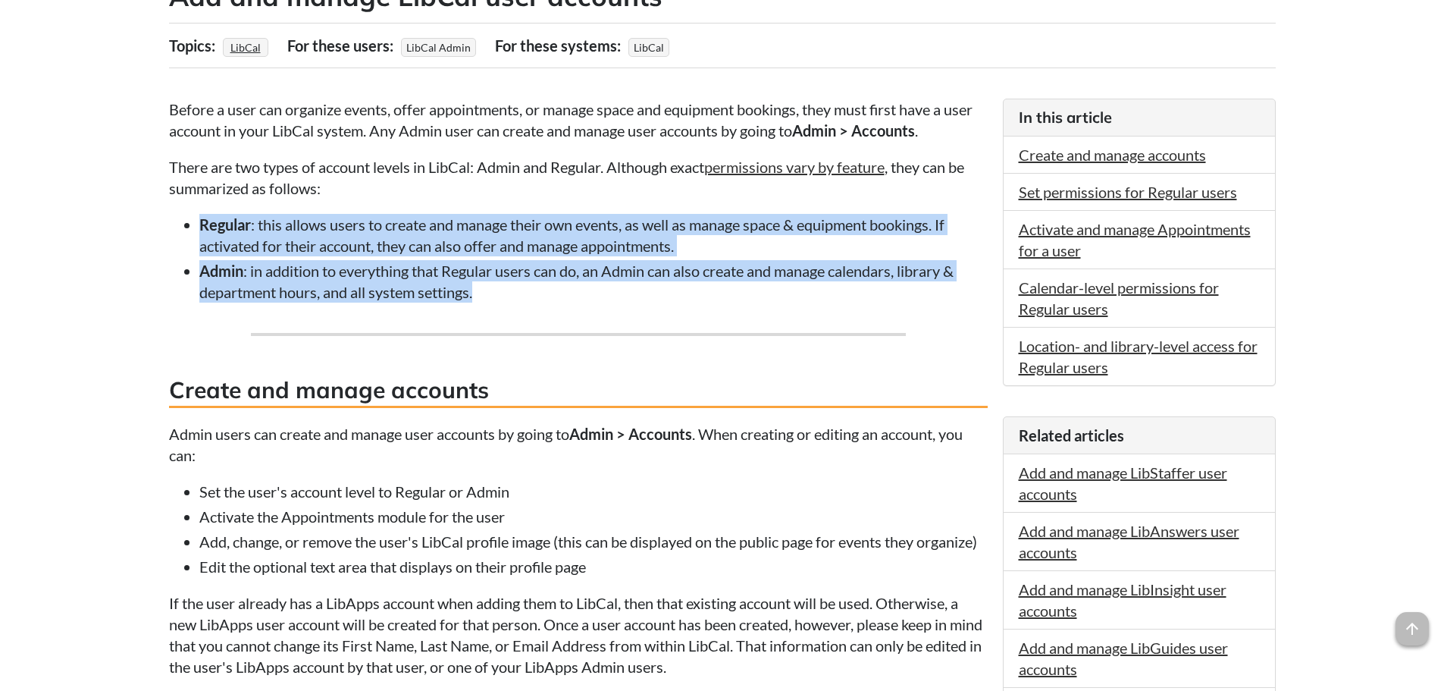
drag, startPoint x: 202, startPoint y: 220, endPoint x: 779, endPoint y: 302, distance: 583.6
click at [779, 302] on ul "Regular : this allows users to create and manage their own events, as well as m…" at bounding box center [578, 258] width 819 height 89
click at [779, 302] on li "Admin : in addition to everything that Regular users can do, an Admin can also …" at bounding box center [593, 281] width 788 height 42
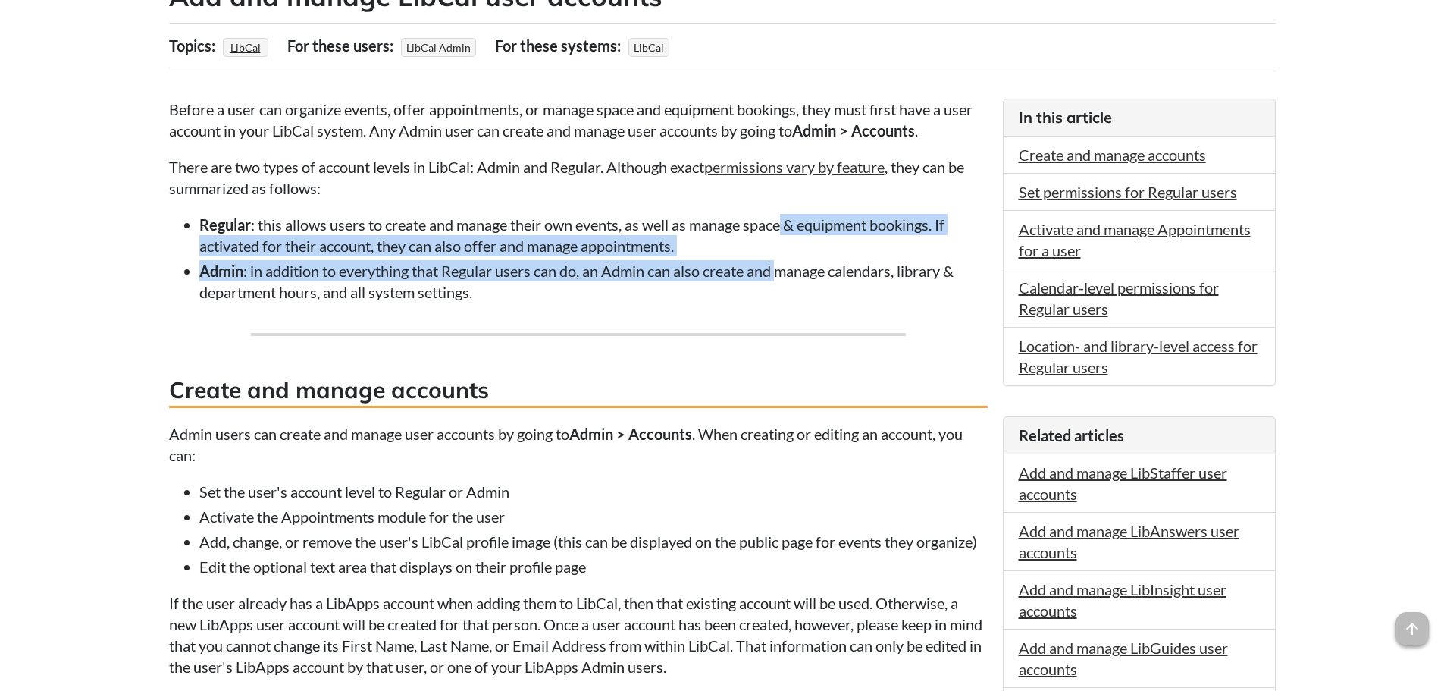
drag, startPoint x: 788, startPoint y: 227, endPoint x: 788, endPoint y: 280, distance: 52.3
click at [788, 280] on ul "Regular : this allows users to create and manage their own events, as well as m…" at bounding box center [578, 258] width 819 height 89
click at [788, 280] on li "Admin : in addition to everything that Regular users can do, an Admin can also …" at bounding box center [593, 281] width 788 height 42
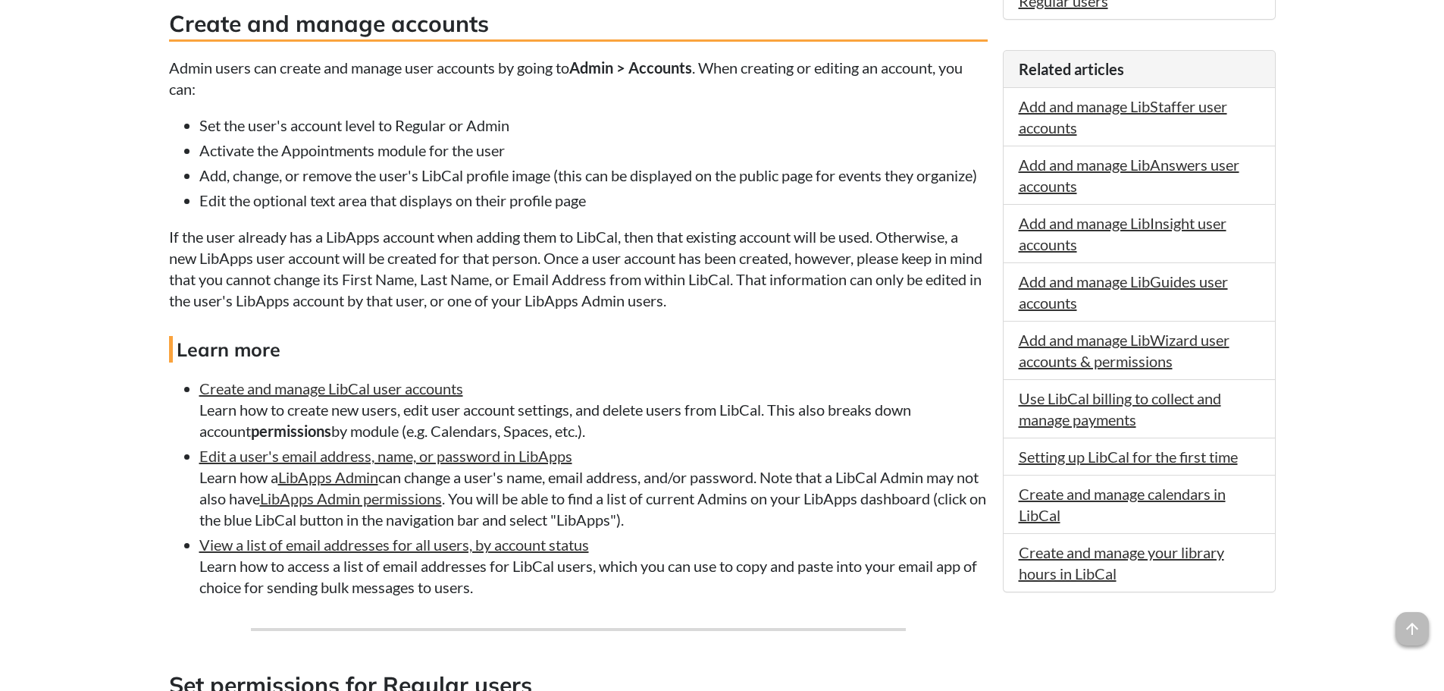
scroll to position [682, 0]
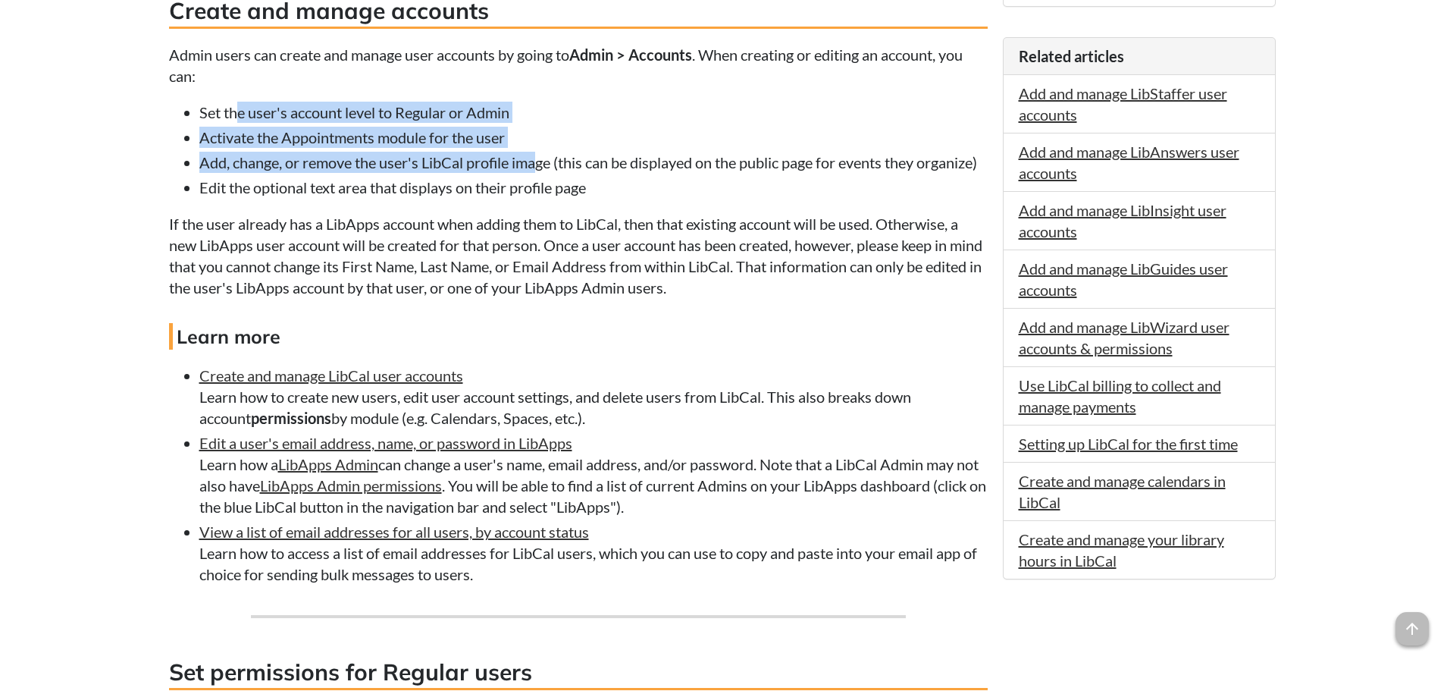
drag, startPoint x: 237, startPoint y: 118, endPoint x: 537, endPoint y: 168, distance: 305.0
click at [537, 168] on ul "Set the user's account level to Regular or Admin Activate the Appointments modu…" at bounding box center [578, 150] width 819 height 96
click at [538, 168] on li "Add, change, or remove the user's LibCal profile image (this can be displayed o…" at bounding box center [593, 162] width 788 height 21
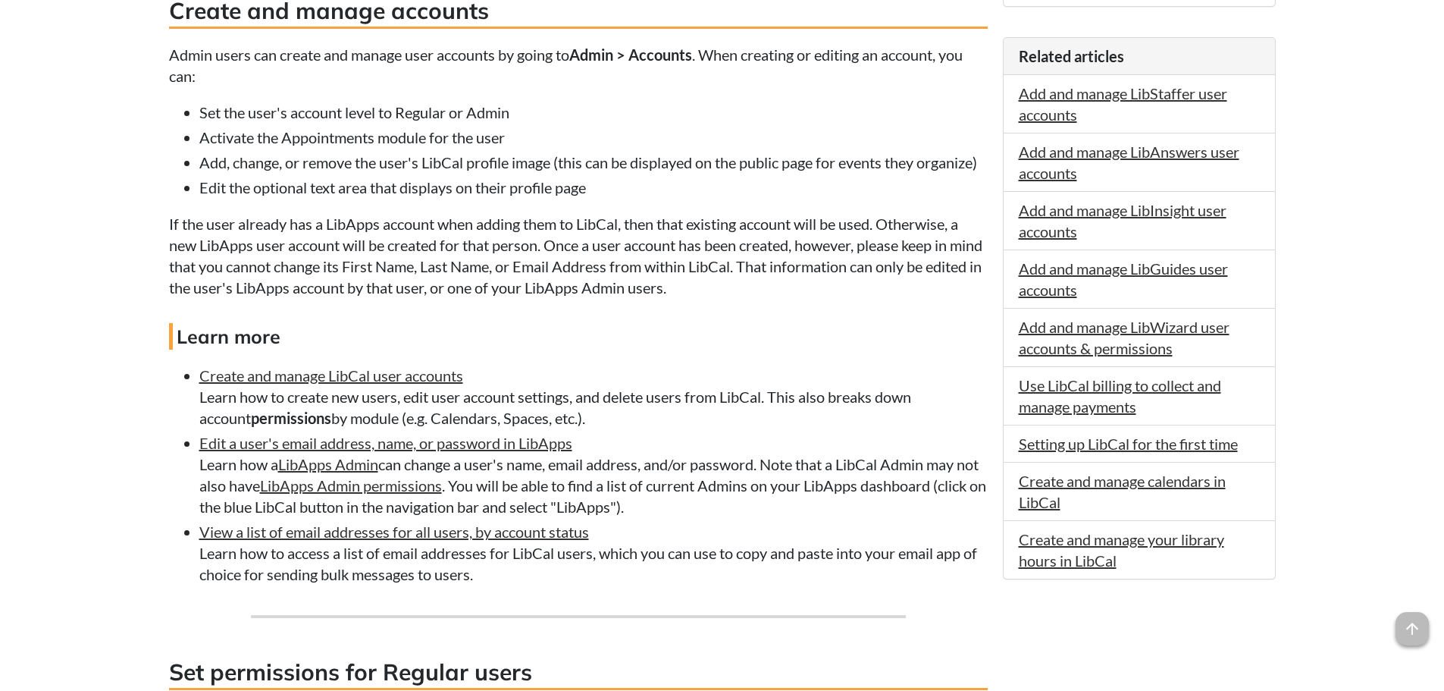
click at [280, 172] on li "Add, change, or remove the user's LibCal profile image (this can be displayed o…" at bounding box center [593, 162] width 788 height 21
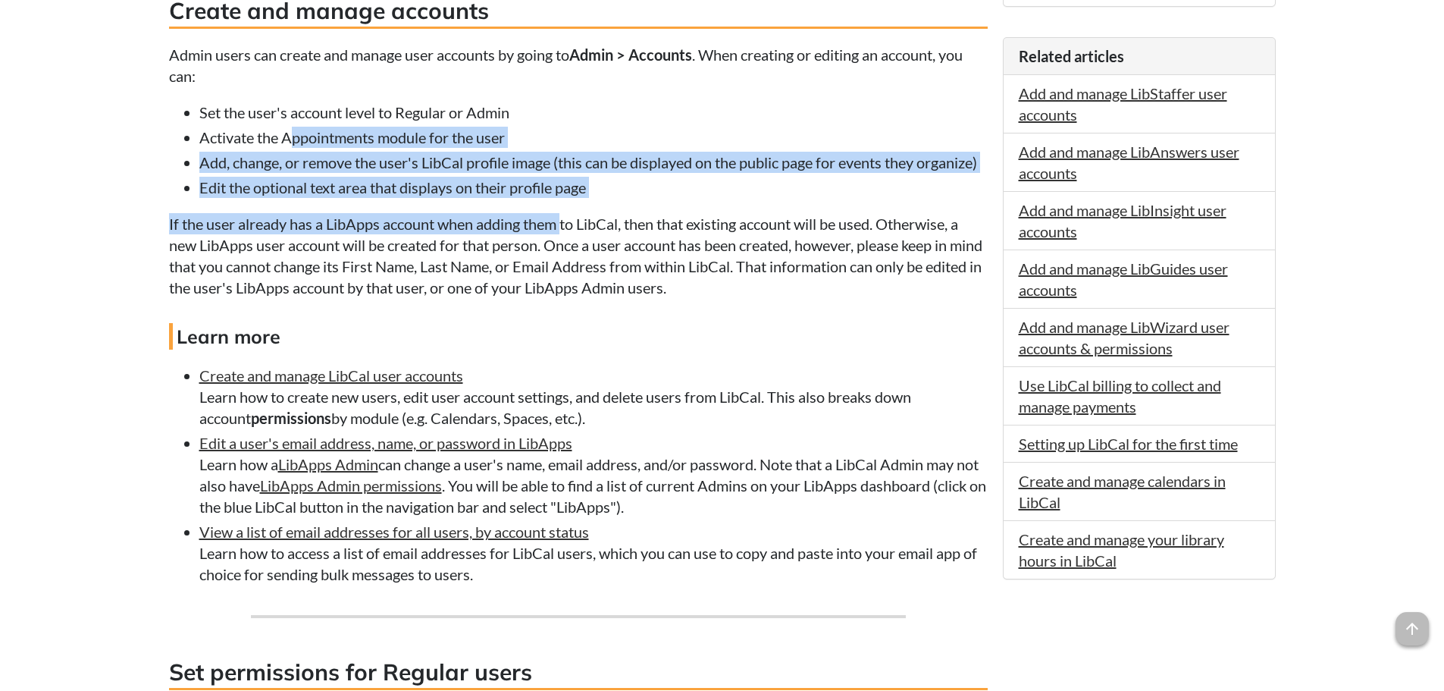
drag, startPoint x: 460, startPoint y: 174, endPoint x: 563, endPoint y: 221, distance: 112.3
click at [563, 221] on p "If the user already has a LibApps account when adding them to LibCal, then that…" at bounding box center [578, 255] width 819 height 85
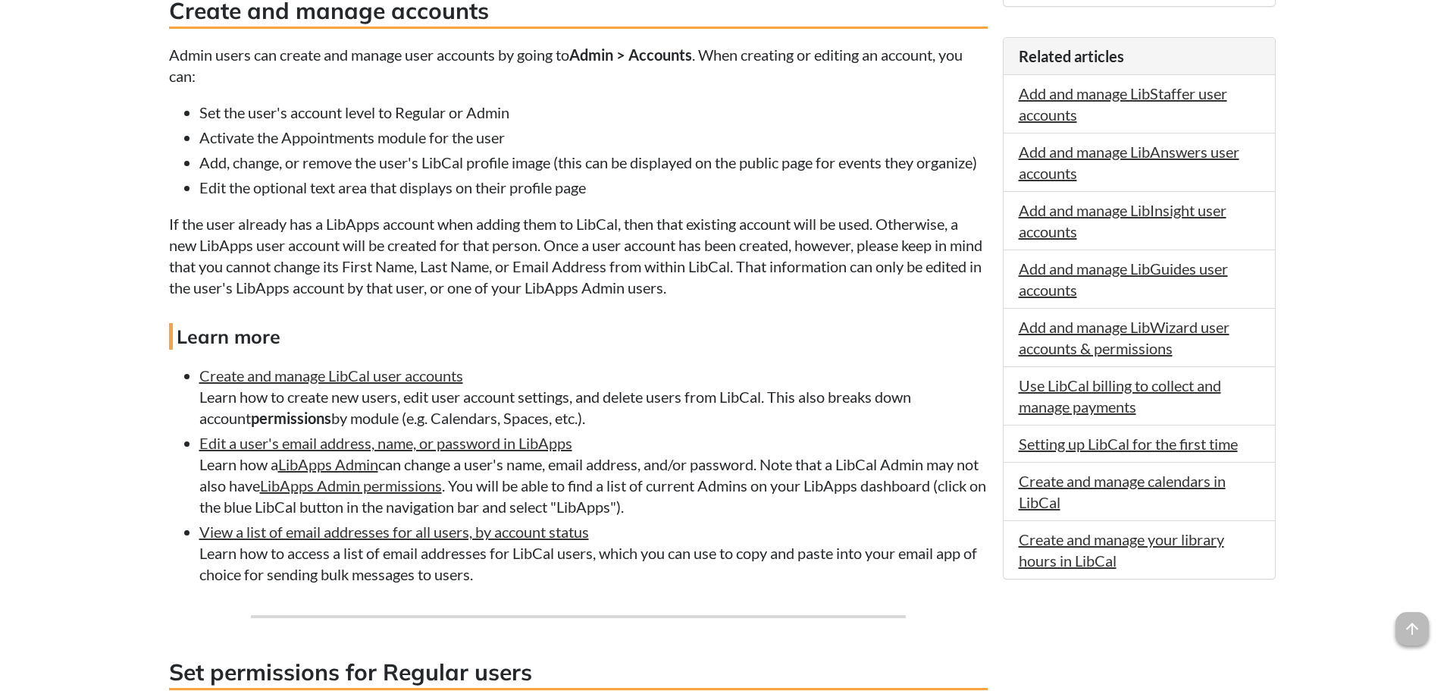
click at [344, 188] on li "Edit the optional text area that displays on their profile page" at bounding box center [593, 187] width 788 height 21
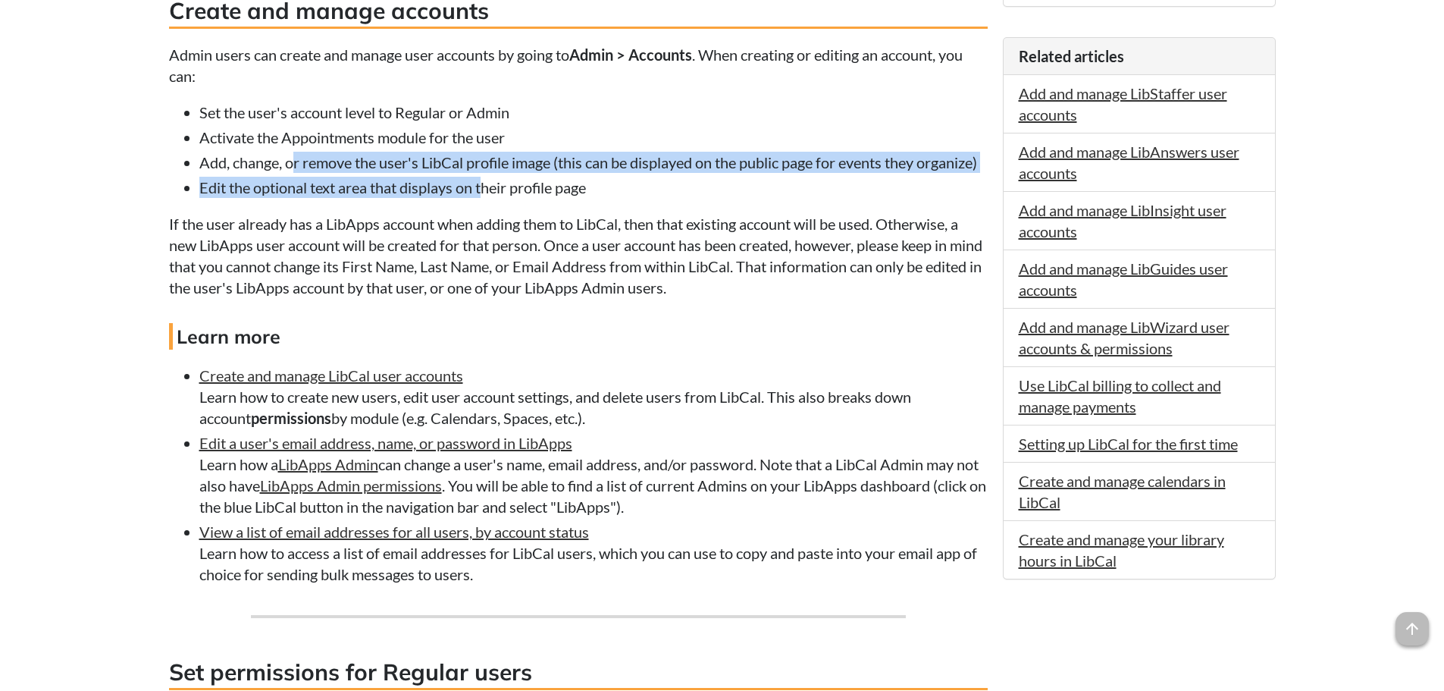
drag, startPoint x: 293, startPoint y: 165, endPoint x: 489, endPoint y: 174, distance: 196.5
click at [489, 174] on ul "Set the user's account level to Regular or Admin Activate the Appointments modu…" at bounding box center [578, 150] width 819 height 96
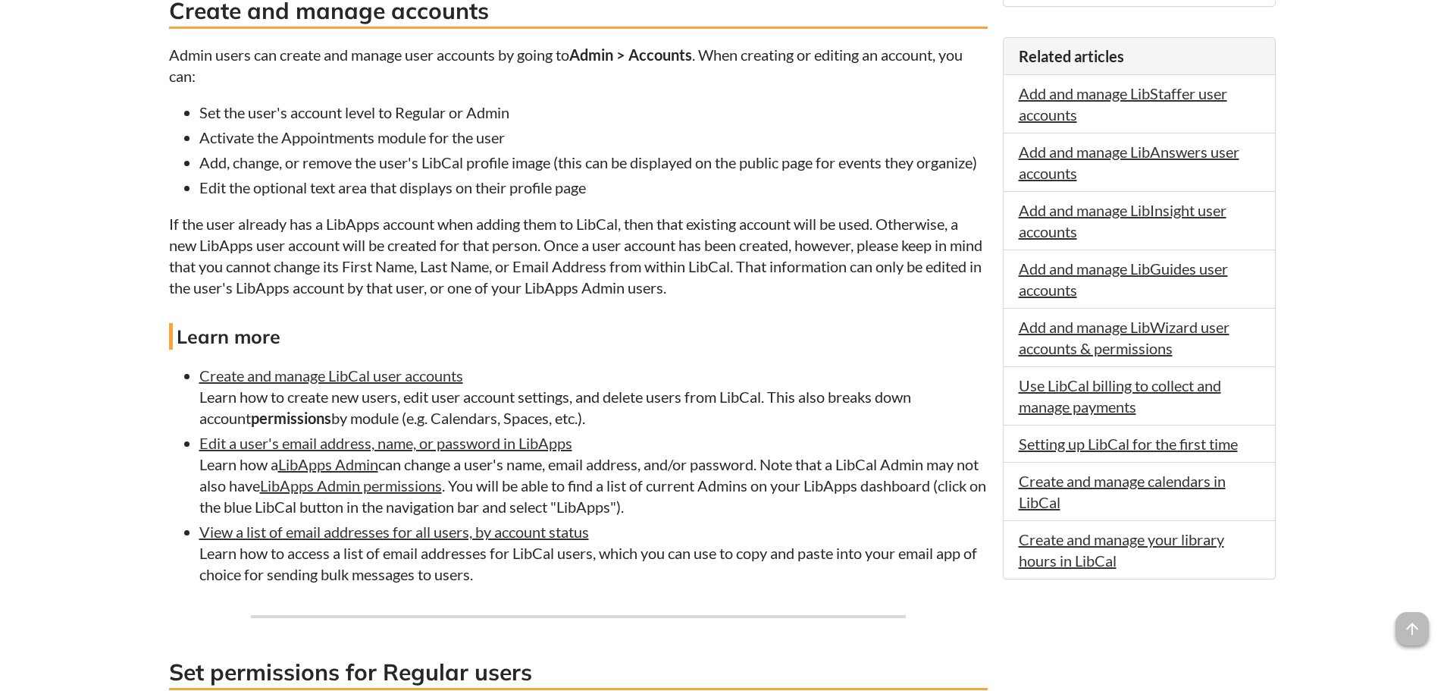
drag, startPoint x: 522, startPoint y: 199, endPoint x: 428, endPoint y: 357, distance: 184.0
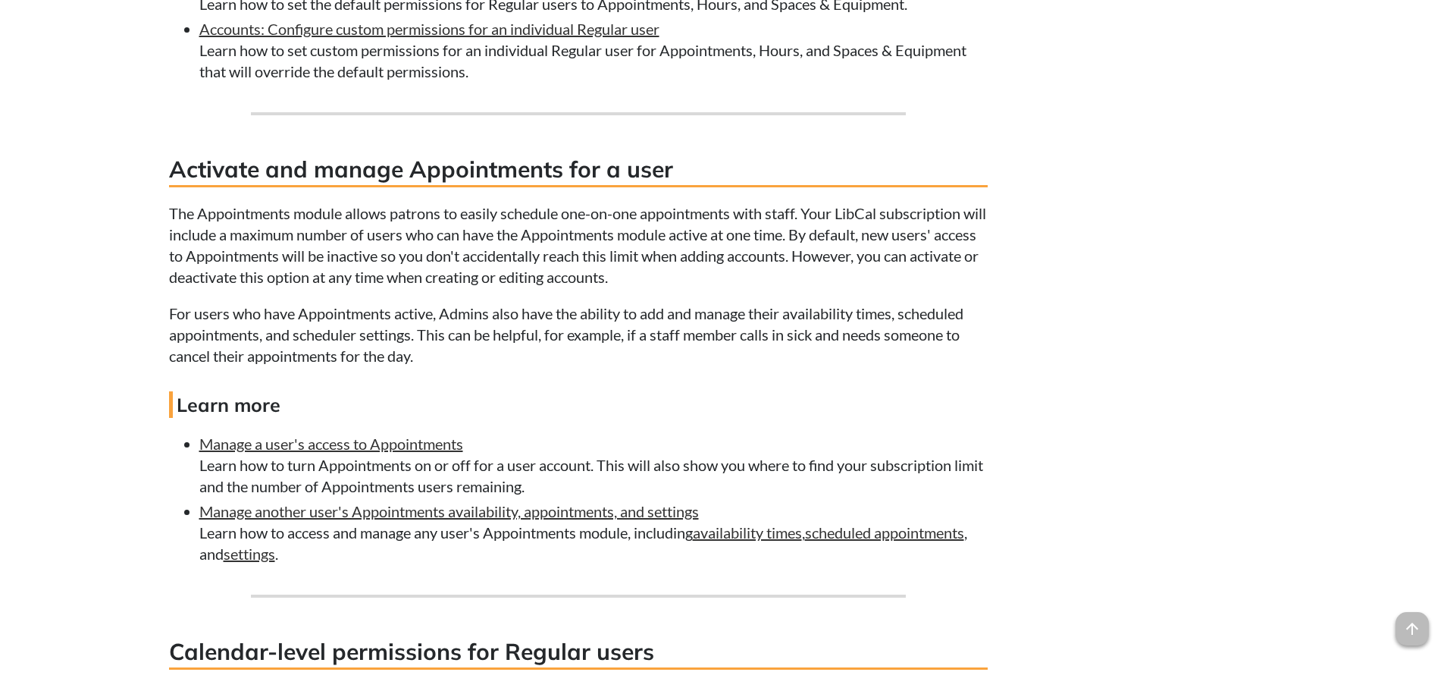
scroll to position [1668, 0]
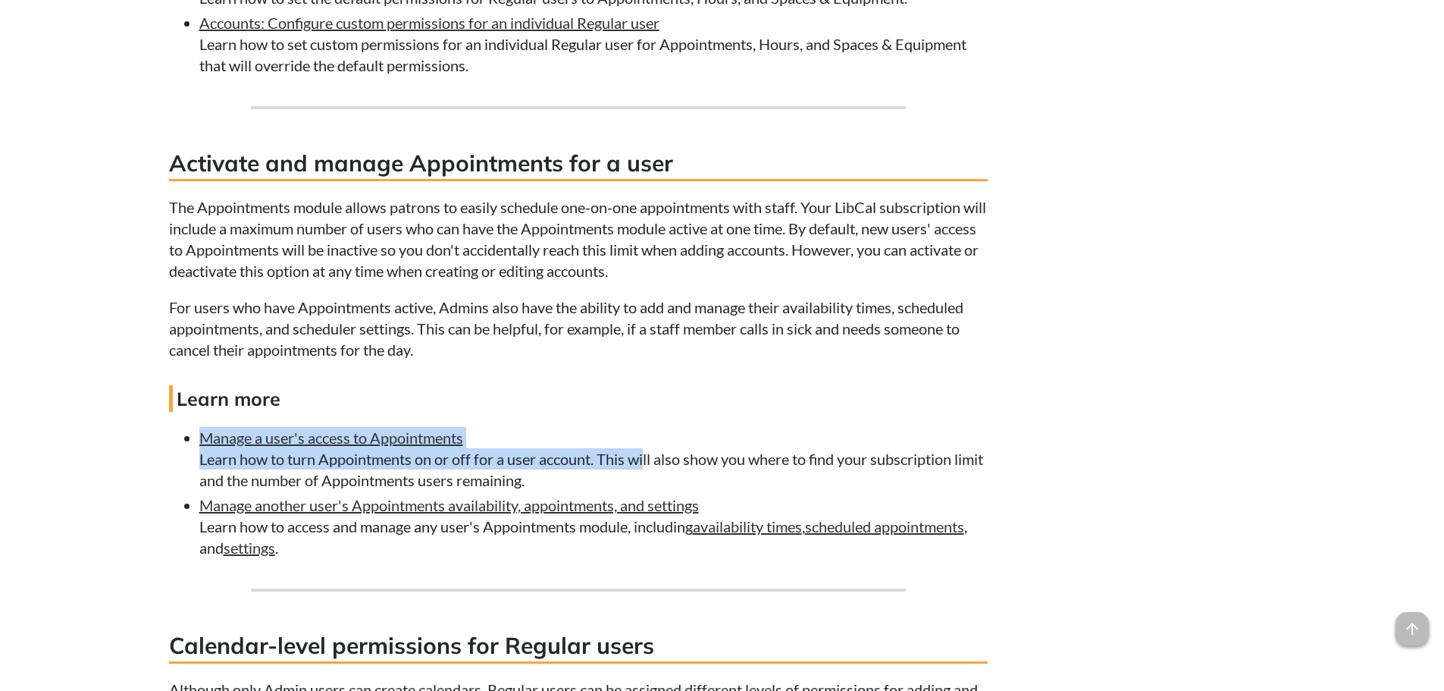
drag, startPoint x: 628, startPoint y: 441, endPoint x: 632, endPoint y: 465, distance: 23.9
click at [632, 465] on li "Manage a user's access to Appointments Learn how to turn Appointments on or off…" at bounding box center [593, 459] width 788 height 64
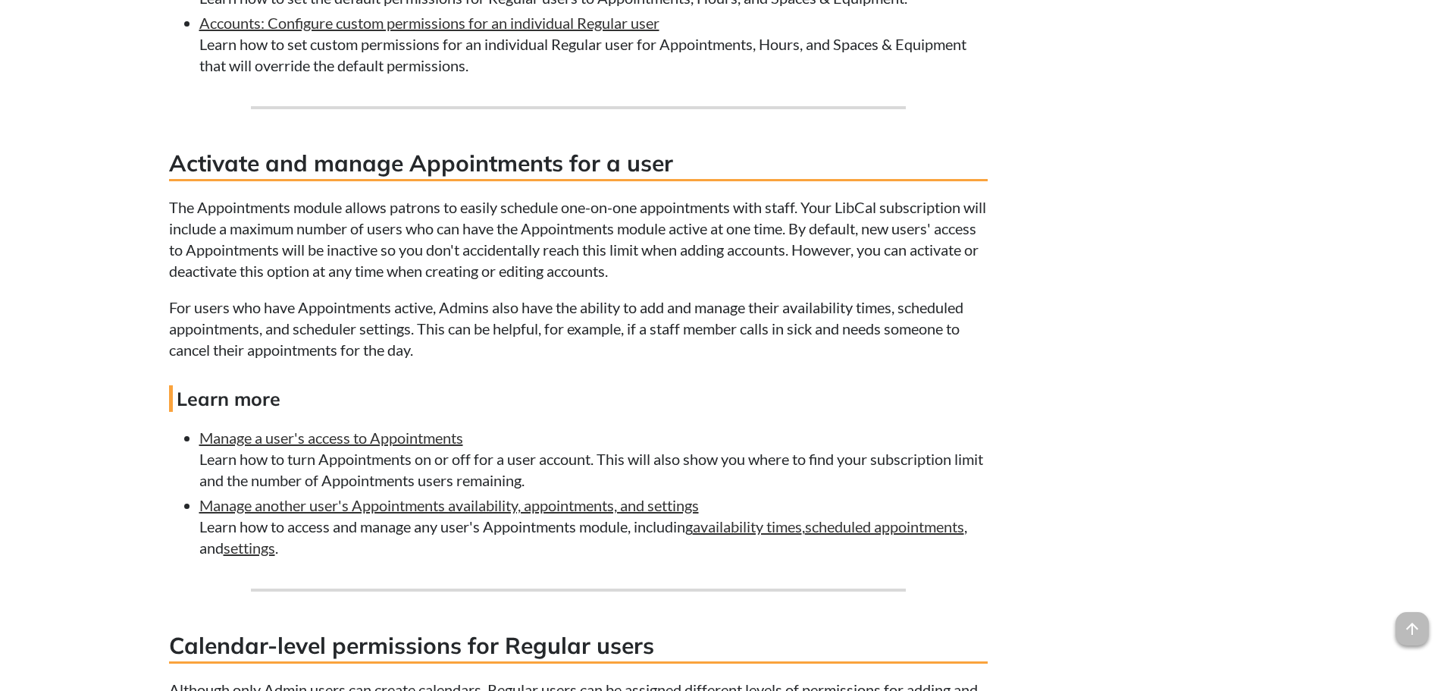
click at [638, 474] on li "Manage a user's access to Appointments Learn how to turn Appointments on or off…" at bounding box center [593, 459] width 788 height 64
click at [601, 472] on li "Manage a user's access to Appointments Learn how to turn Appointments on or off…" at bounding box center [593, 459] width 788 height 64
click at [603, 474] on li "Manage a user's access to Appointments Learn how to turn Appointments on or off…" at bounding box center [593, 459] width 788 height 64
drag, startPoint x: 211, startPoint y: 462, endPoint x: 603, endPoint y: 476, distance: 393.0
click at [603, 476] on li "Manage a user's access to Appointments Learn how to turn Appointments on or off…" at bounding box center [593, 459] width 788 height 64
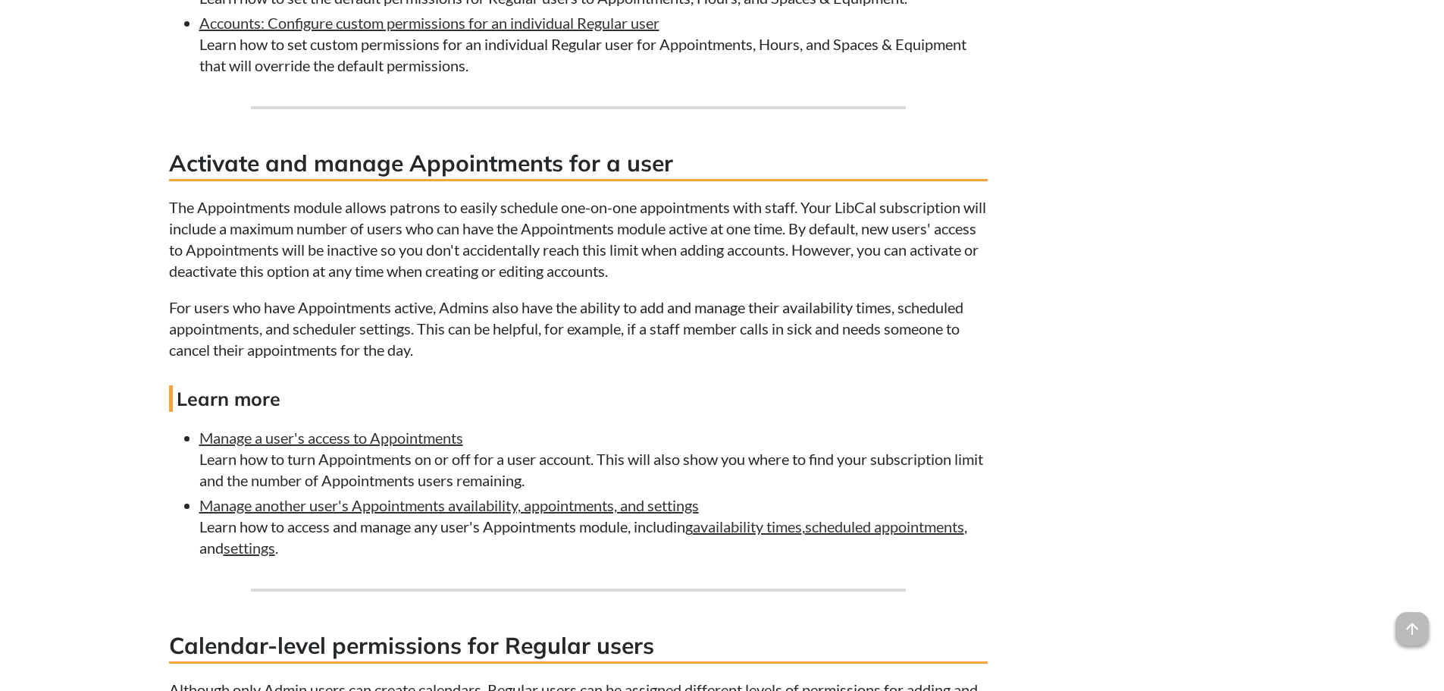
click at [604, 478] on li "Manage a user's access to Appointments Learn how to turn Appointments on or off…" at bounding box center [593, 459] width 788 height 64
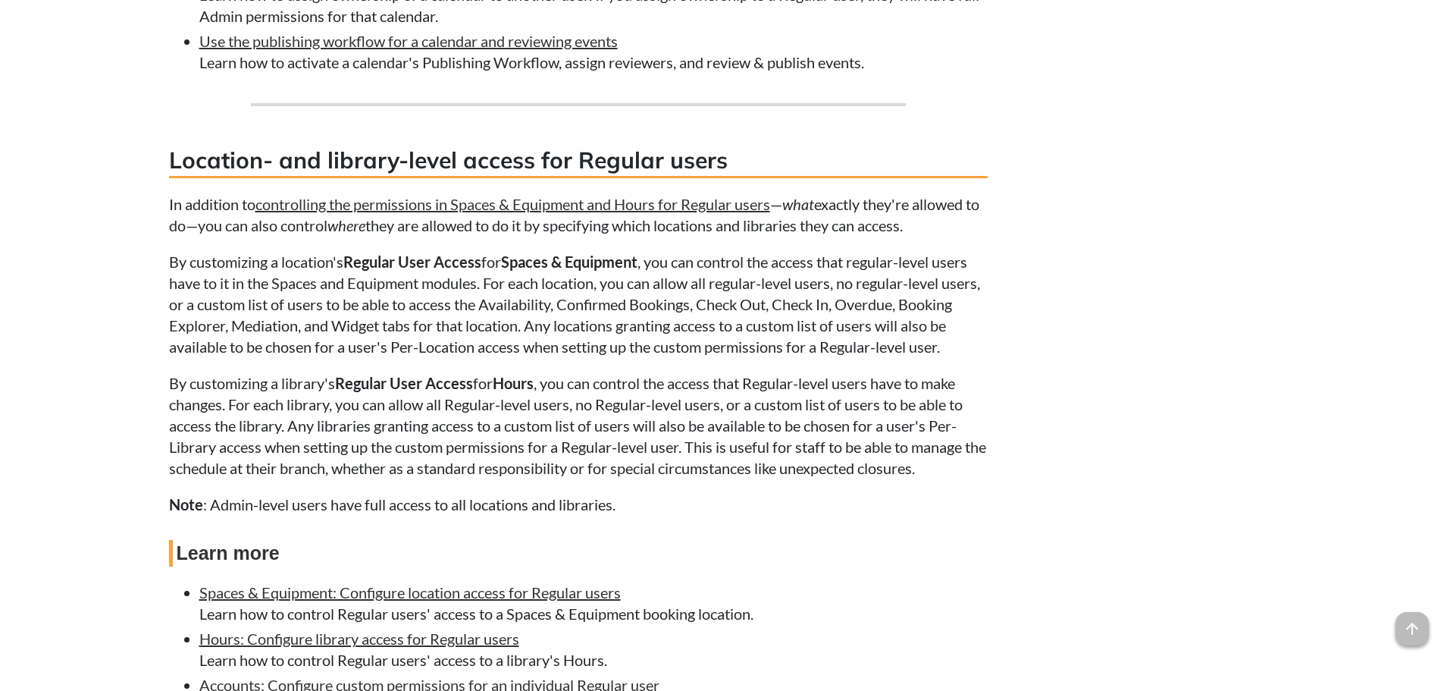
scroll to position [2729, 0]
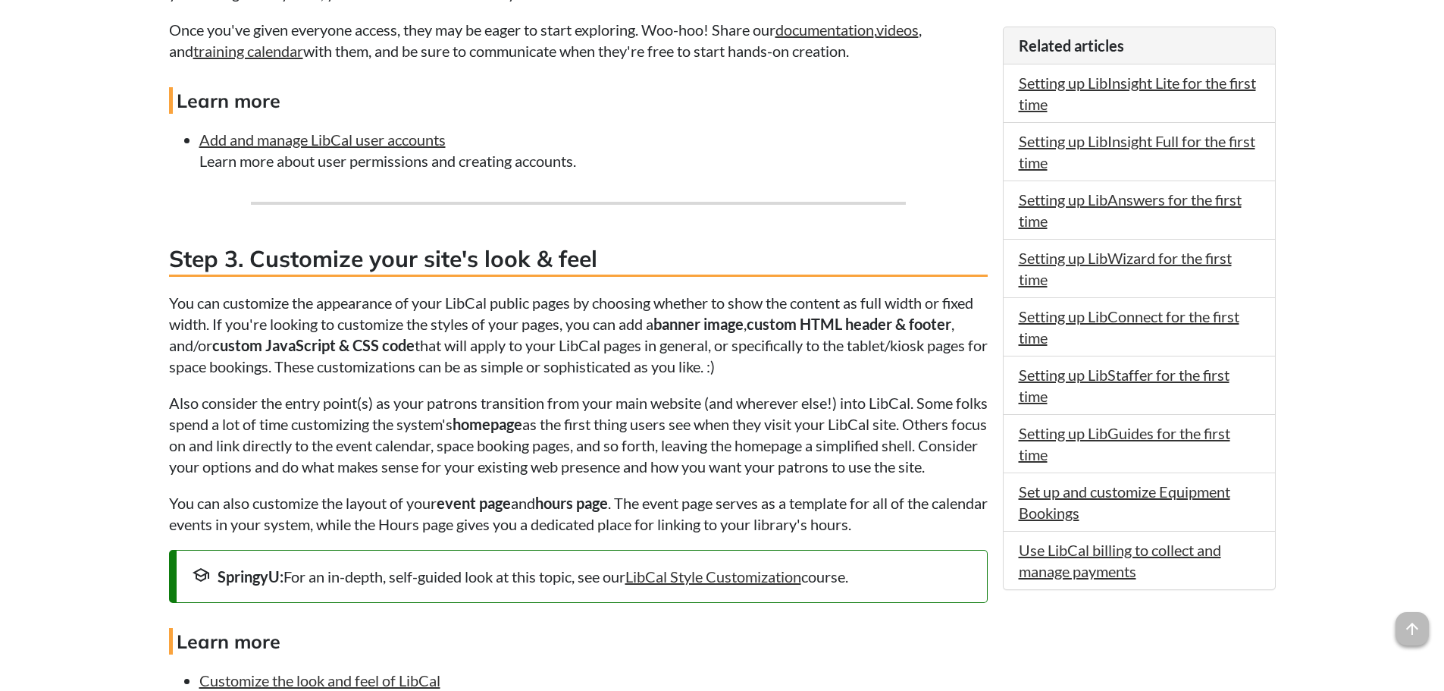
scroll to position [1365, 0]
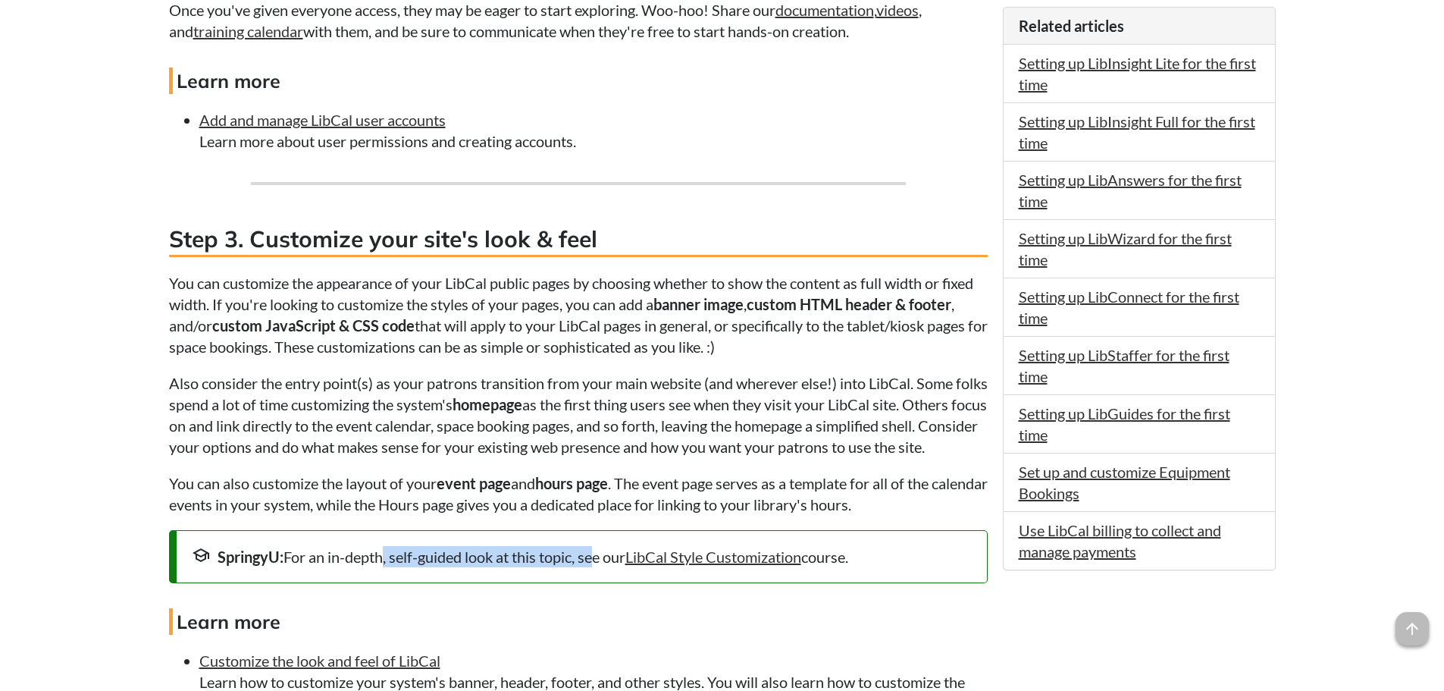
drag, startPoint x: 379, startPoint y: 580, endPoint x: 607, endPoint y: 600, distance: 229.0
click at [595, 583] on div "school SpringyU: For an in-depth, self-guided look at this topic, see our LibCa…" at bounding box center [578, 556] width 819 height 53
click at [613, 583] on div "school SpringyU: For an in-depth, self-guided look at this topic, see our LibCa…" at bounding box center [578, 556] width 819 height 53
click at [782, 566] on link "LibCal Style Customization" at bounding box center [713, 556] width 176 height 18
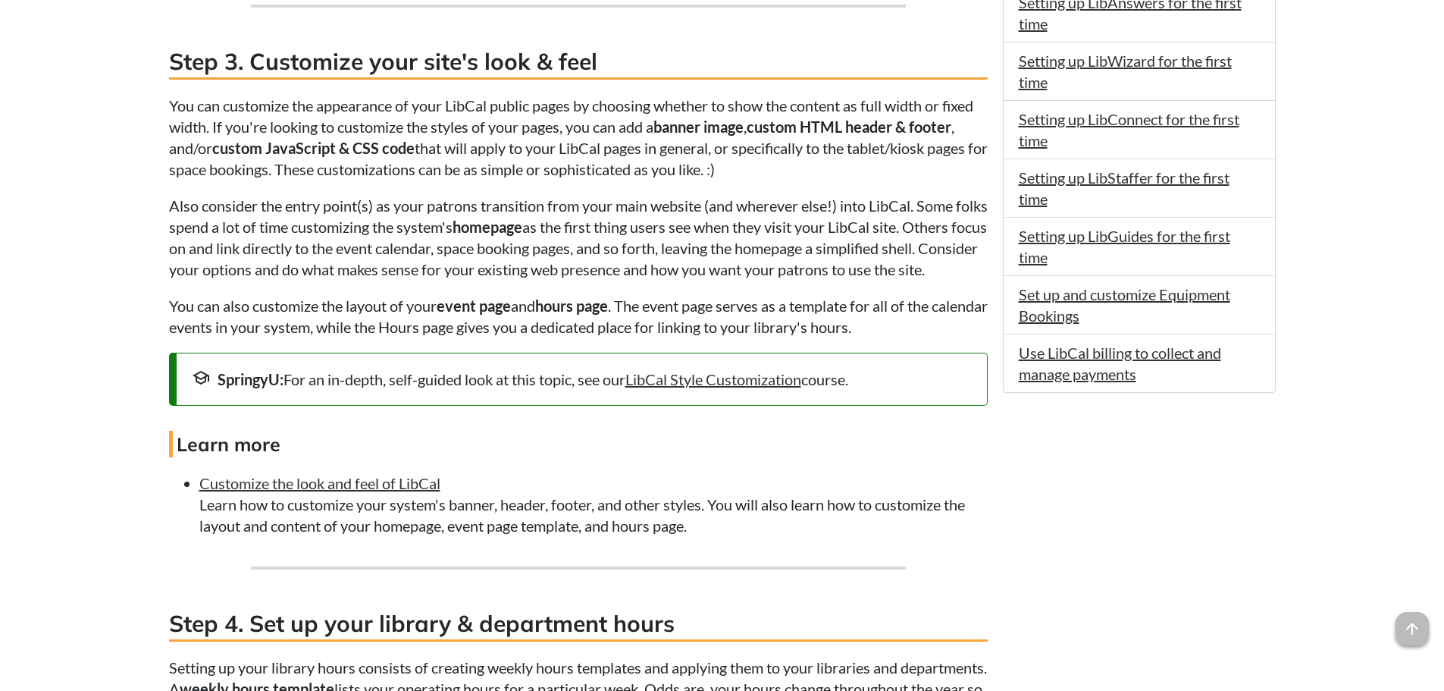
scroll to position [1516, 0]
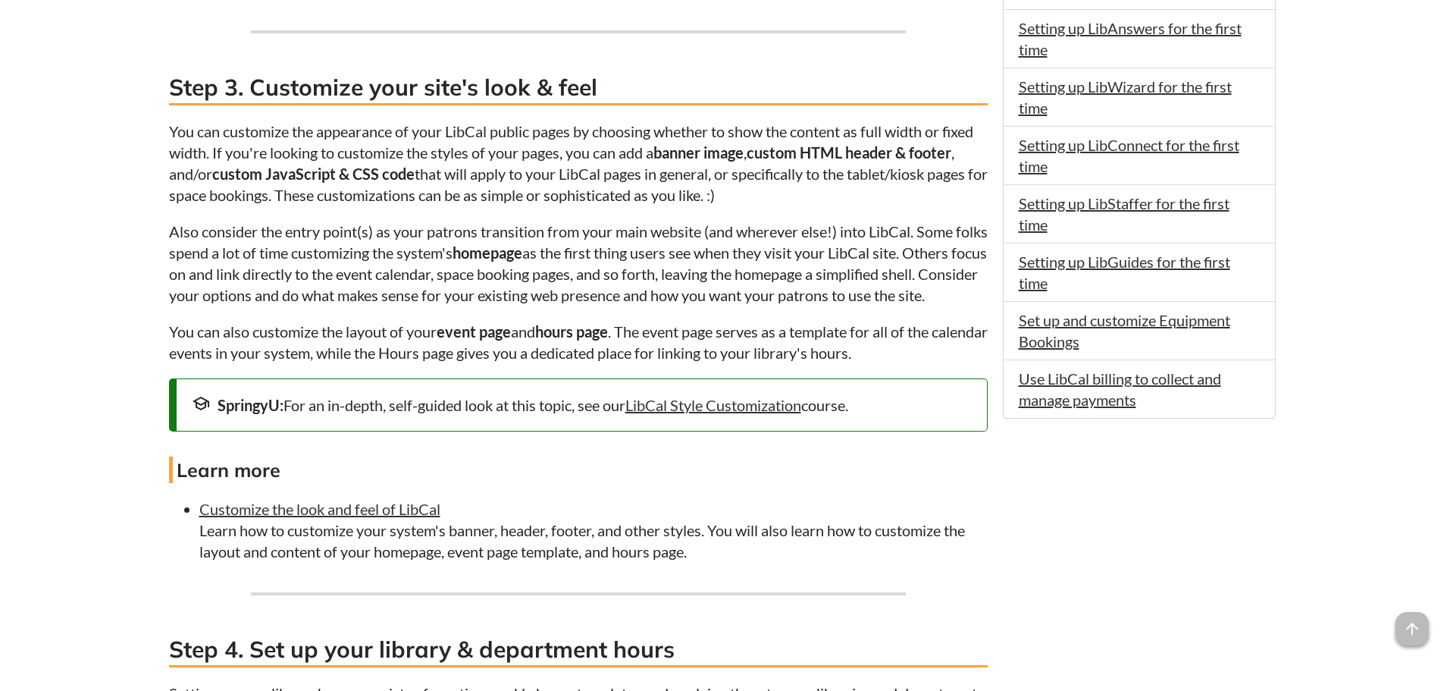
drag, startPoint x: 186, startPoint y: 135, endPoint x: 949, endPoint y: 197, distance: 765.9
click at [949, 197] on p "You can customize the appearance of your LibCal public pages by choosing whethe…" at bounding box center [578, 163] width 819 height 85
drag, startPoint x: 199, startPoint y: 152, endPoint x: 600, endPoint y: 145, distance: 401.1
click at [600, 145] on p "You can customize the appearance of your LibCal public pages by choosing whethe…" at bounding box center [578, 163] width 819 height 85
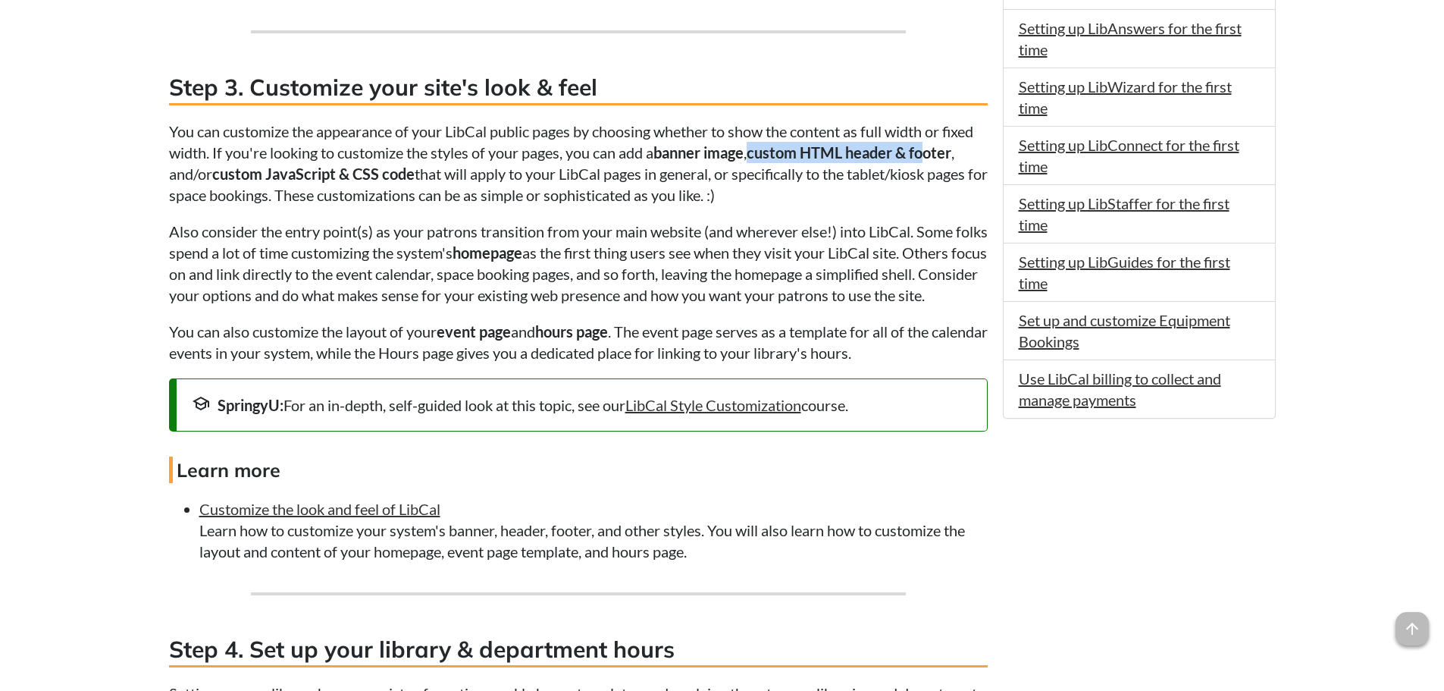
drag, startPoint x: 761, startPoint y: 147, endPoint x: 932, endPoint y: 152, distance: 171.4
click at [932, 152] on strong "custom HTML header & footer" at bounding box center [849, 152] width 205 height 18
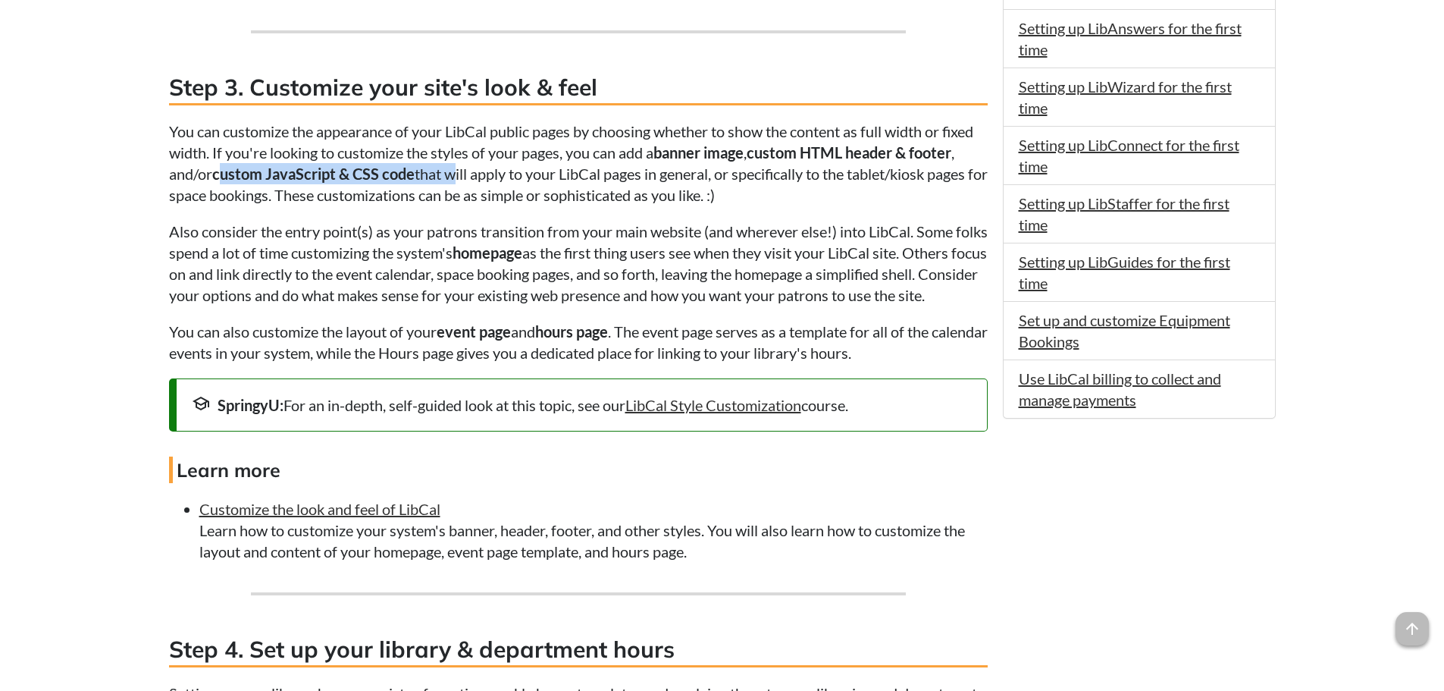
drag, startPoint x: 223, startPoint y: 177, endPoint x: 450, endPoint y: 174, distance: 227.5
click at [450, 174] on p "You can customize the appearance of your LibCal public pages by choosing whethe…" at bounding box center [578, 163] width 819 height 85
drag, startPoint x: 625, startPoint y: 175, endPoint x: 647, endPoint y: 184, distance: 23.1
click at [637, 174] on p "You can customize the appearance of your LibCal public pages by choosing whethe…" at bounding box center [578, 163] width 819 height 85
